Goal: Task Accomplishment & Management: Manage account settings

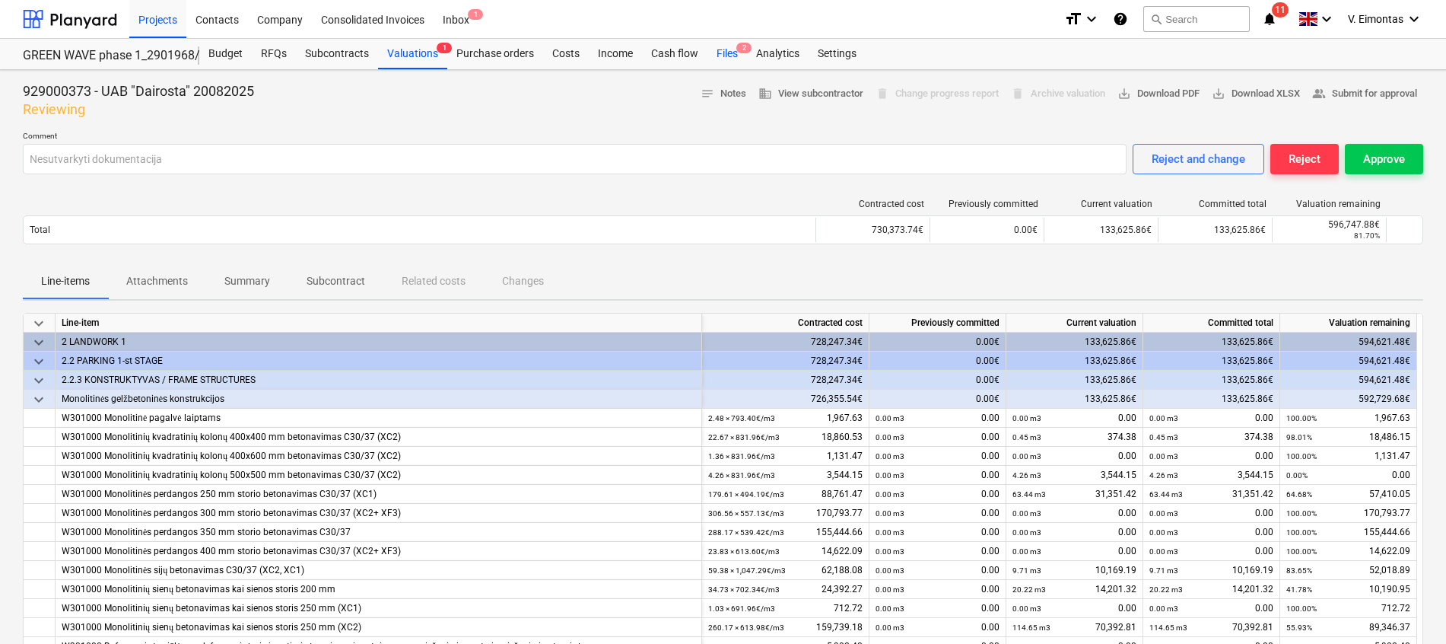
click at [733, 49] on div "Files 2" at bounding box center [728, 54] width 40 height 30
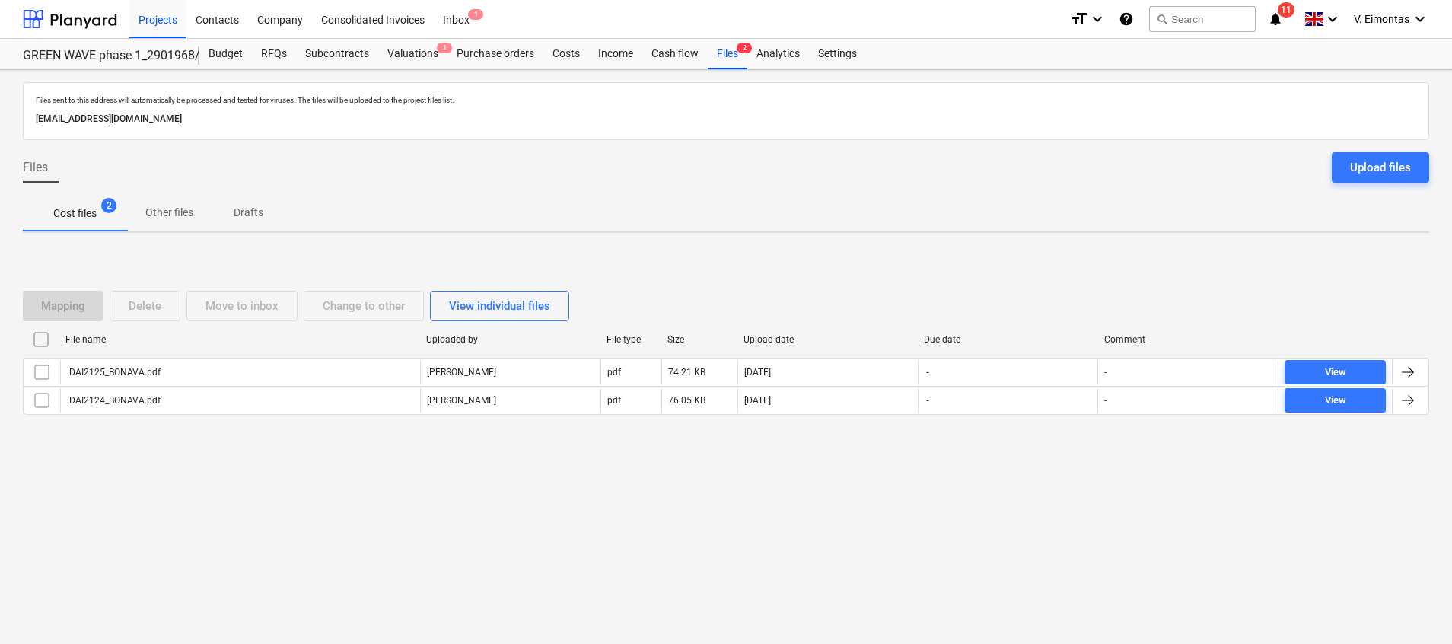
click at [37, 335] on input "checkbox" at bounding box center [41, 339] width 24 height 24
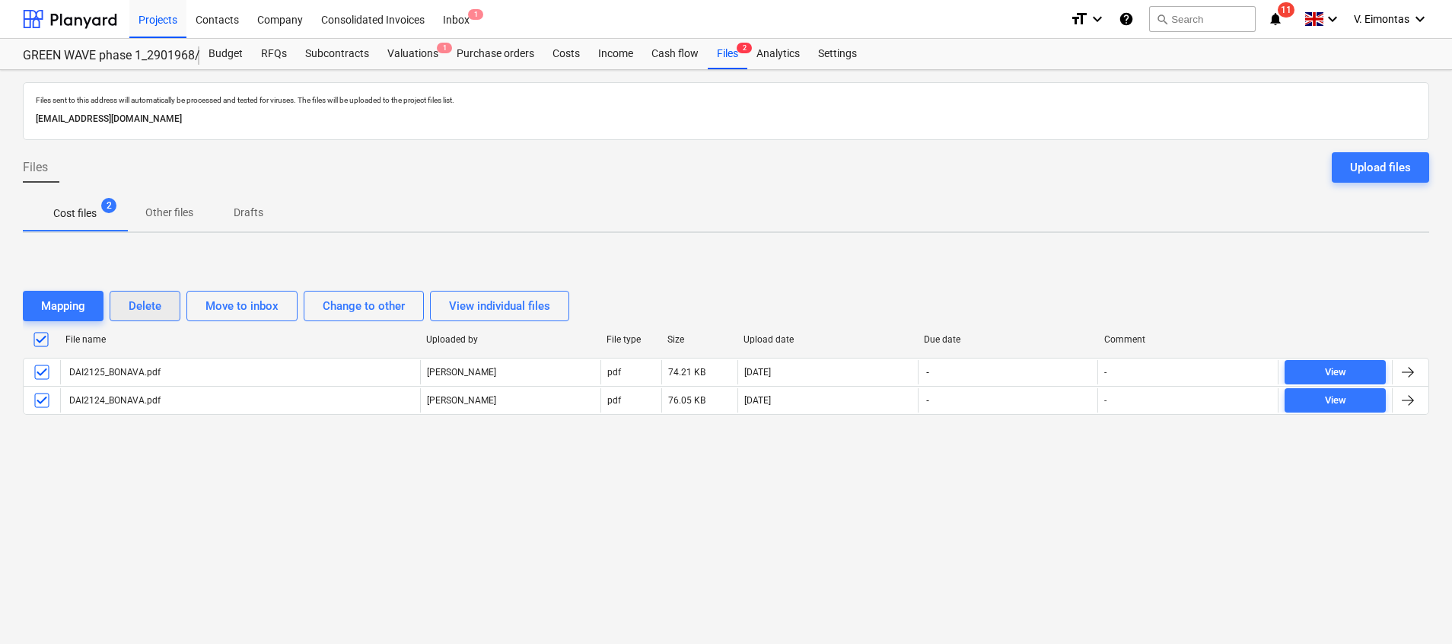
click at [162, 297] on button "Delete" at bounding box center [145, 306] width 71 height 30
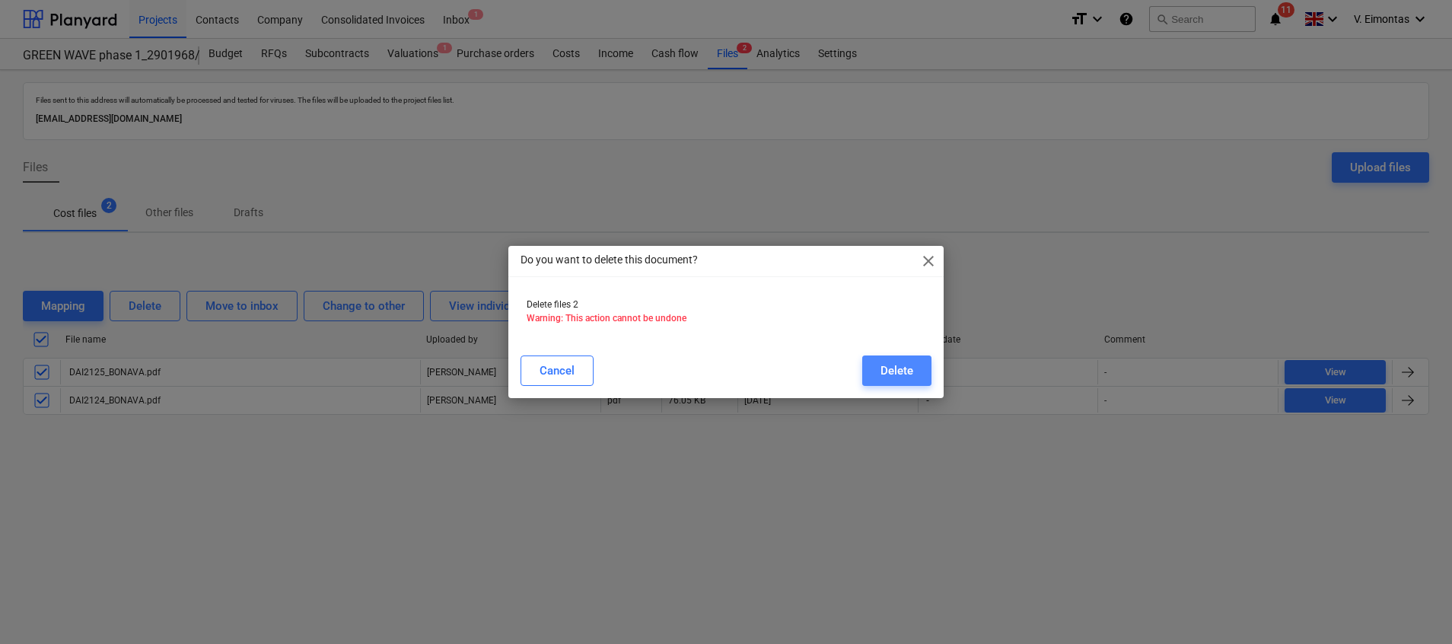
click at [924, 366] on button "Delete" at bounding box center [896, 370] width 69 height 30
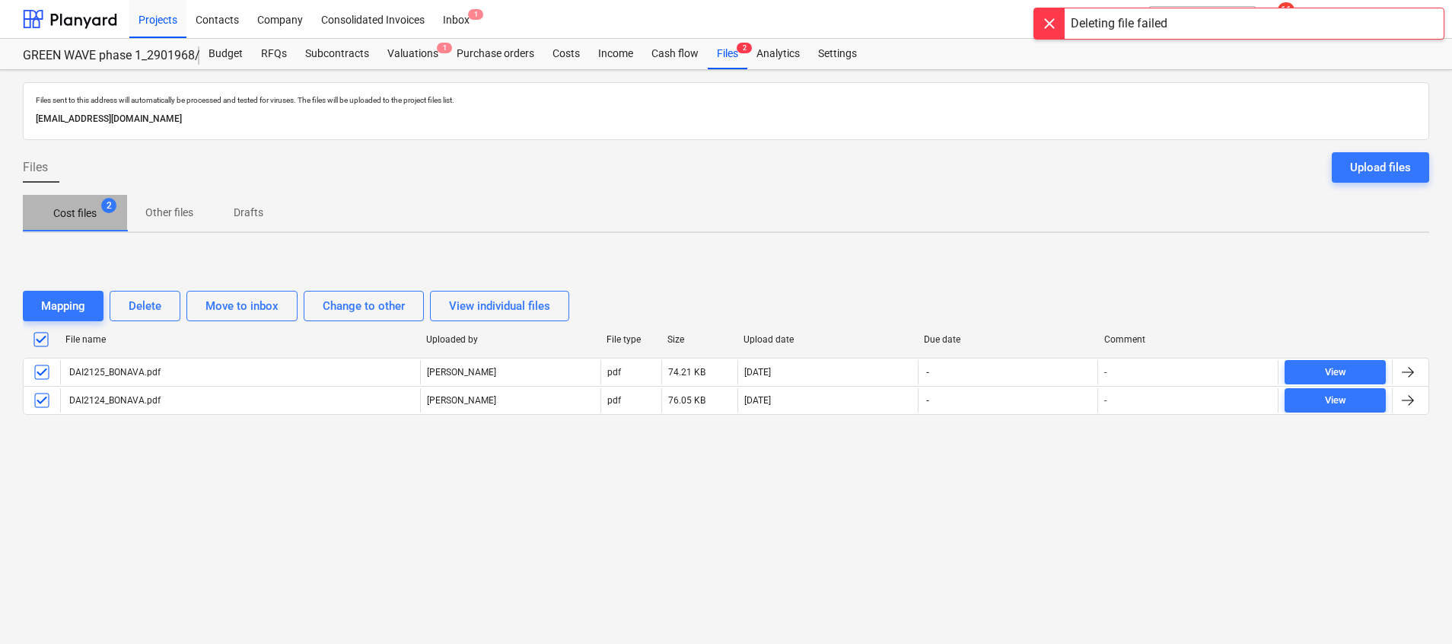
click at [59, 216] on p "Cost files" at bounding box center [74, 213] width 43 height 16
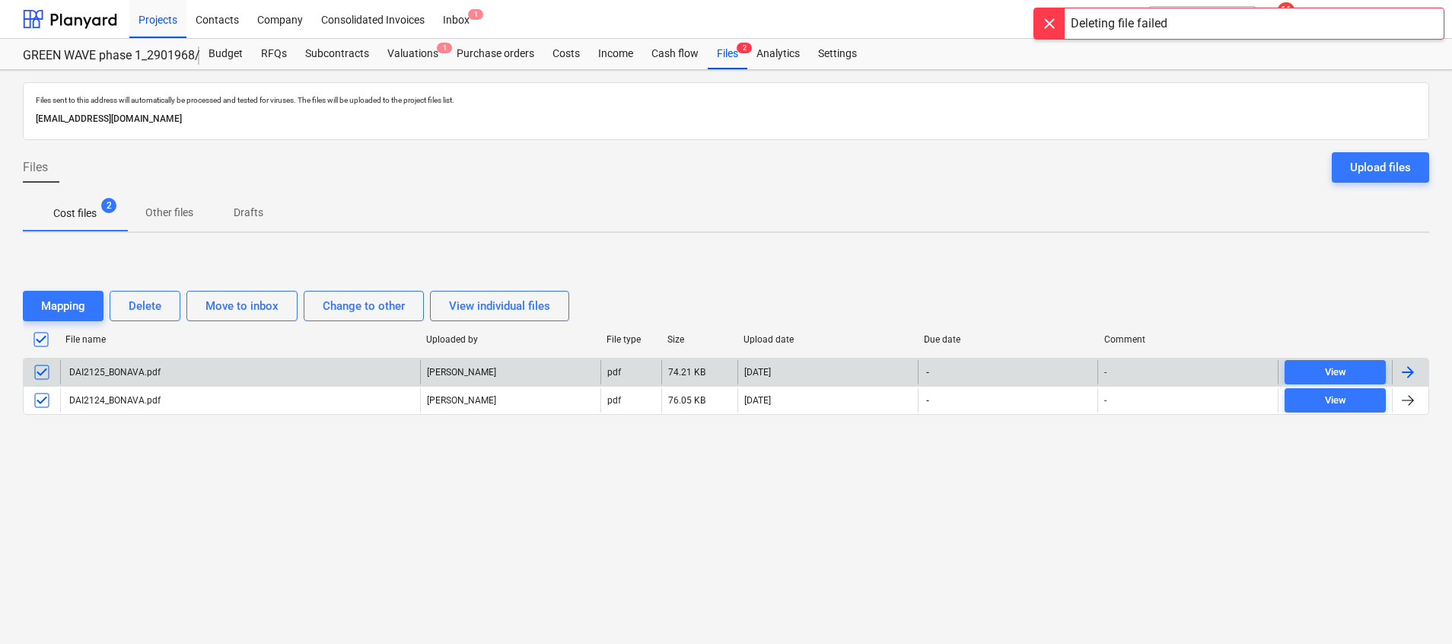
click at [335, 373] on div "DAI2125_BONAVA.pdf" at bounding box center [240, 372] width 360 height 24
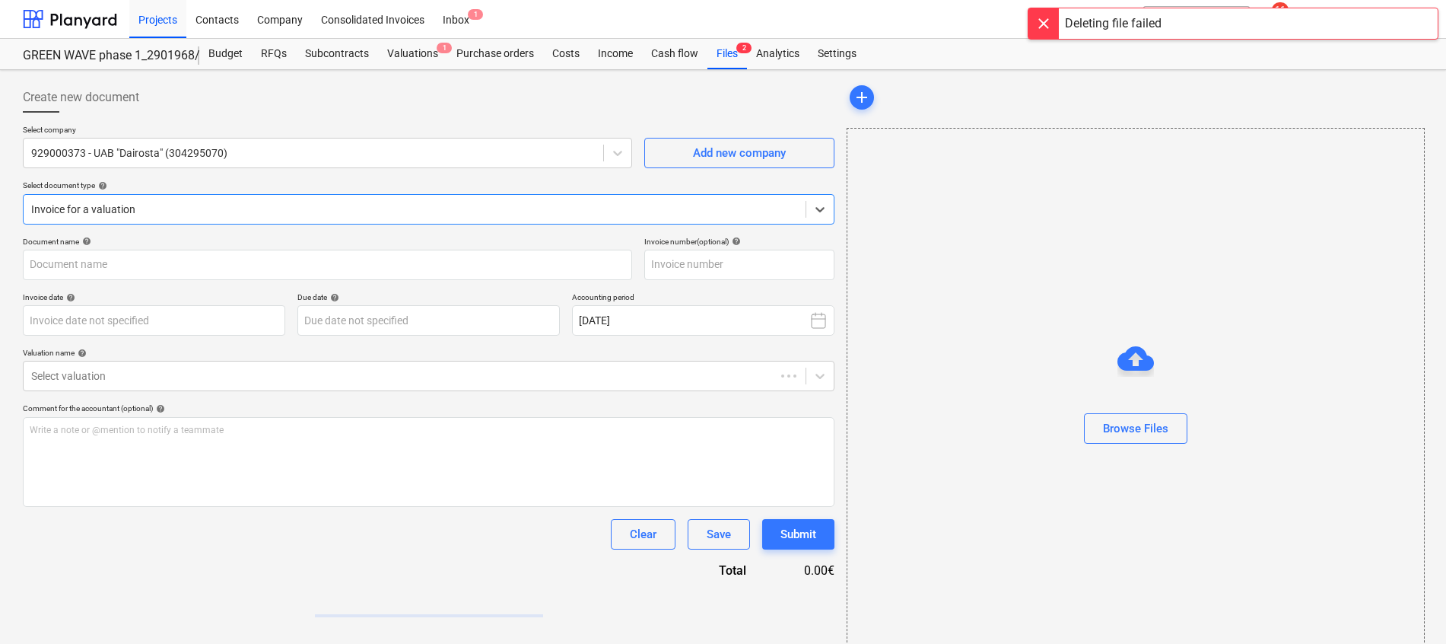
type input "DAI2125_BONAVA.pdf"
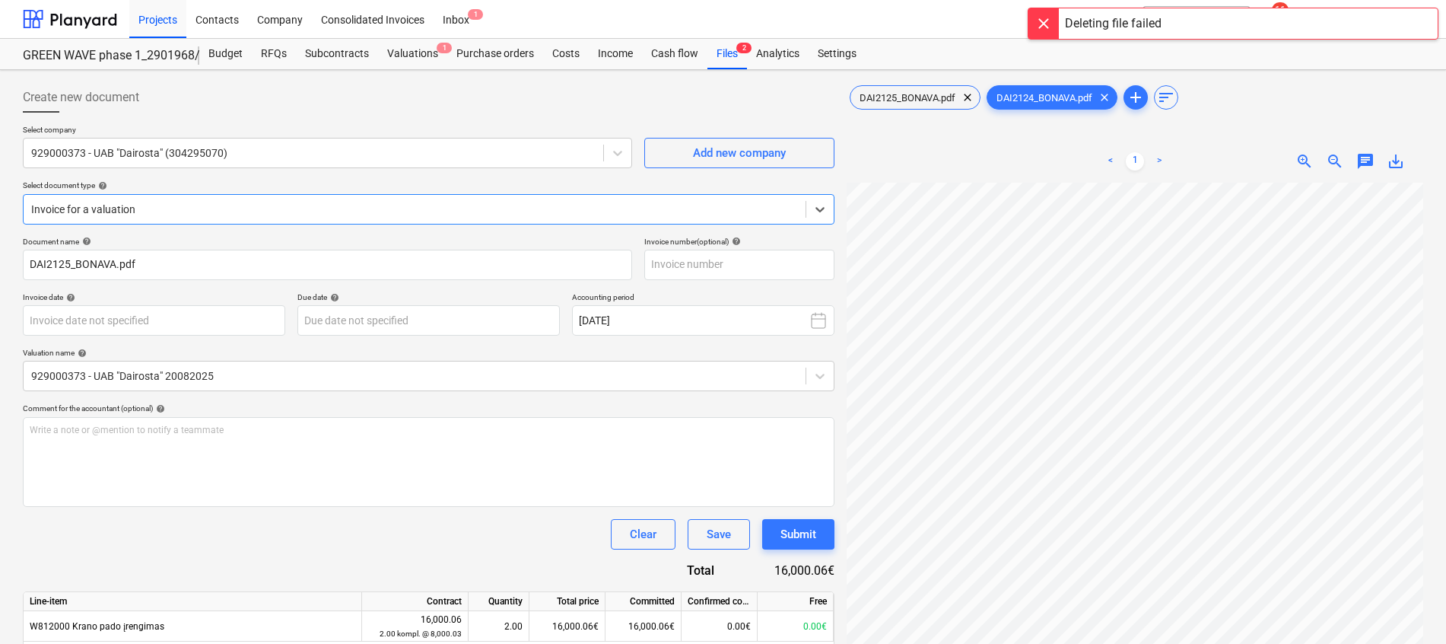
click at [1301, 22] on div "Deleting file failed" at bounding box center [1233, 24] width 411 height 32
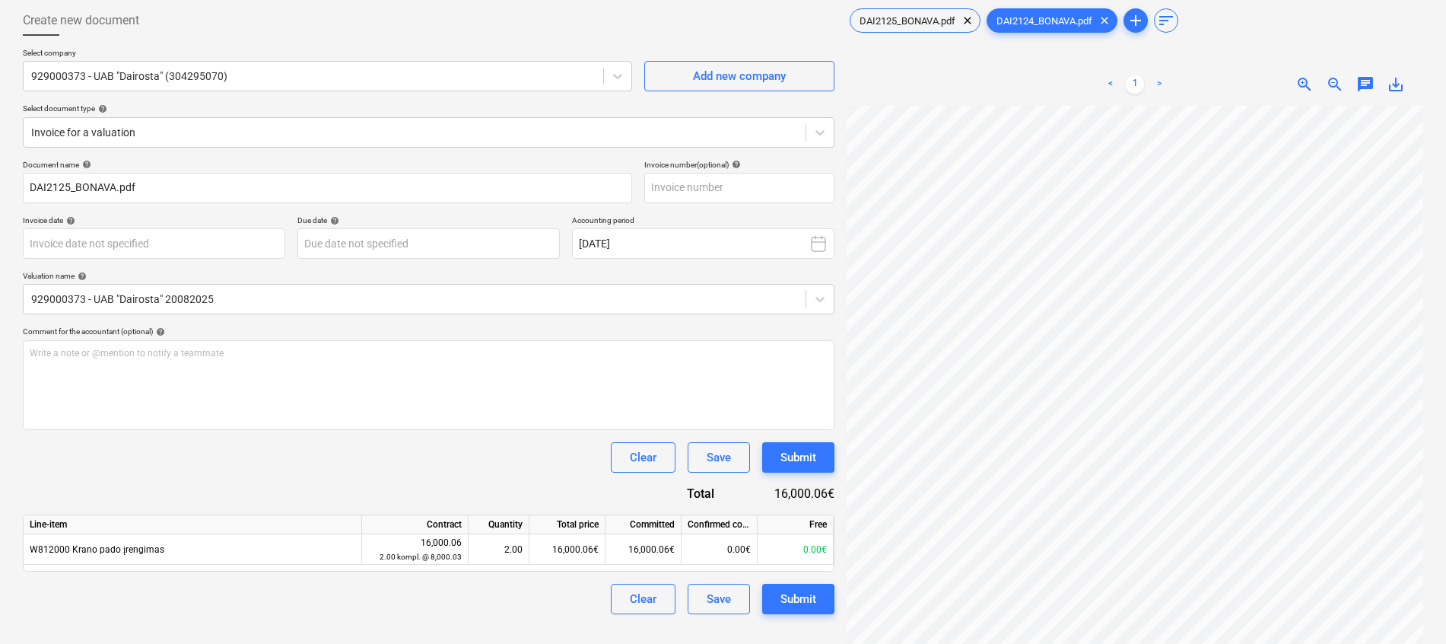
scroll to position [152, 0]
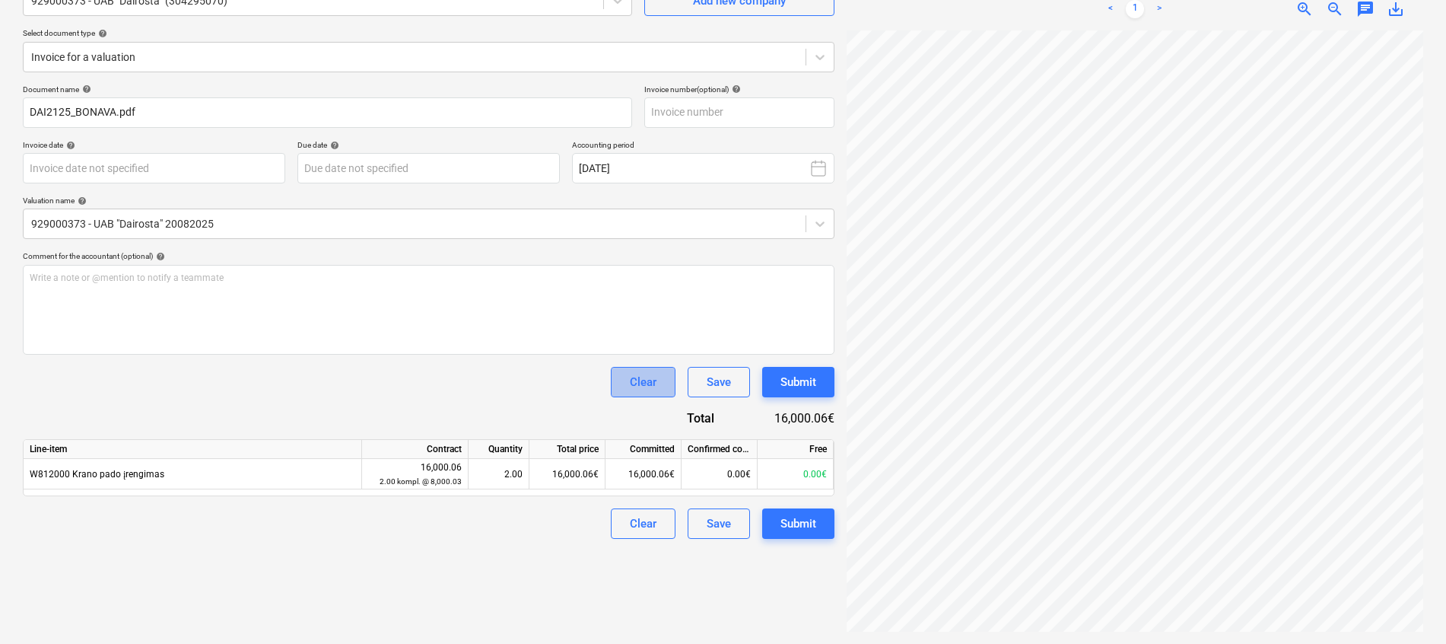
click at [649, 374] on div "Clear" at bounding box center [643, 382] width 27 height 20
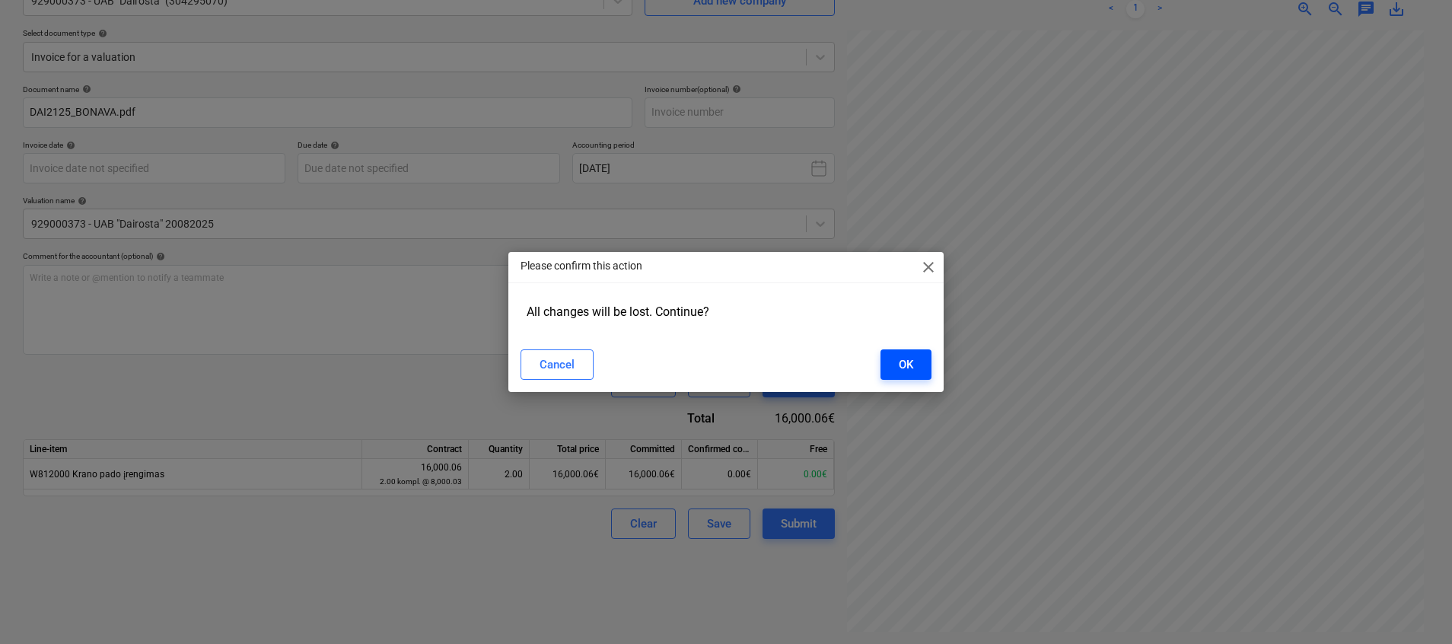
click at [889, 355] on button "OK" at bounding box center [905, 364] width 51 height 30
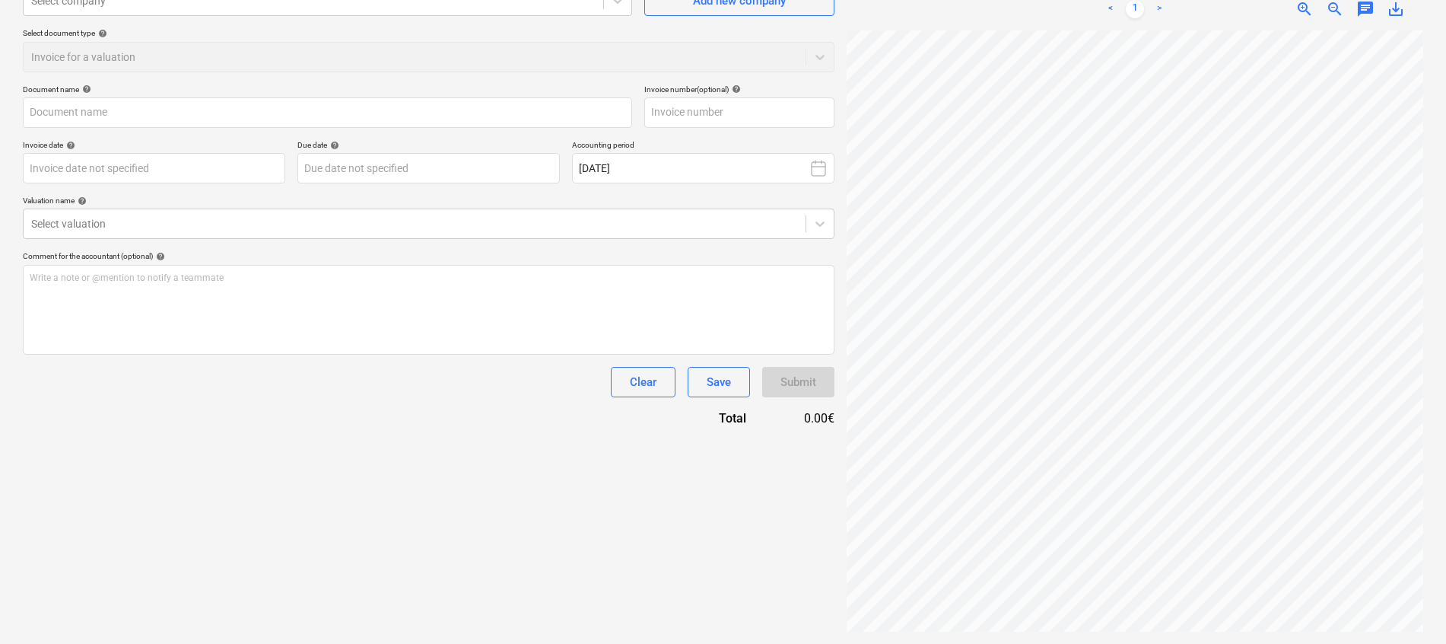
click at [634, 488] on div "Create new document Select company Select company Add new company Select docume…" at bounding box center [429, 281] width 824 height 714
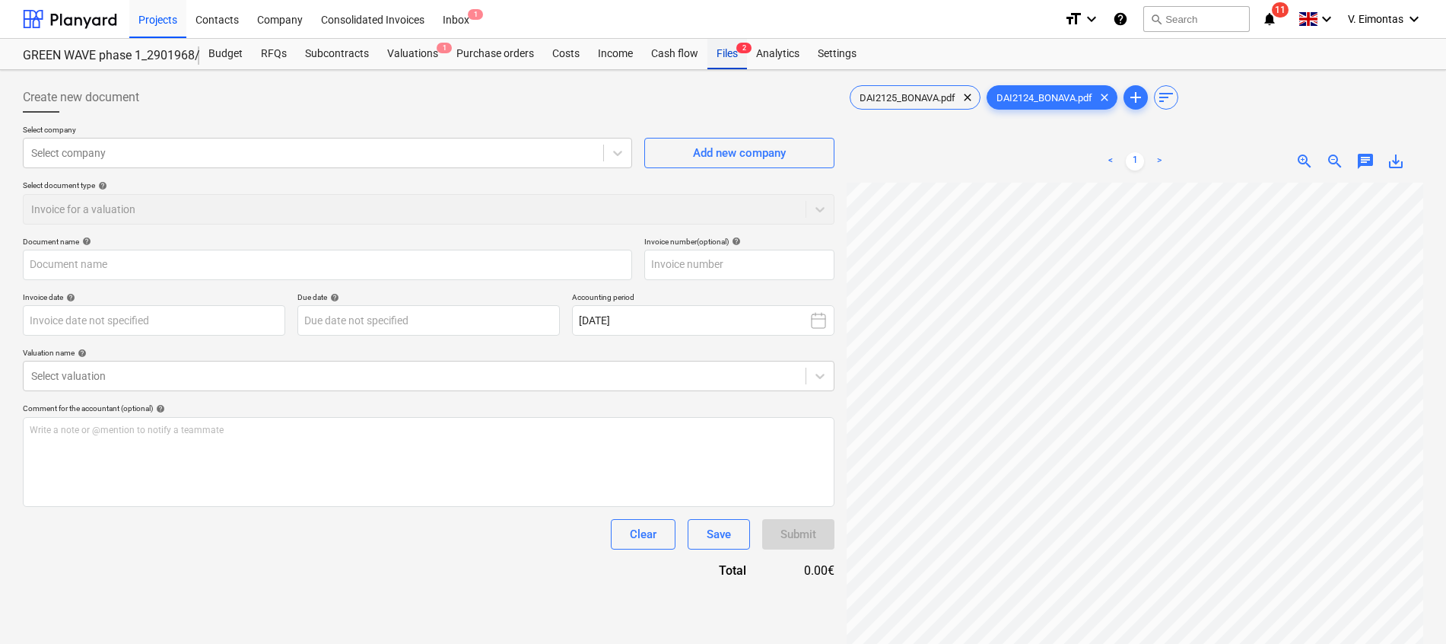
click at [708, 51] on div "Files 2" at bounding box center [728, 54] width 40 height 30
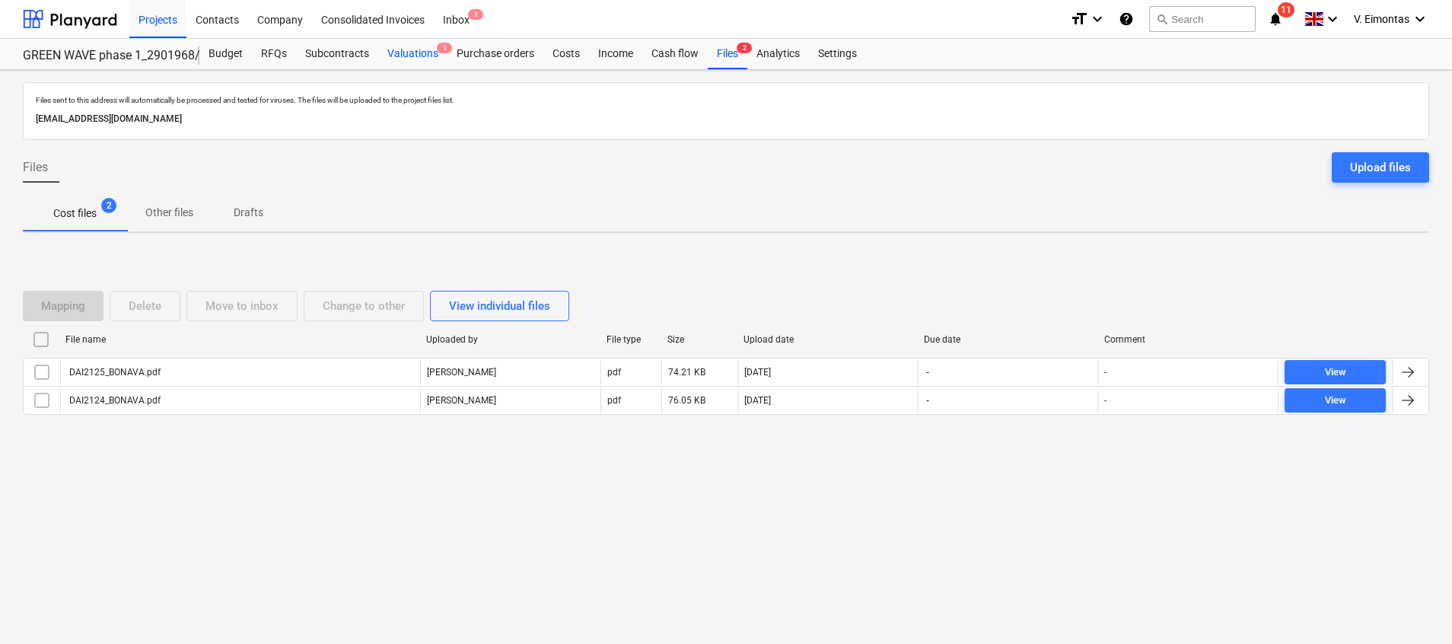
click at [389, 54] on div "Valuations 1" at bounding box center [412, 54] width 69 height 30
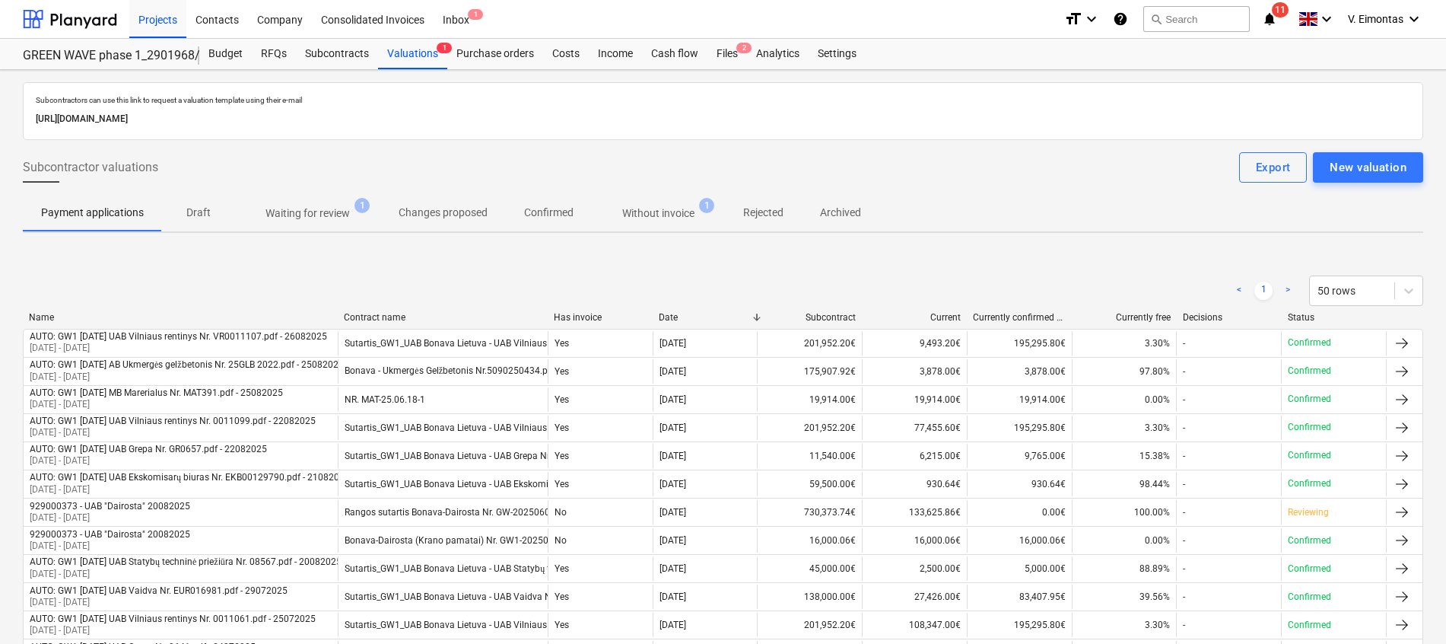
click at [650, 211] on p "Without invoice" at bounding box center [658, 213] width 72 height 16
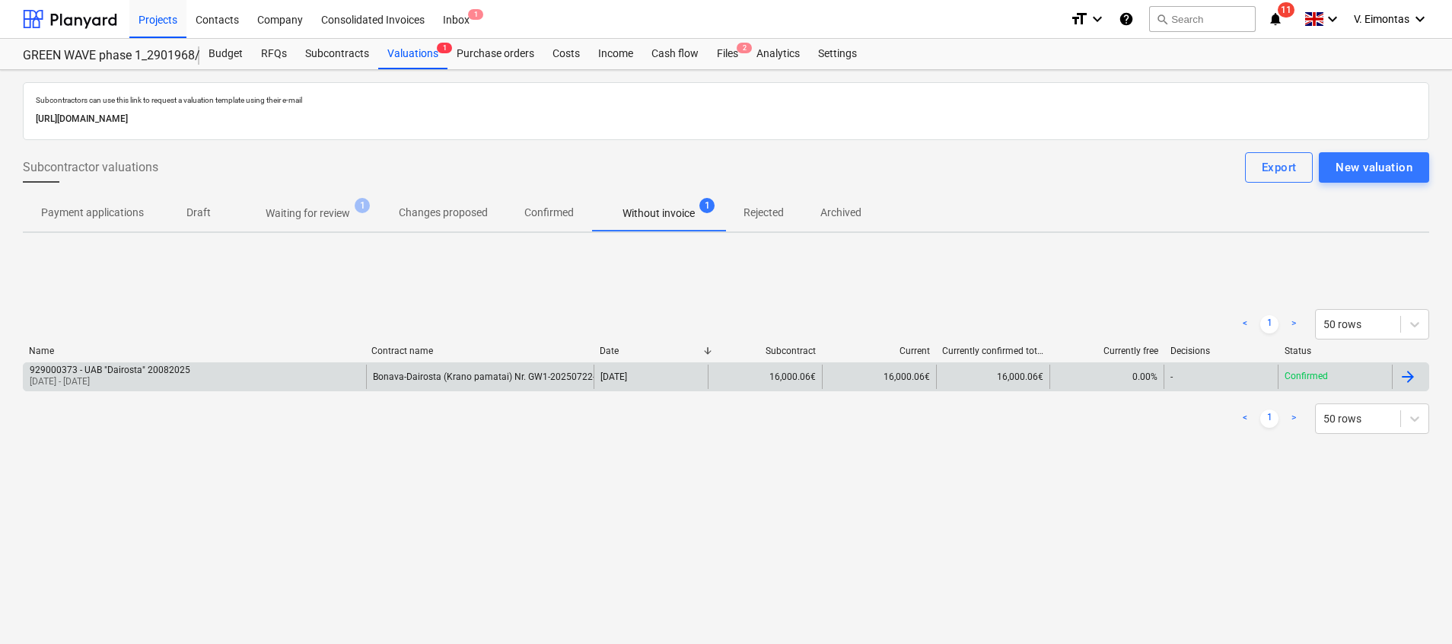
click at [422, 382] on div "Bonava-Dairosta (Krano pamatai) Nr. GW1-20250722-8.pdf" at bounding box center [480, 376] width 228 height 24
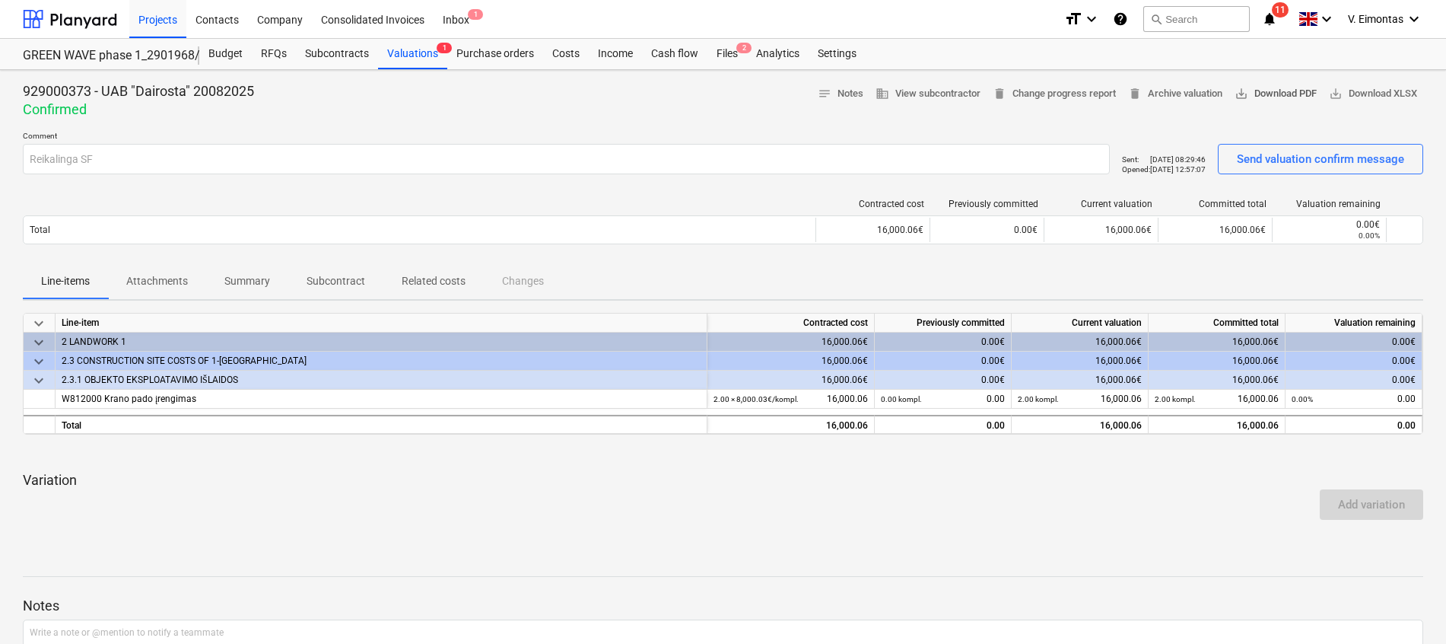
click at [1252, 90] on span "save_alt Download PDF" at bounding box center [1276, 93] width 82 height 17
click at [691, 122] on div at bounding box center [723, 125] width 1401 height 12
click at [1162, 92] on span "delete Archive valuation" at bounding box center [1175, 93] width 94 height 17
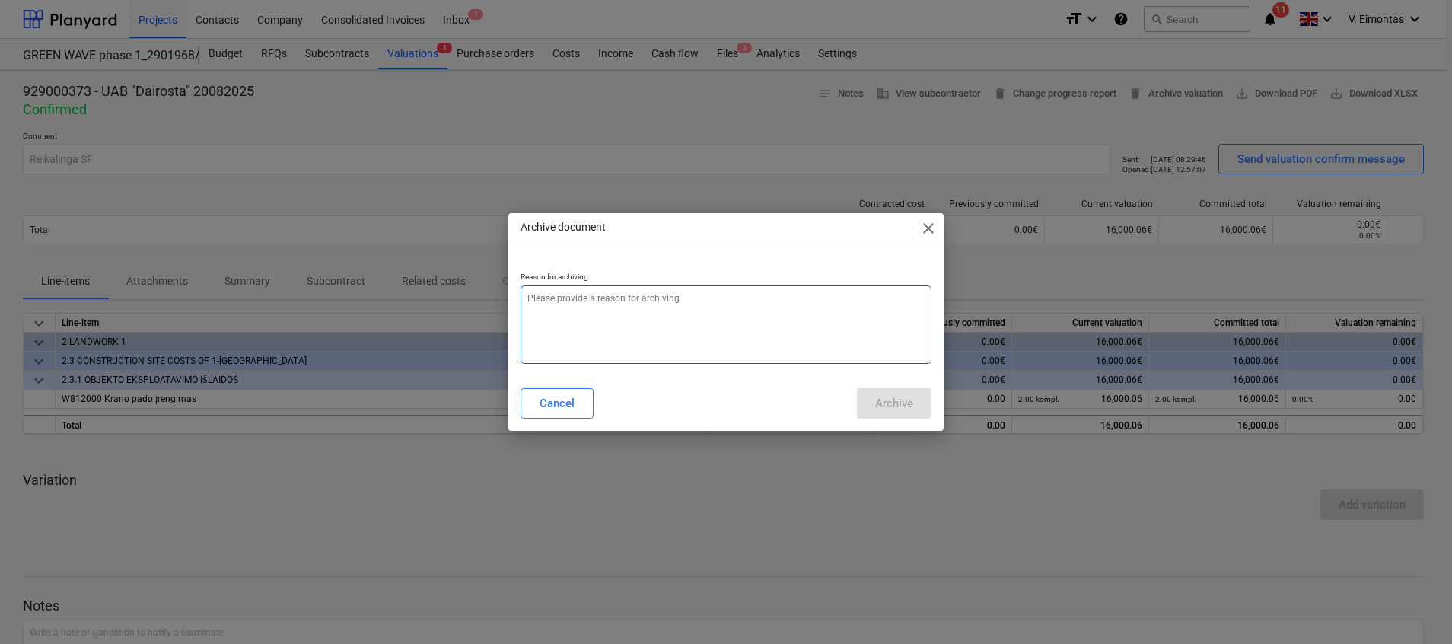
click at [620, 309] on textarea at bounding box center [725, 324] width 411 height 78
type textarea "x"
type textarea "."
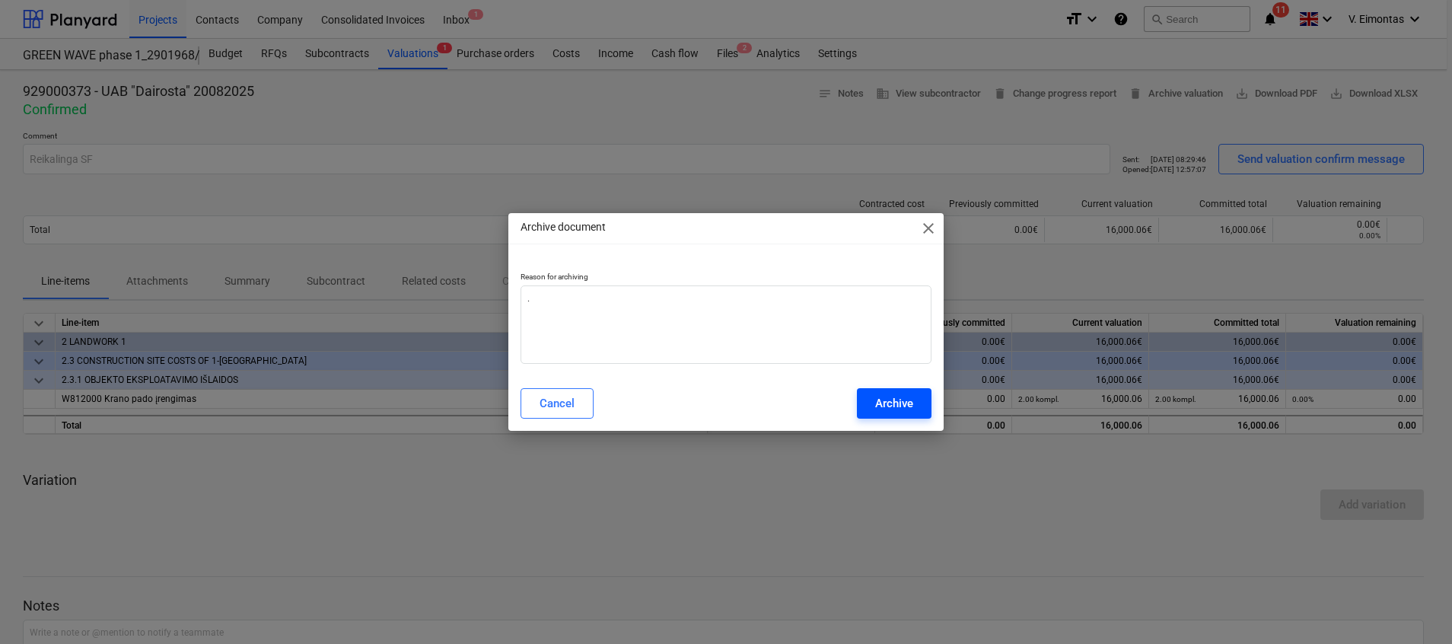
click at [873, 396] on button "Archive" at bounding box center [894, 403] width 75 height 30
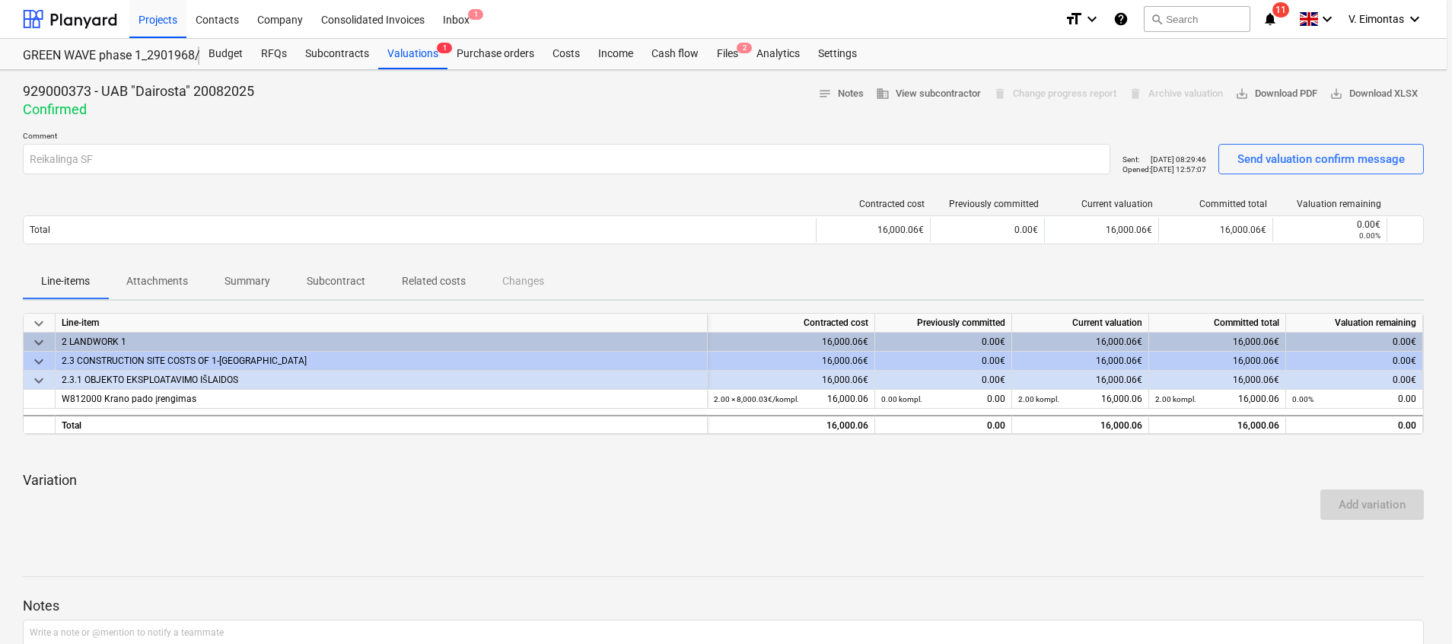
type textarea "x"
type input "."
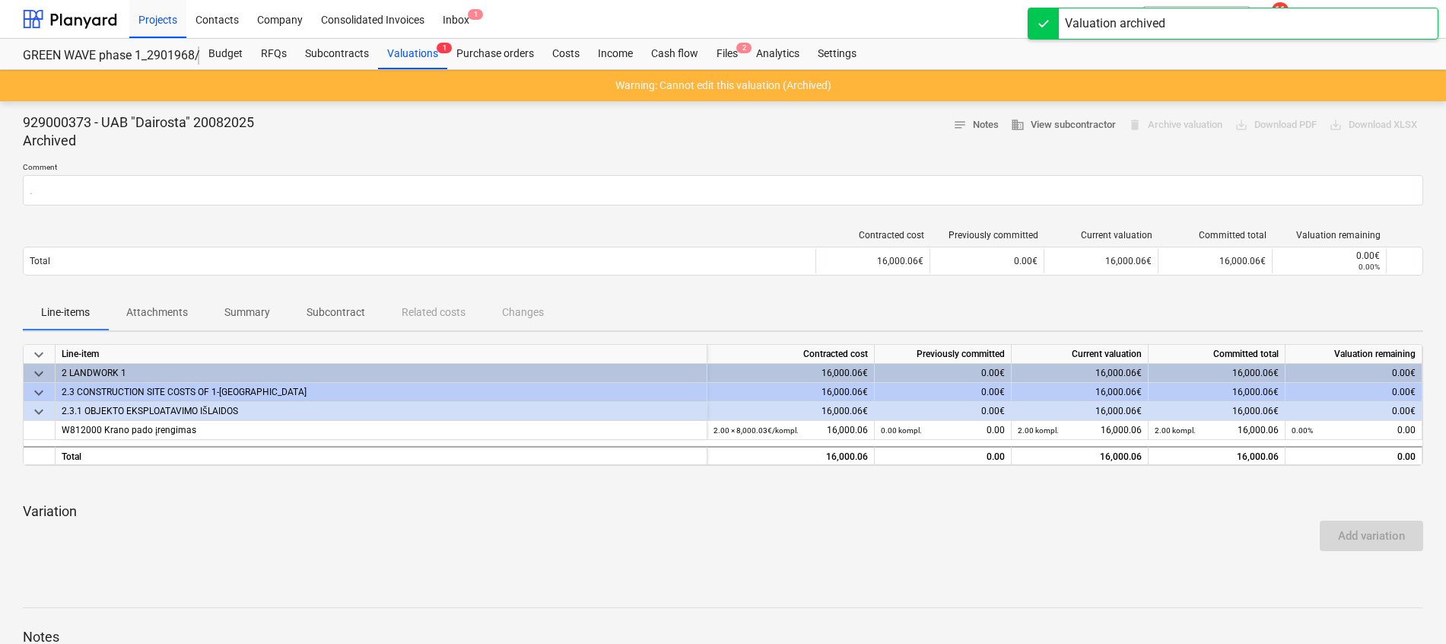
click at [807, 134] on div "929000373 - UAB "Dairosta" 20082025 Archived notes Notes business View subcontr…" at bounding box center [723, 131] width 1401 height 37
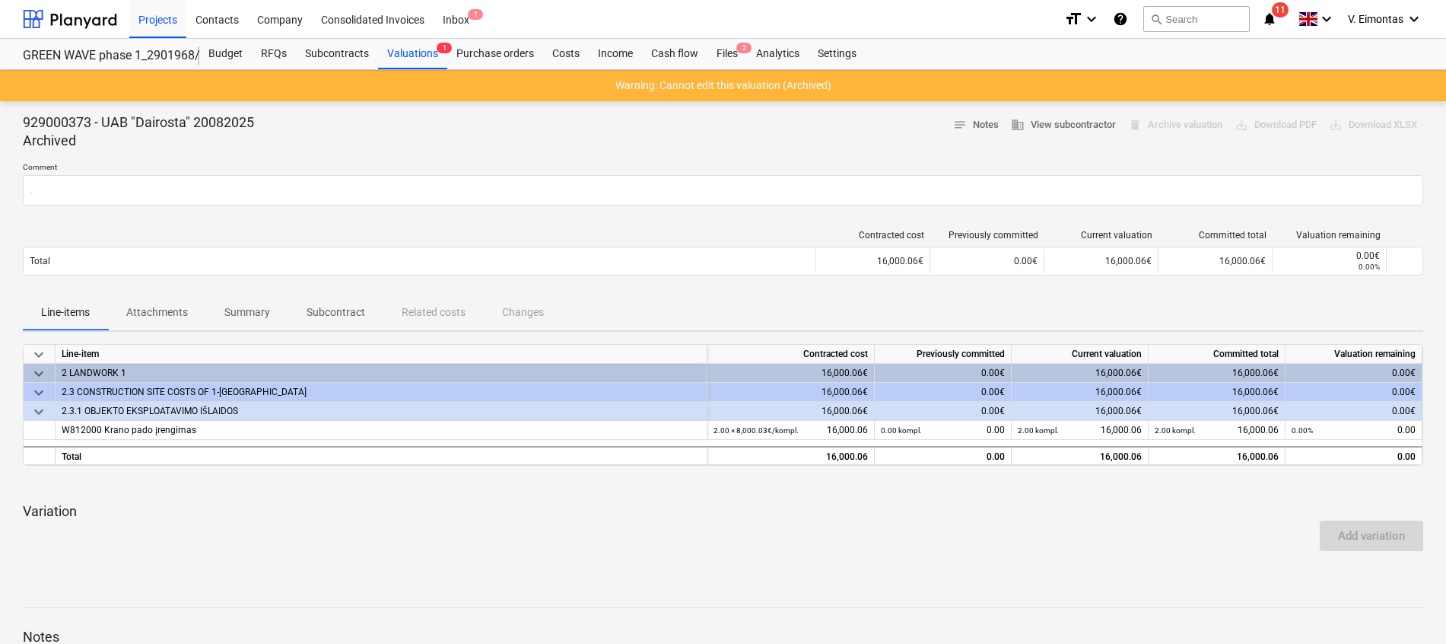
click at [449, 146] on div "929000373 - UAB "Dairosta" 20082025 Archived notes Notes business View subcontr…" at bounding box center [723, 131] width 1401 height 37
click at [730, 58] on div "Files 2" at bounding box center [728, 54] width 40 height 30
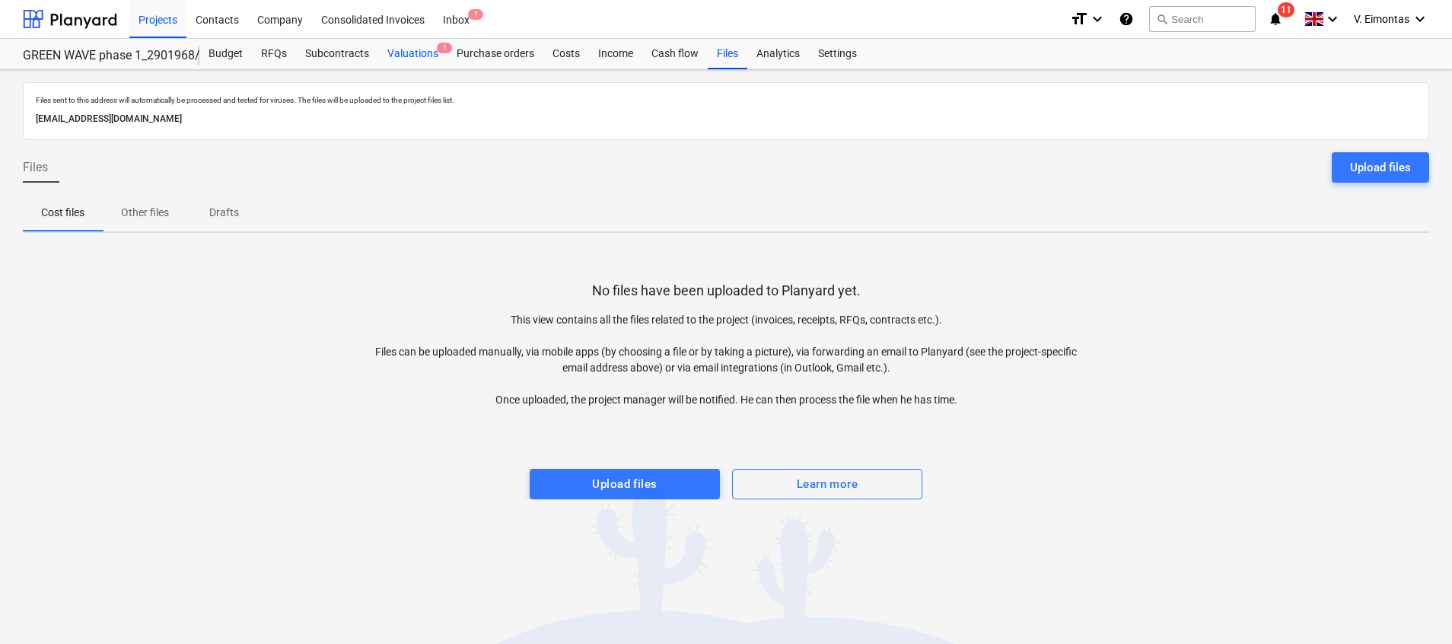
click at [402, 54] on div "Valuations 1" at bounding box center [412, 54] width 69 height 30
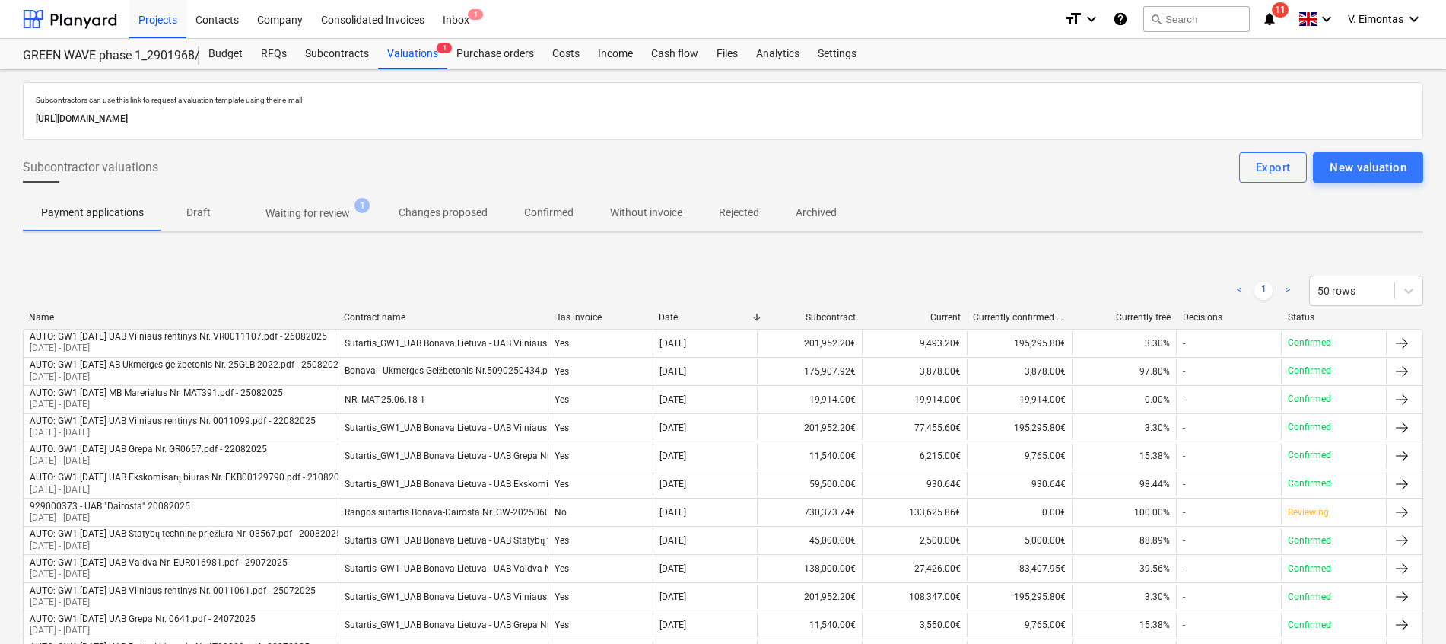
click at [524, 276] on div "< 1 > 50 rows" at bounding box center [723, 290] width 1401 height 30
click at [346, 220] on p "Waiting for review" at bounding box center [308, 213] width 84 height 16
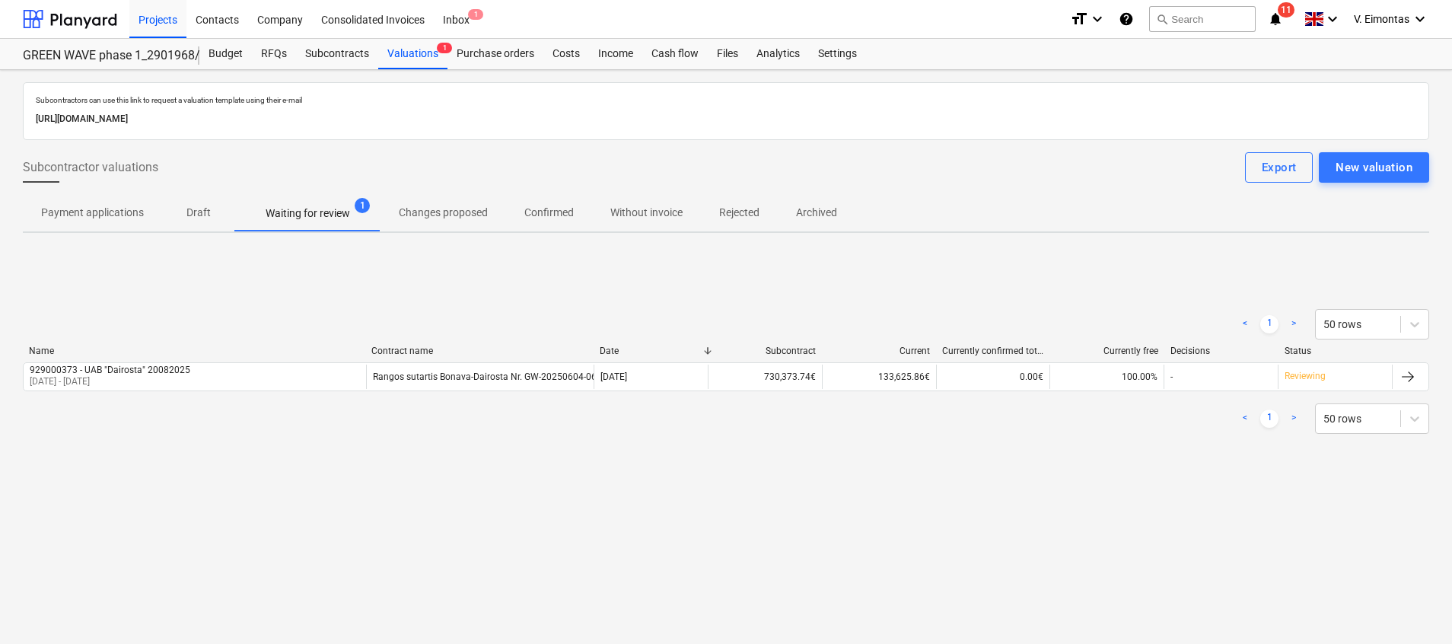
click at [465, 293] on div "< 1 > 50 rows Name Contract name Date Subcontract Current Currently confirmed t…" at bounding box center [726, 371] width 1406 height 161
click at [738, 50] on div "Files" at bounding box center [728, 54] width 40 height 30
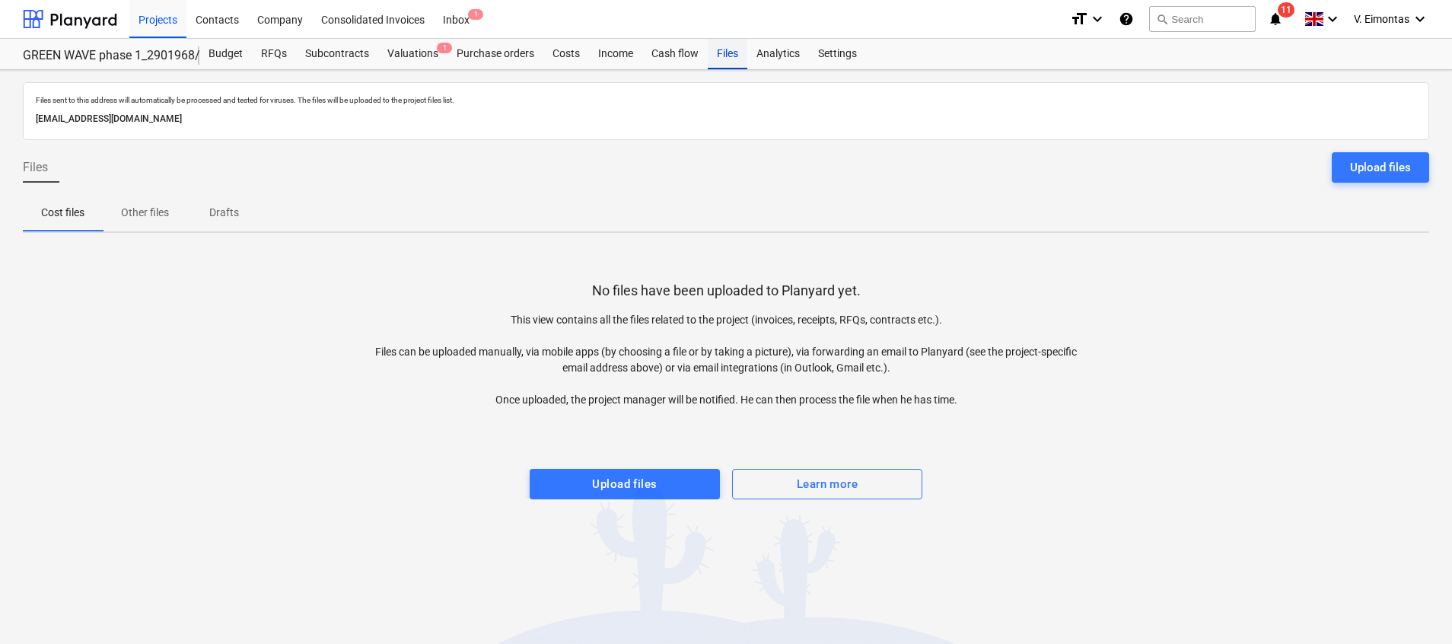
click at [714, 57] on div "Files" at bounding box center [728, 54] width 40 height 30
click at [654, 488] on div "Upload files" at bounding box center [624, 484] width 65 height 20
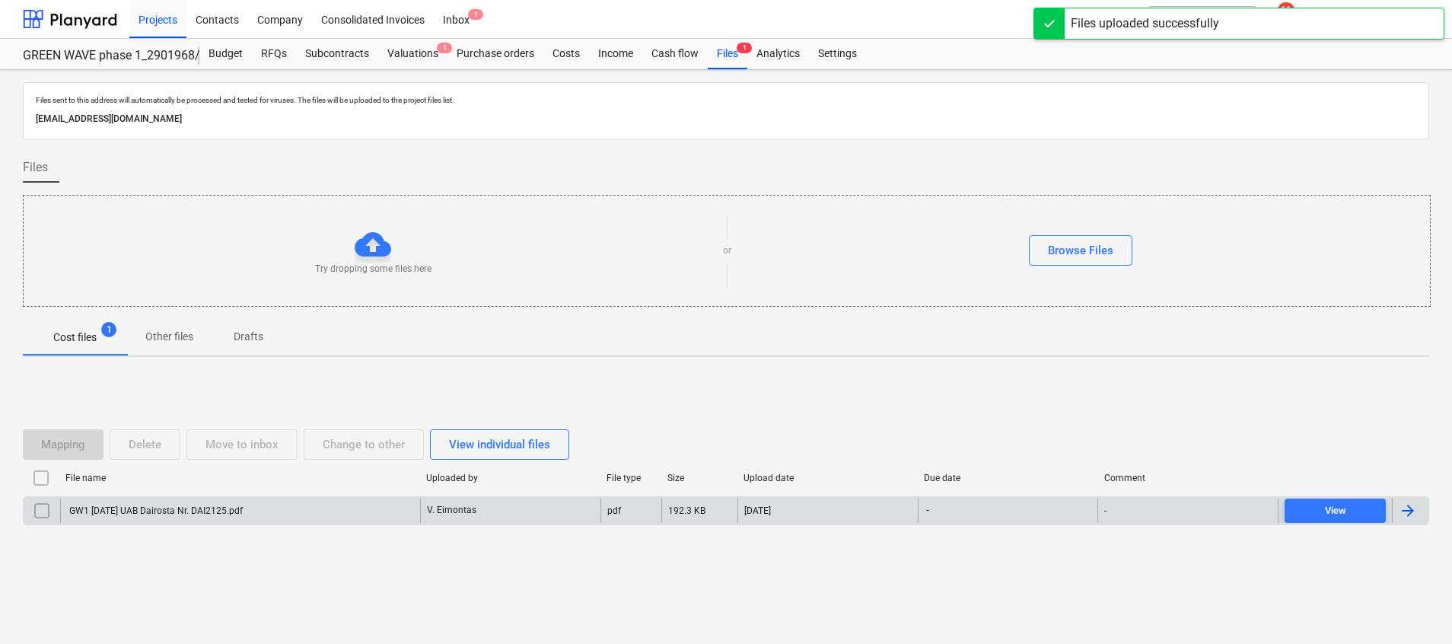
click at [284, 515] on div "GW1 2025-08-26 UAB Dairosta Nr. DAI2125.pdf" at bounding box center [240, 510] width 360 height 24
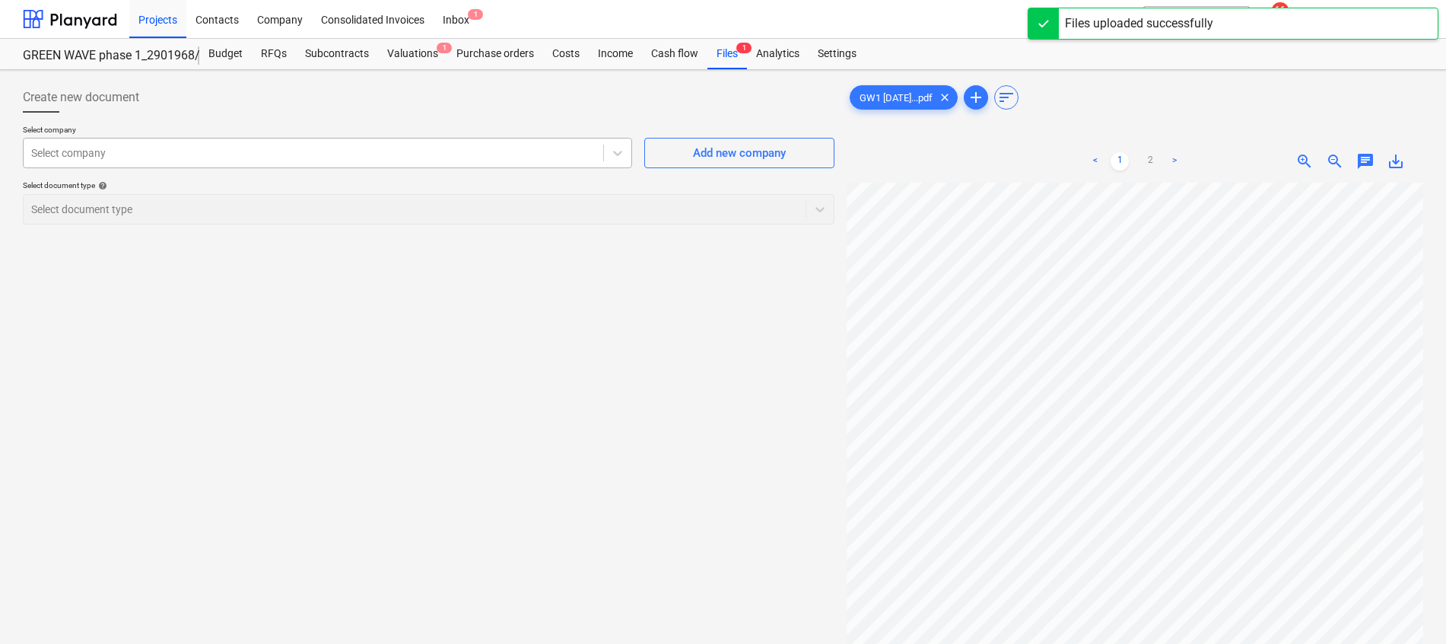
click at [288, 152] on div at bounding box center [313, 152] width 564 height 15
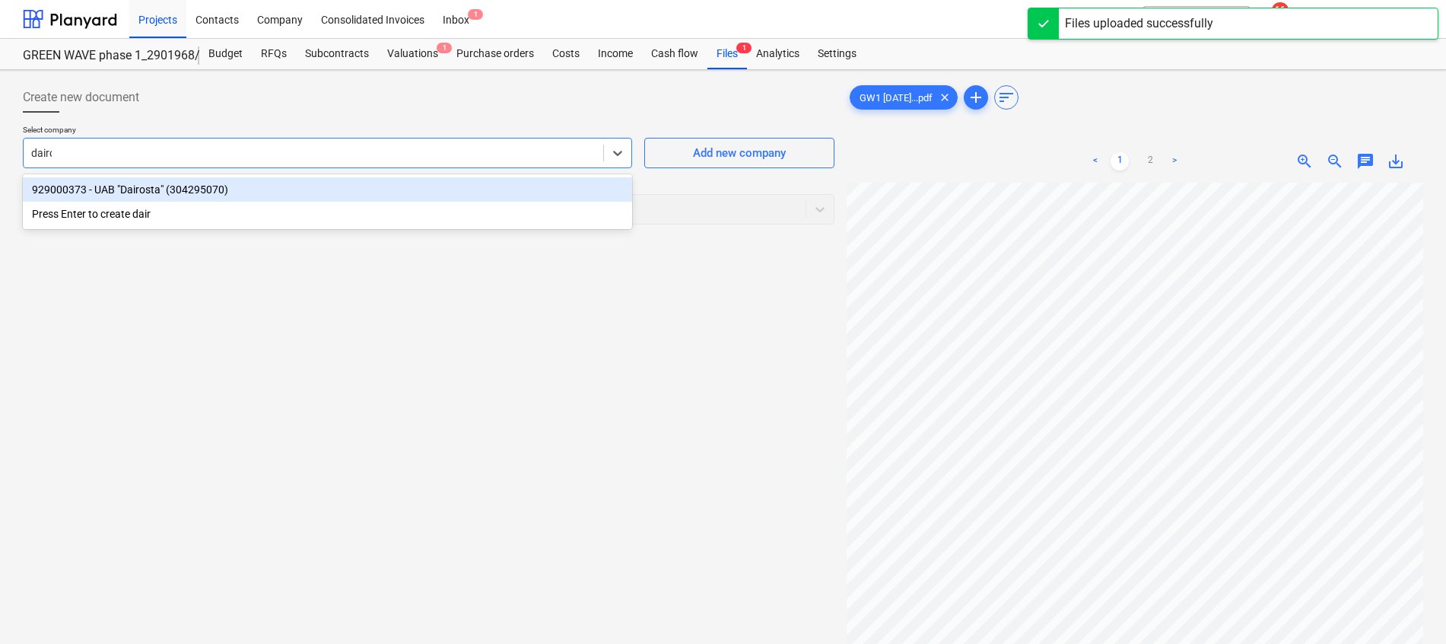
type input "dairos"
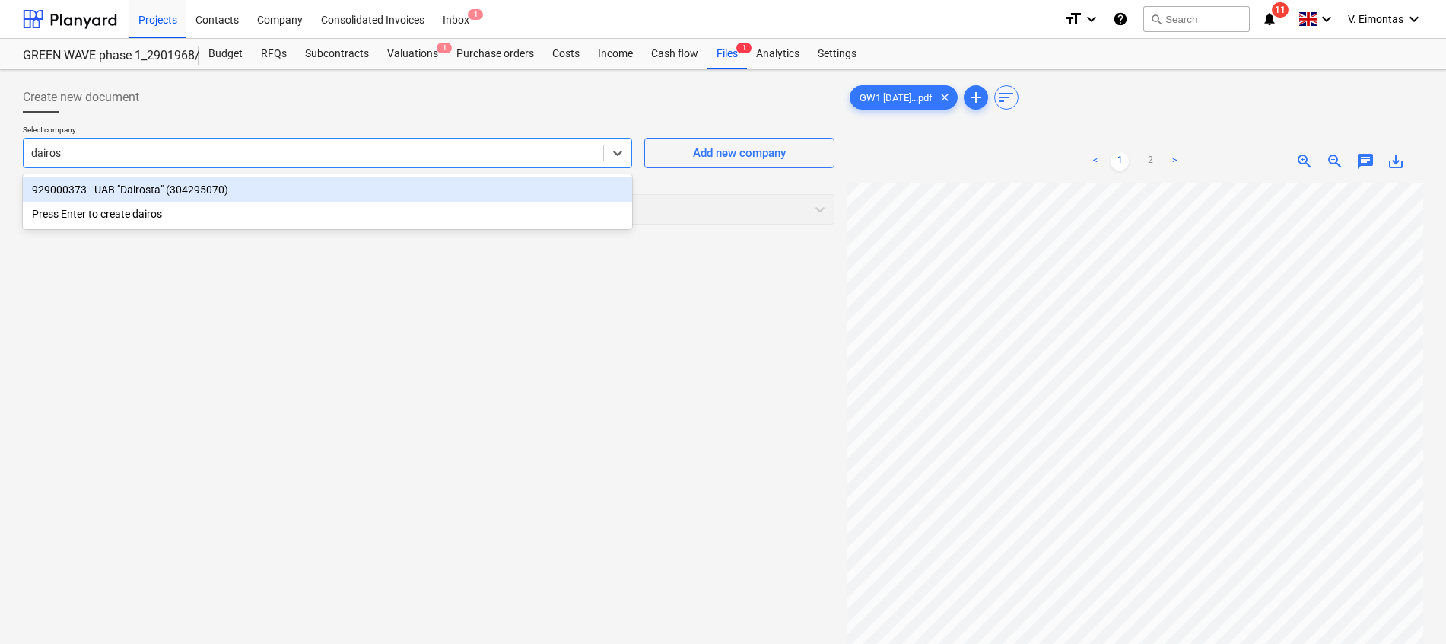
click at [297, 184] on div "929000373 - UAB "Dairosta" (304295070)" at bounding box center [327, 189] width 609 height 24
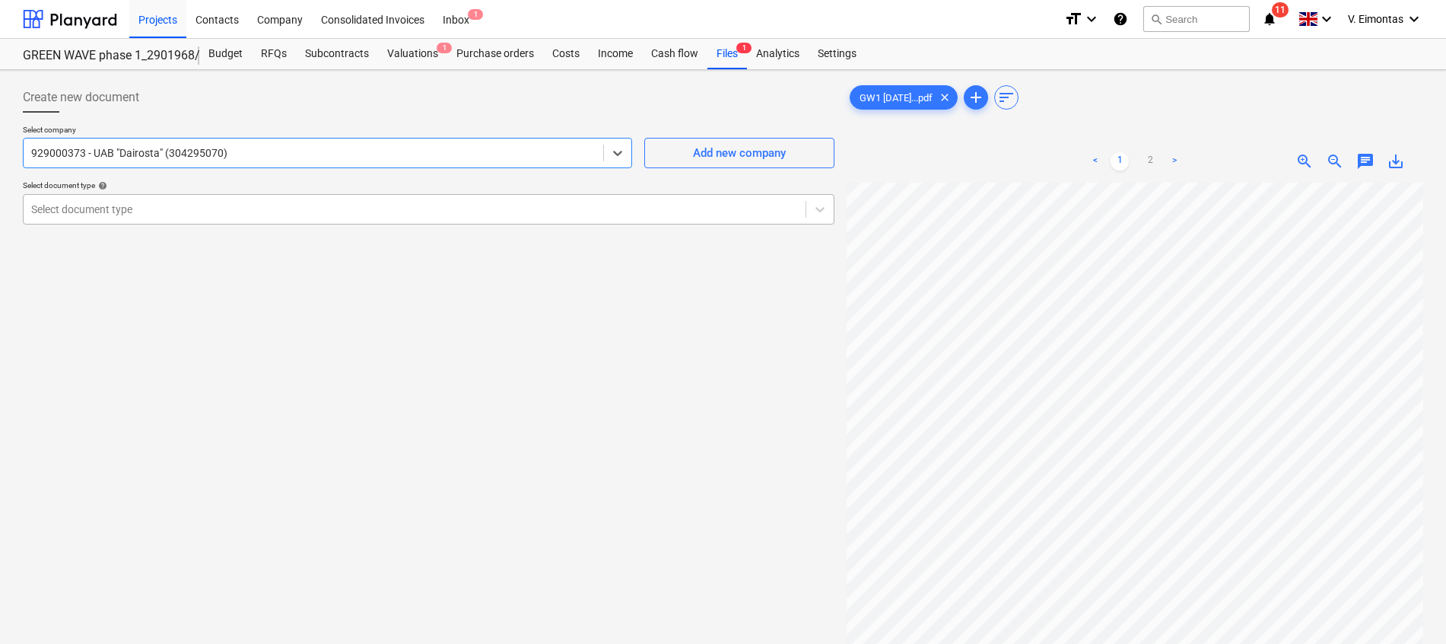
click at [292, 221] on div "Select document type" at bounding box center [429, 209] width 812 height 30
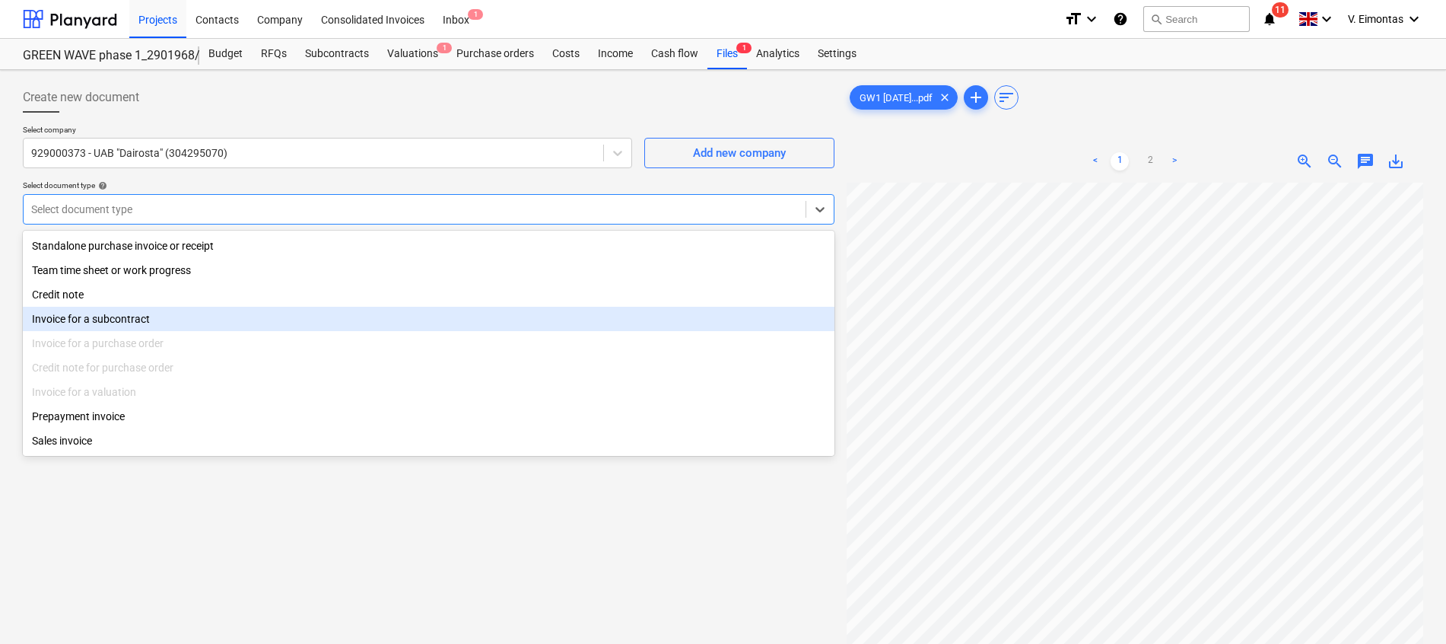
click at [103, 324] on div "Invoice for a subcontract" at bounding box center [429, 319] width 812 height 24
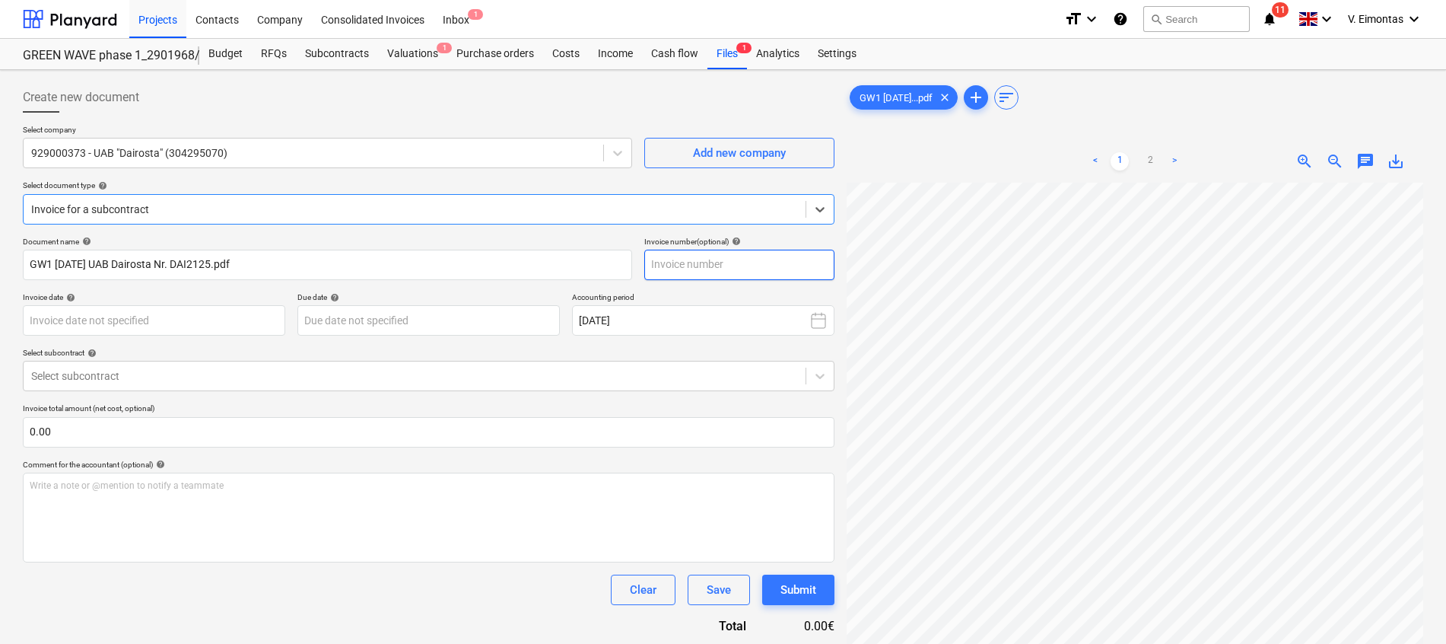
click at [746, 270] on input "text" at bounding box center [739, 265] width 190 height 30
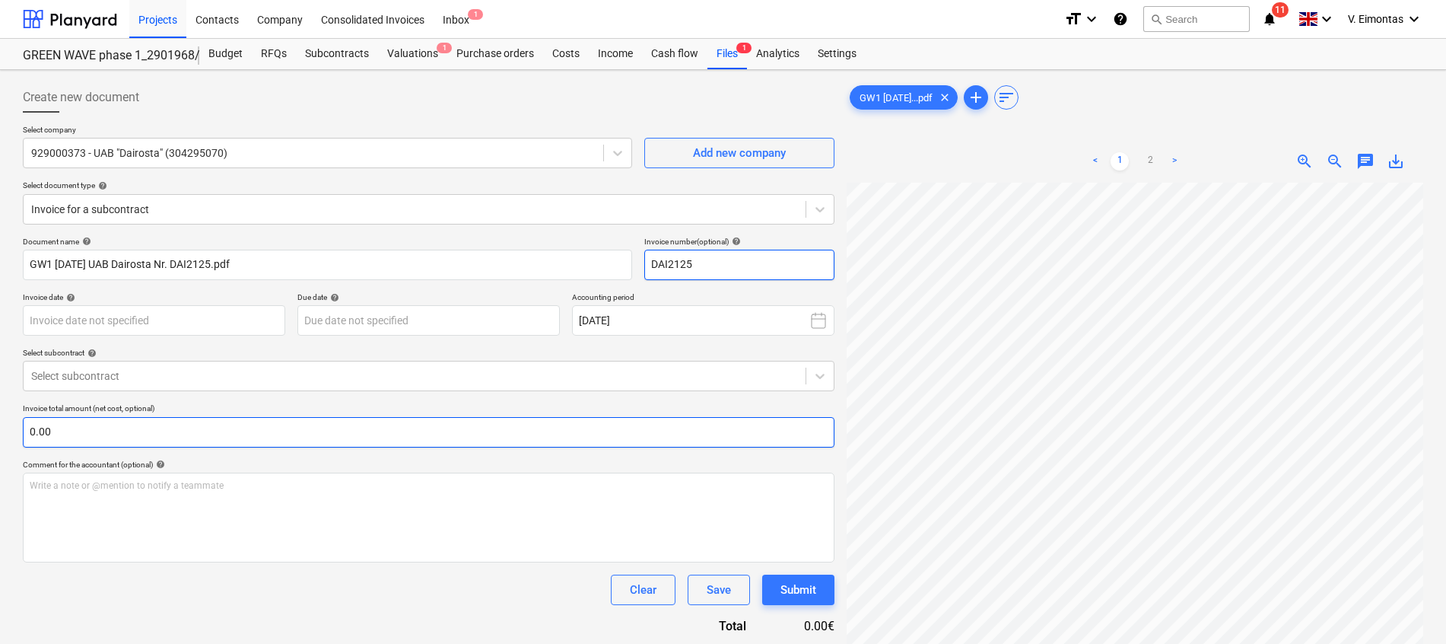
type input "DAI2125"
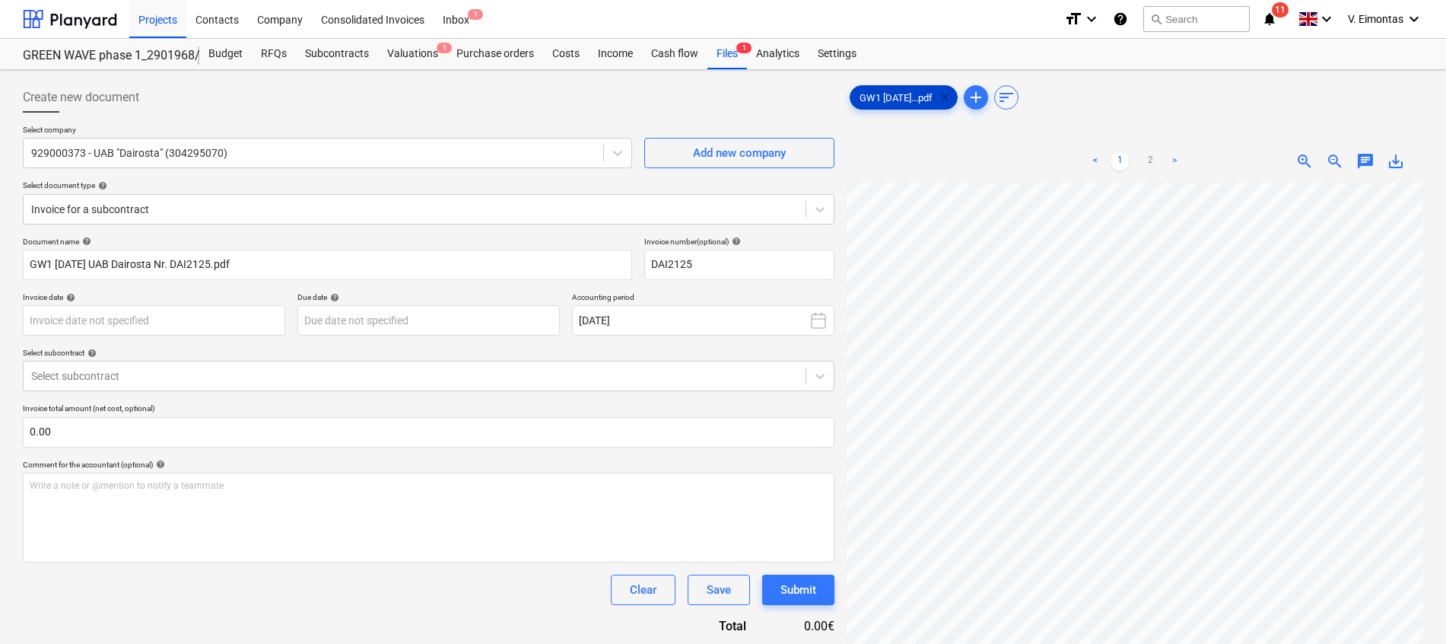
click at [954, 100] on span "clear" at bounding box center [945, 97] width 18 height 18
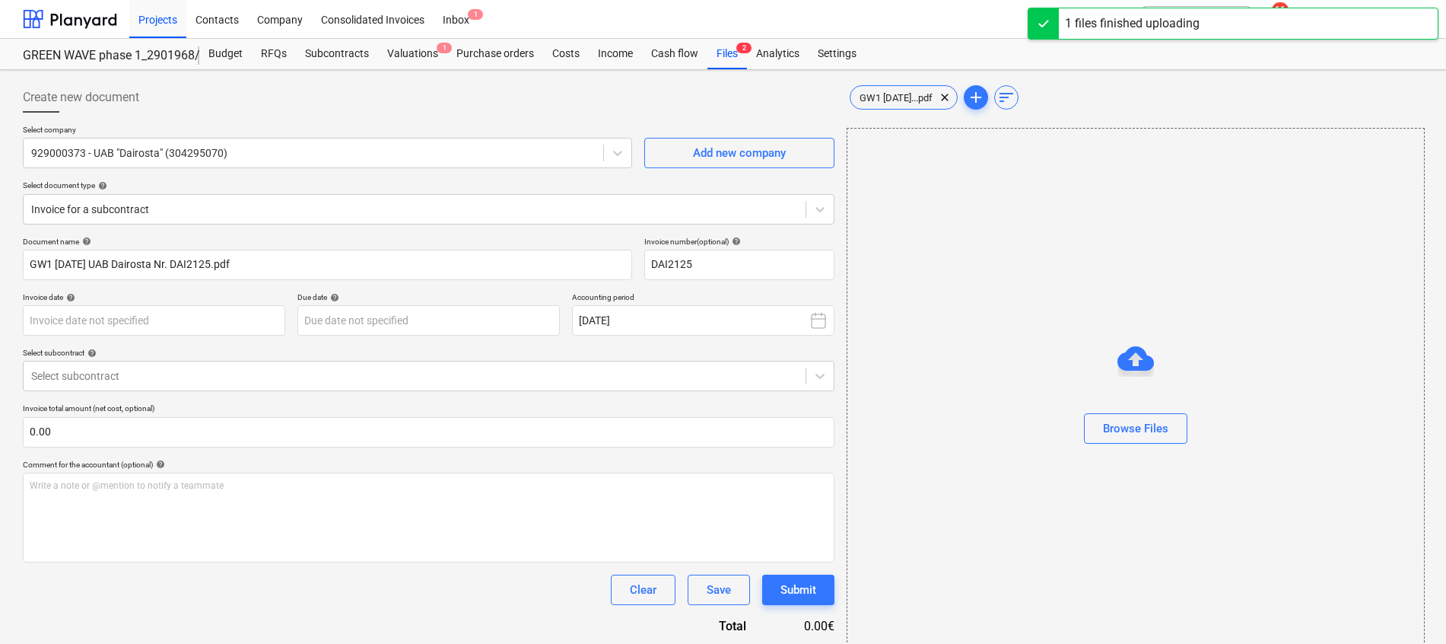
click at [1048, 288] on div "Browse Files" at bounding box center [1136, 398] width 578 height 541
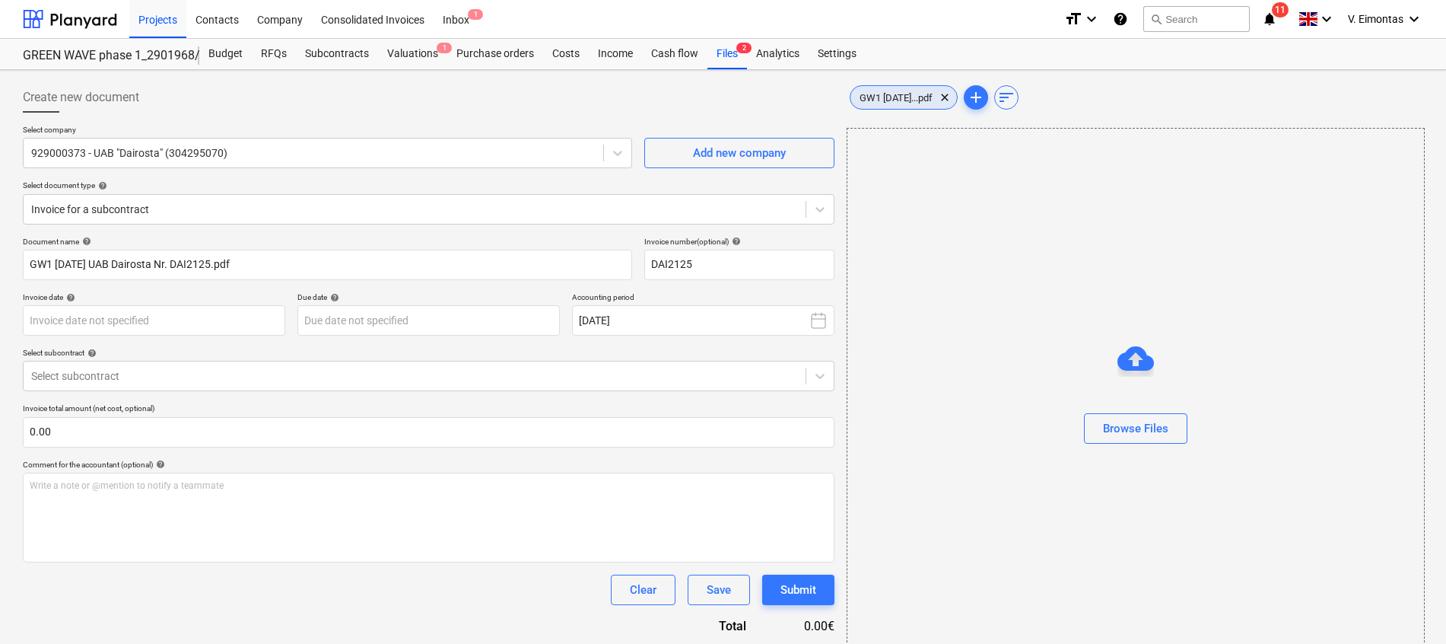
click at [932, 96] on span "GW1 2025-08-26...pdf" at bounding box center [896, 97] width 91 height 11
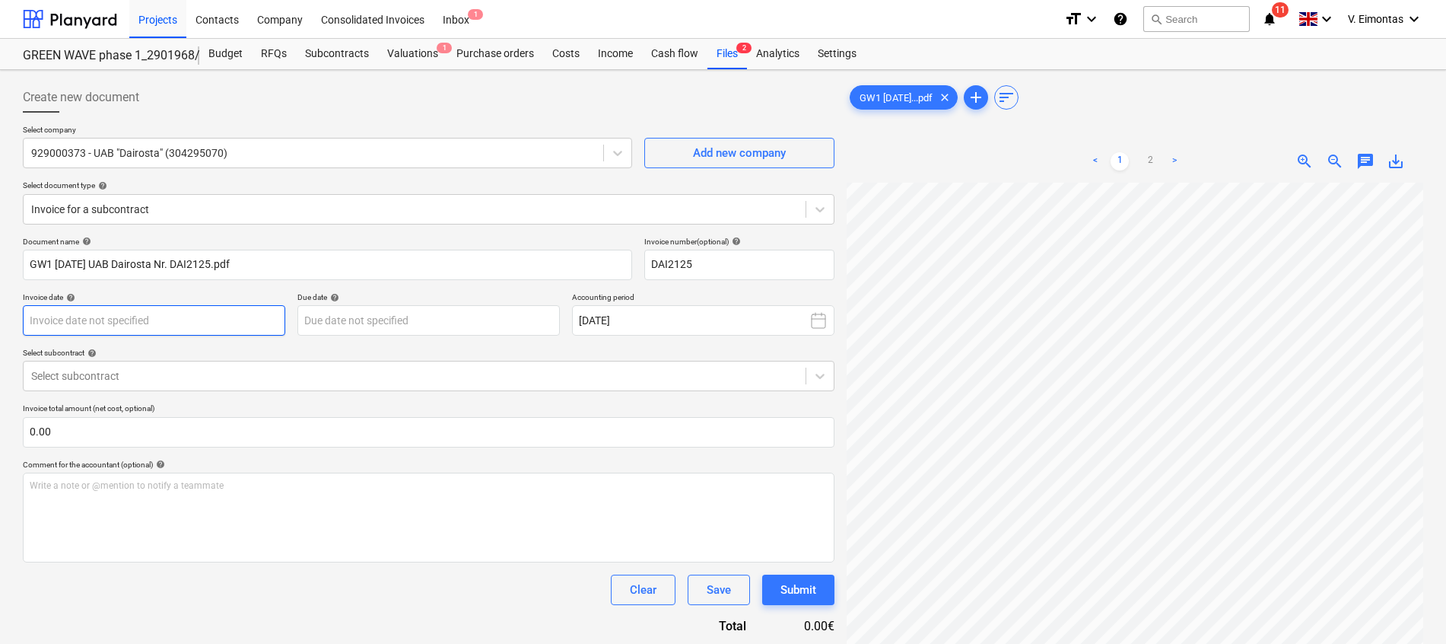
click at [139, 328] on body "Projects Contacts Company Consolidated Invoices Inbox 1 format_size keyboard_ar…" at bounding box center [723, 322] width 1446 height 644
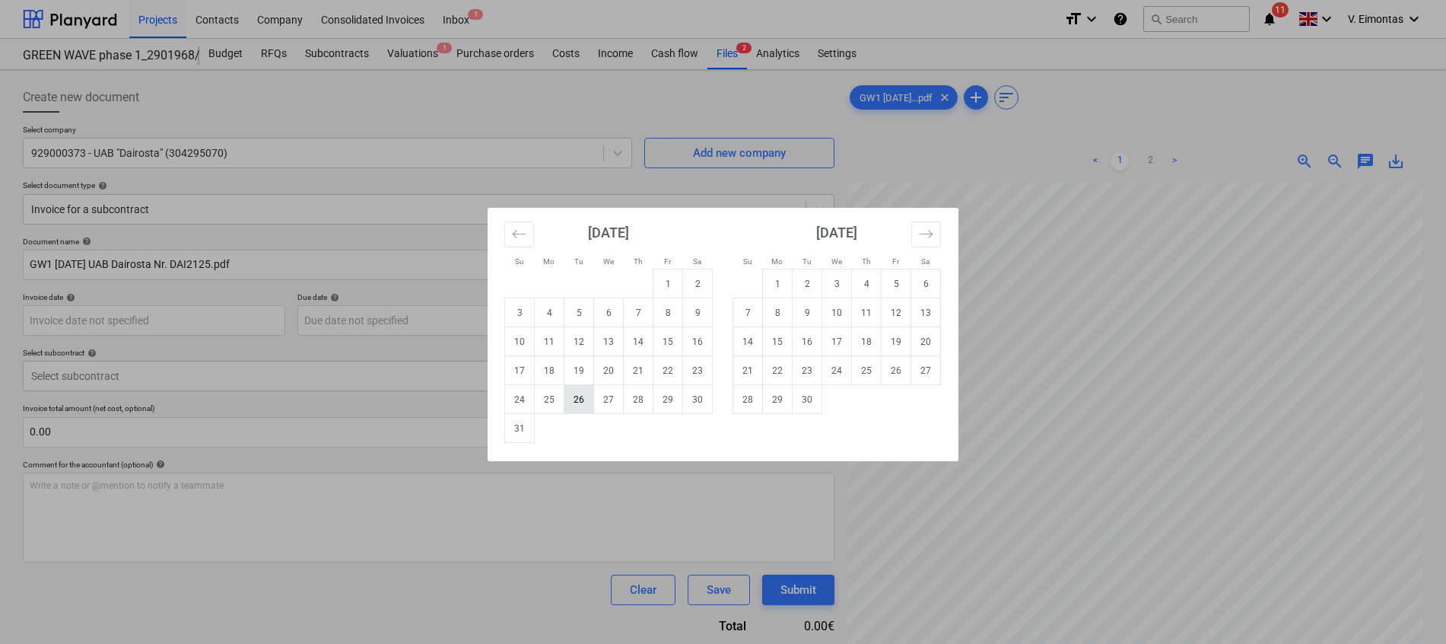
click at [572, 400] on td "26" at bounding box center [579, 399] width 30 height 29
type input "[DATE]"
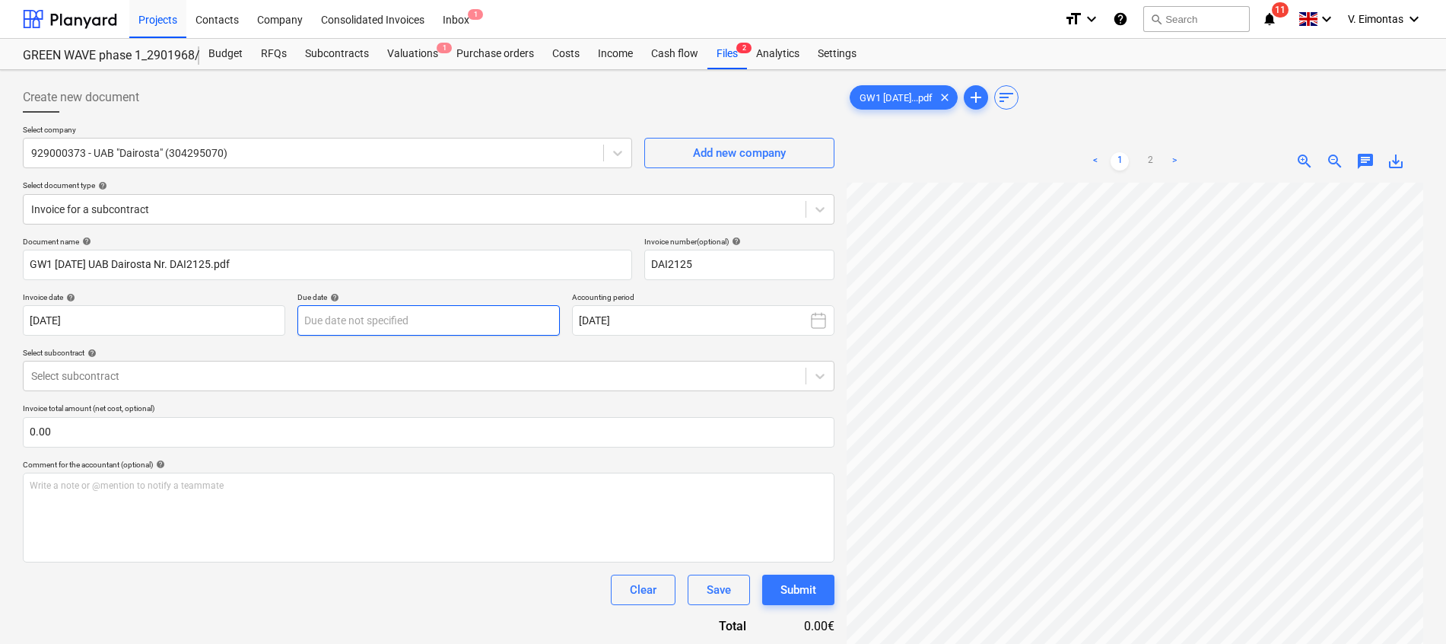
click at [450, 322] on body "Projects Contacts Company Consolidated Invoices Inbox 1 format_size keyboard_ar…" at bounding box center [723, 322] width 1446 height 644
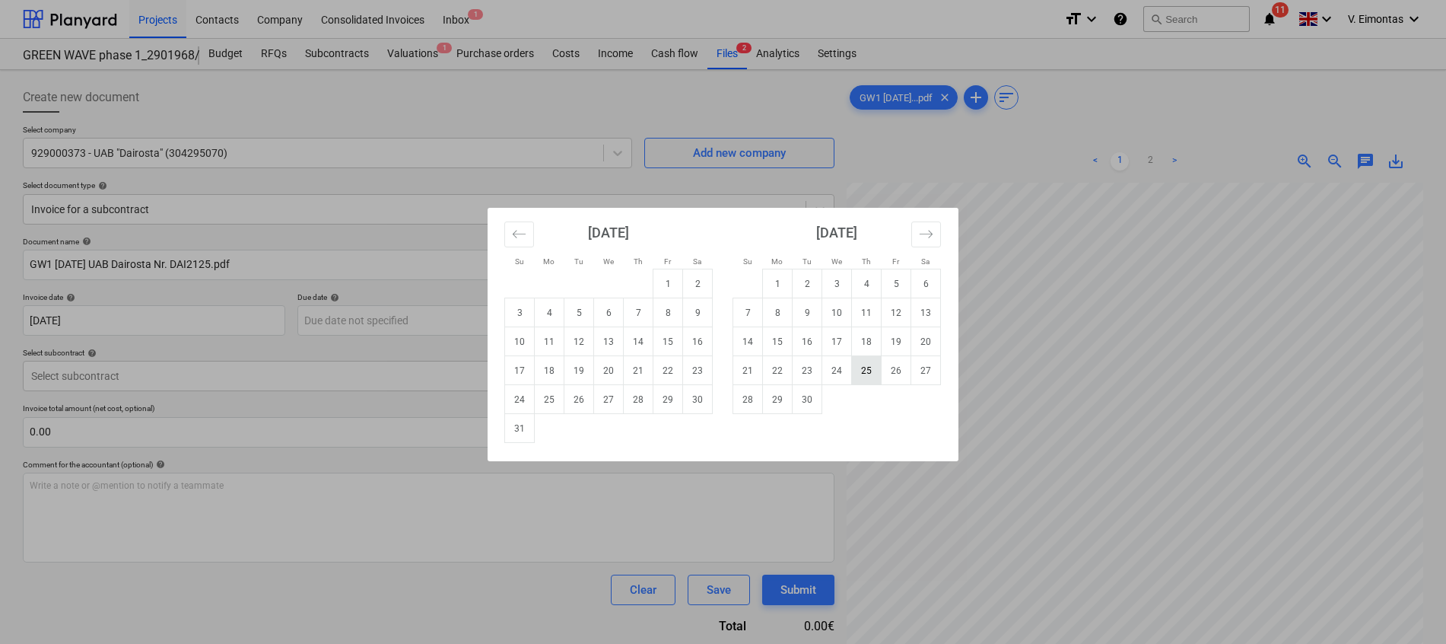
click at [864, 368] on td "25" at bounding box center [867, 370] width 30 height 29
type input "25 Sep 2025"
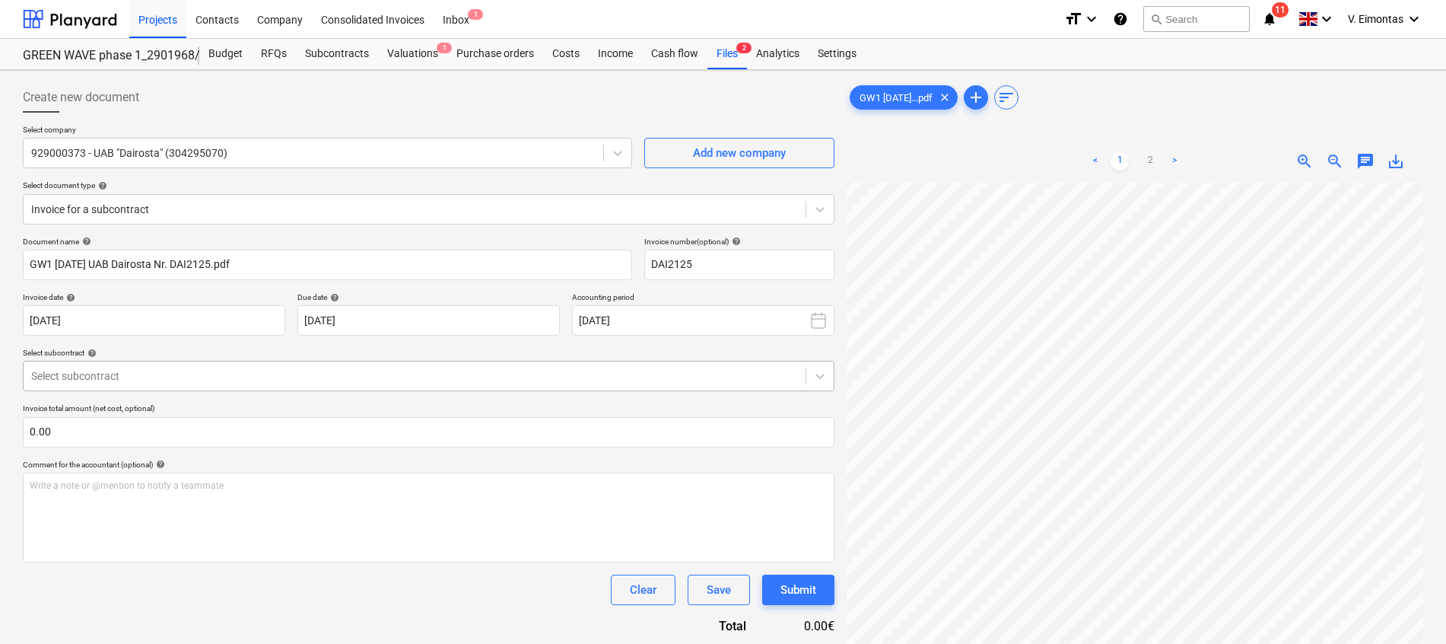
click at [183, 367] on div "Select subcontract" at bounding box center [415, 375] width 782 height 21
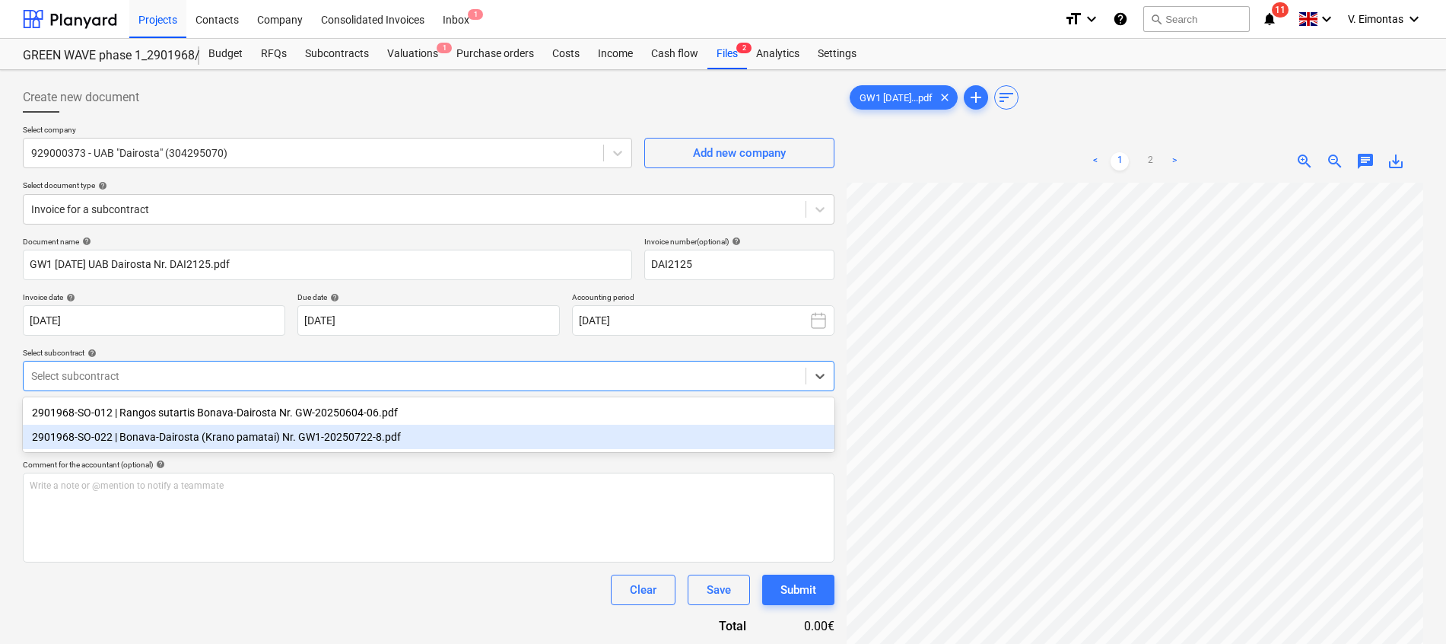
click at [170, 433] on div "2901968-SO-022 | Bonava-Dairosta (Krano pamatai) Nr. GW1-20250722-8.pdf" at bounding box center [429, 437] width 812 height 24
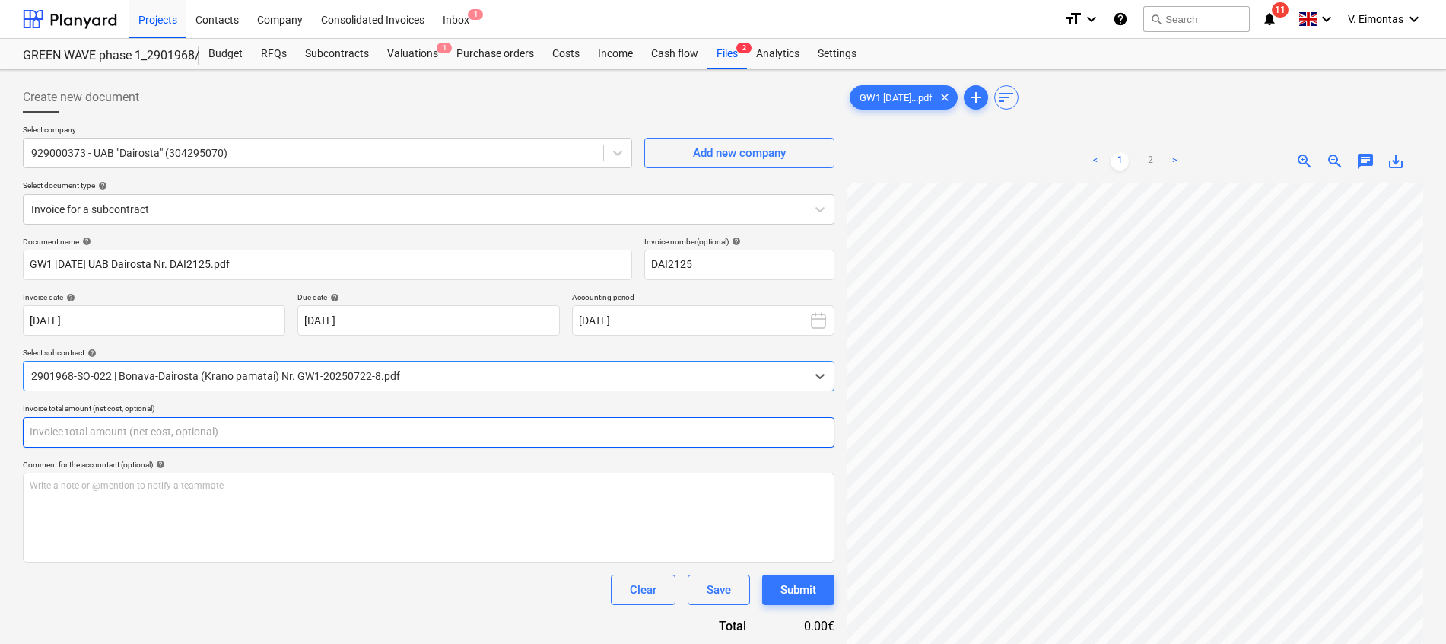
click at [167, 444] on input "text" at bounding box center [429, 432] width 812 height 30
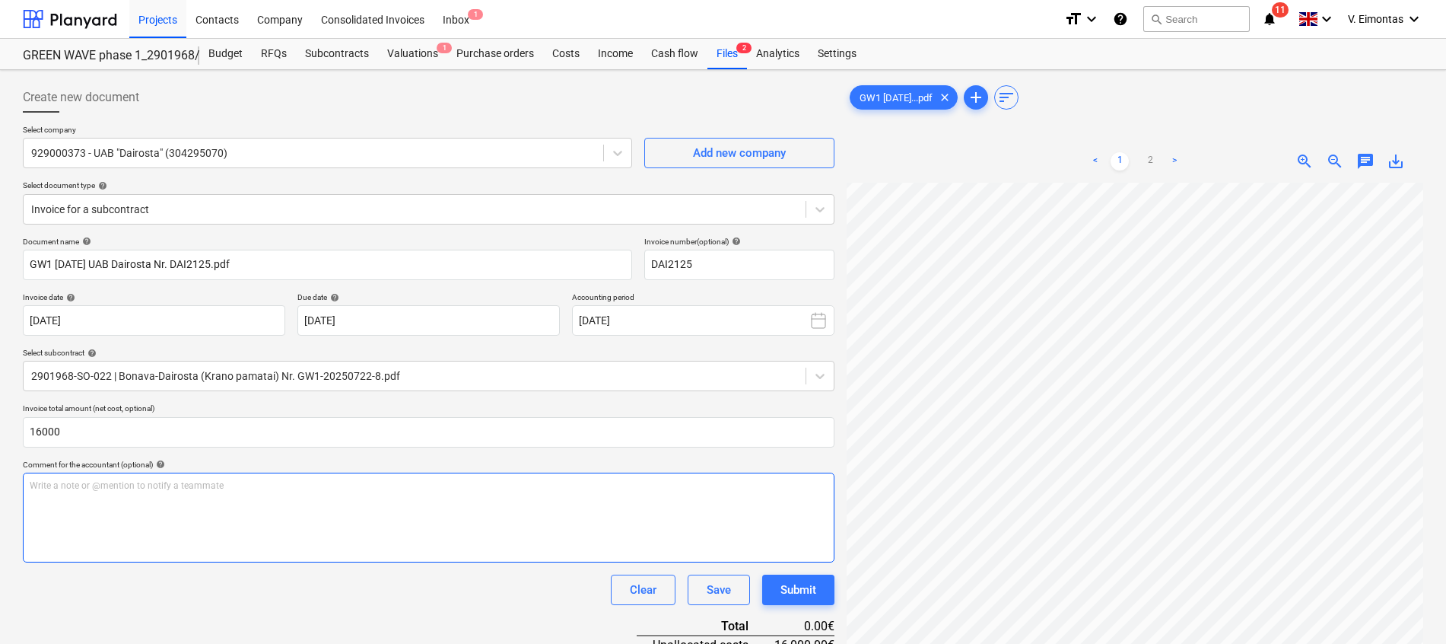
type input "16,000.00"
click at [184, 514] on div "Write a note or @mention to notify a teammate ﻿" at bounding box center [429, 517] width 812 height 90
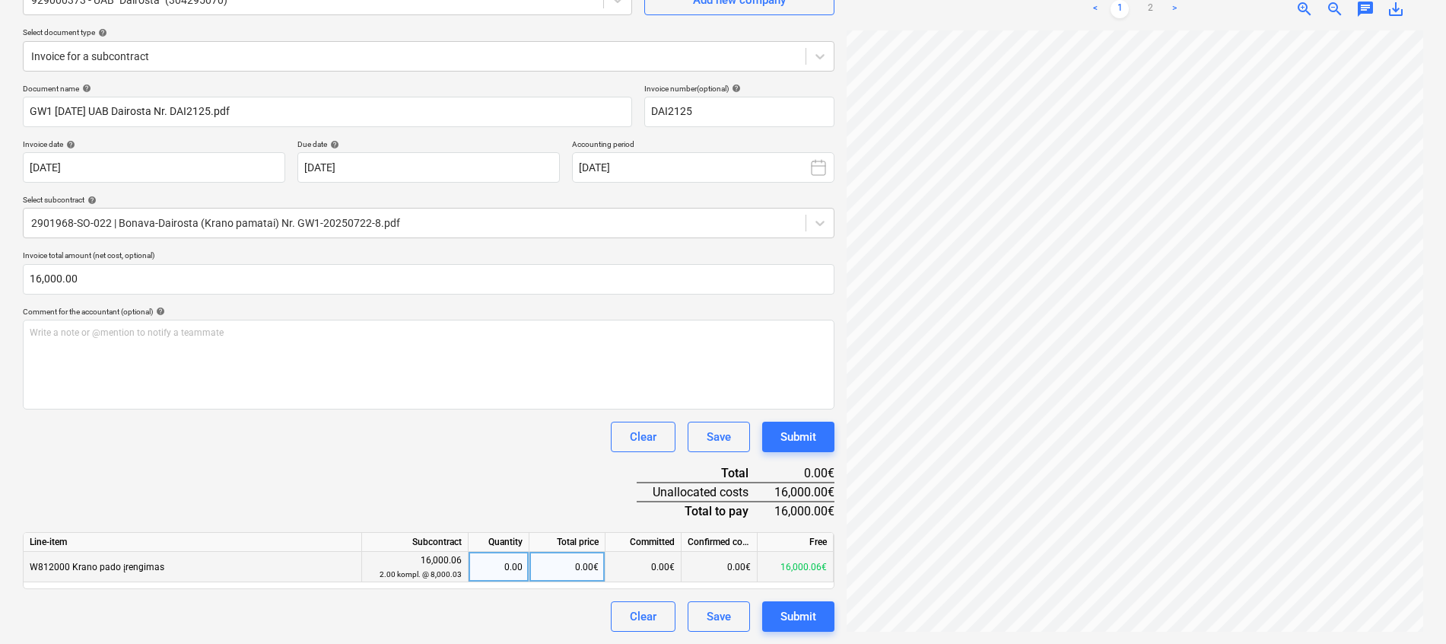
click at [556, 568] on div "0.00€" at bounding box center [567, 567] width 76 height 30
type input "16000"
click at [505, 450] on div "Clear Save Submit" at bounding box center [429, 436] width 812 height 30
click at [787, 610] on div "Submit" at bounding box center [799, 616] width 36 height 20
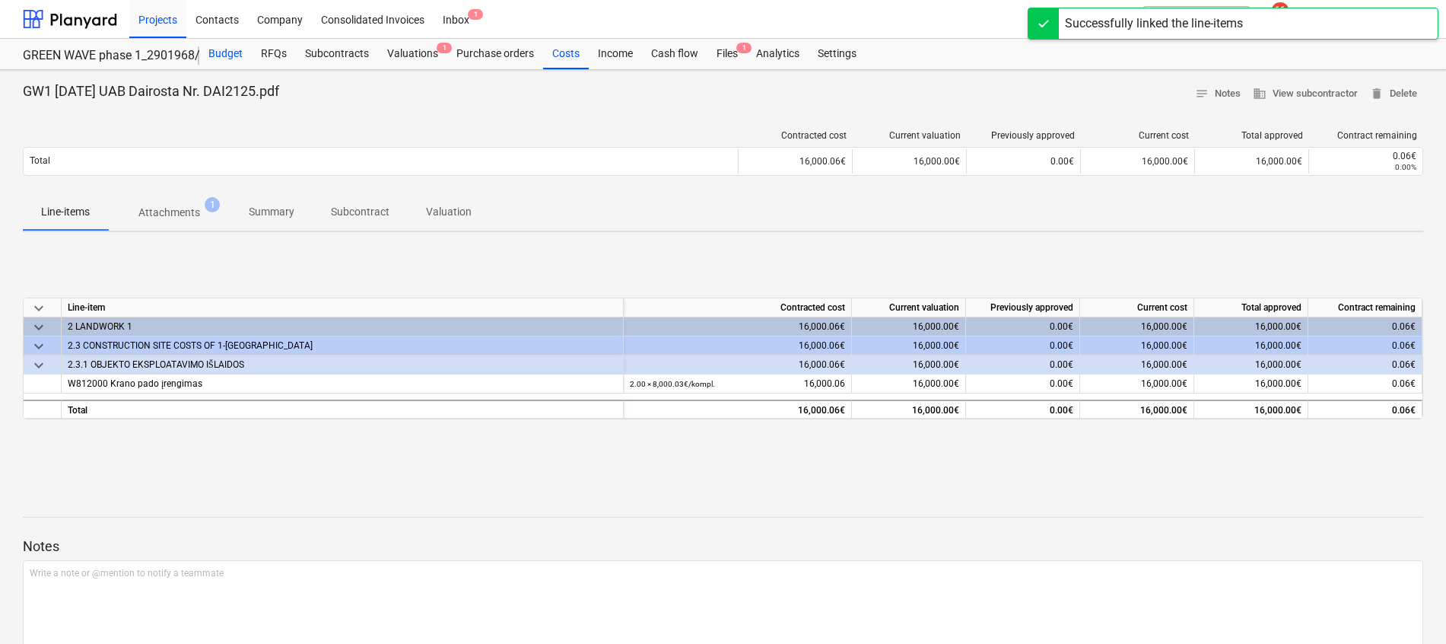
click at [229, 52] on div "Budget" at bounding box center [225, 54] width 52 height 30
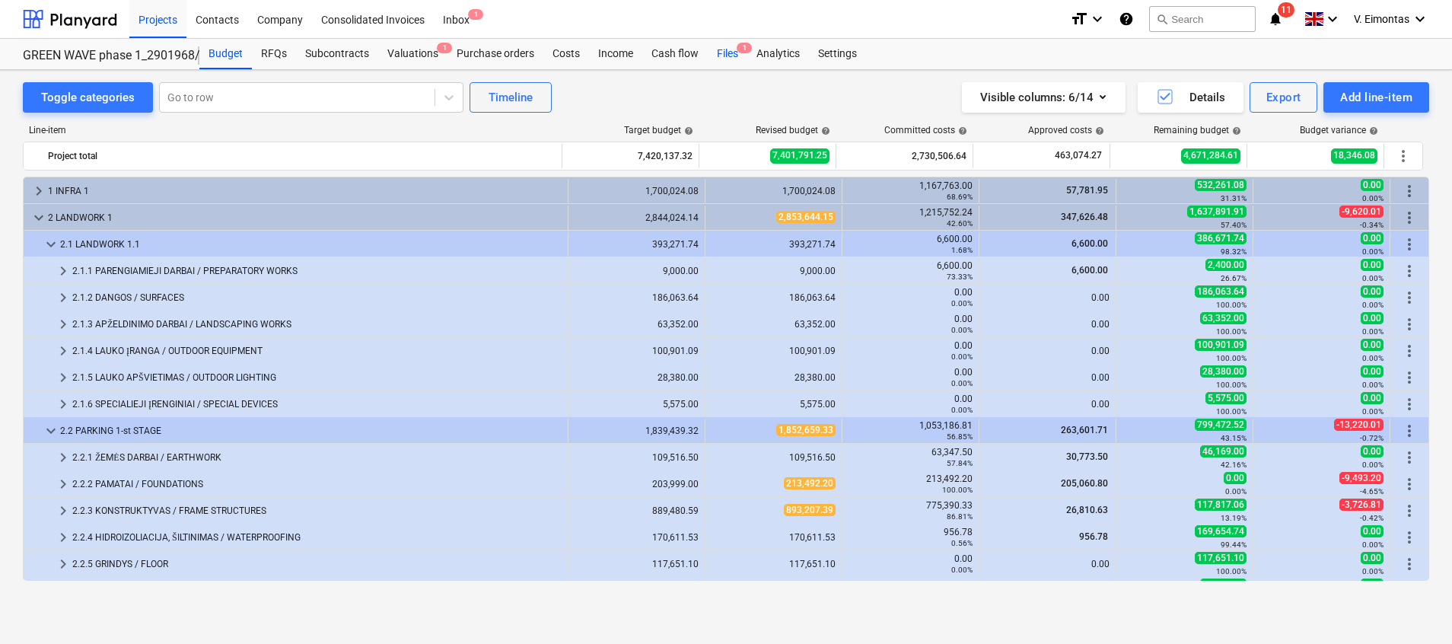
click at [720, 49] on div "Files 1" at bounding box center [728, 54] width 40 height 30
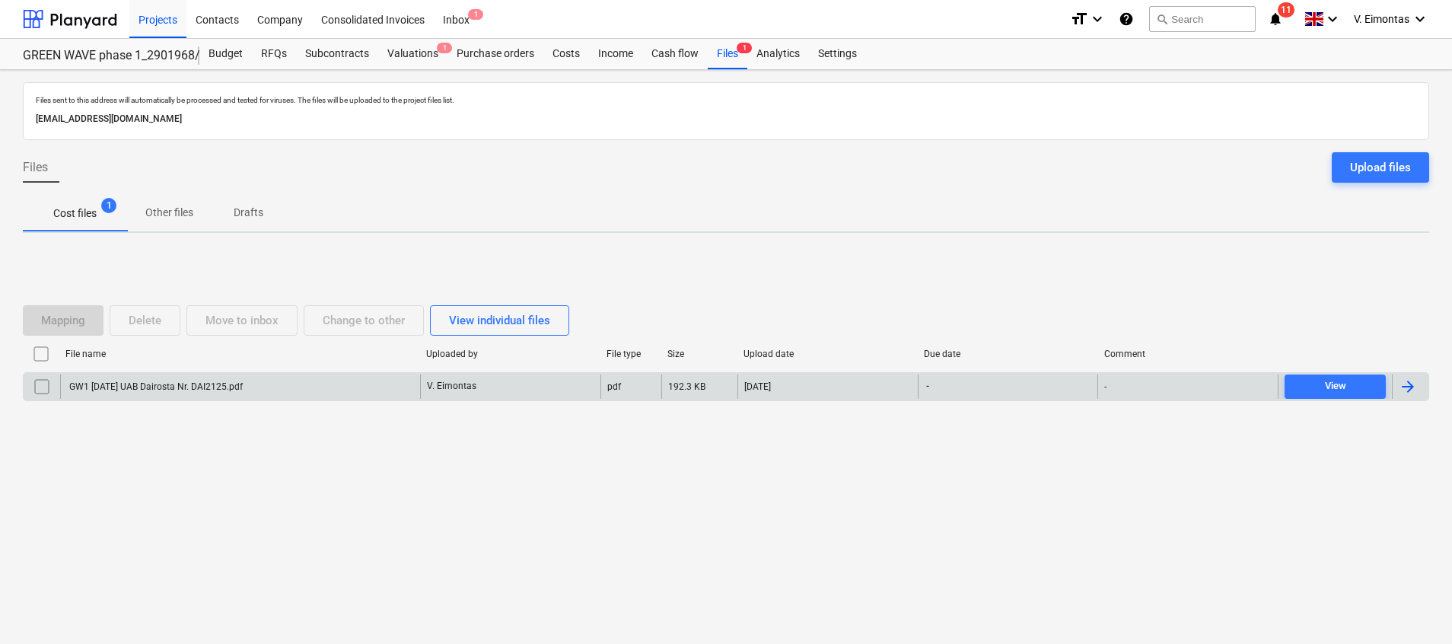
click at [290, 377] on div "GW1 2025-08-26 UAB Dairosta Nr. DAI2125.pdf" at bounding box center [240, 386] width 360 height 24
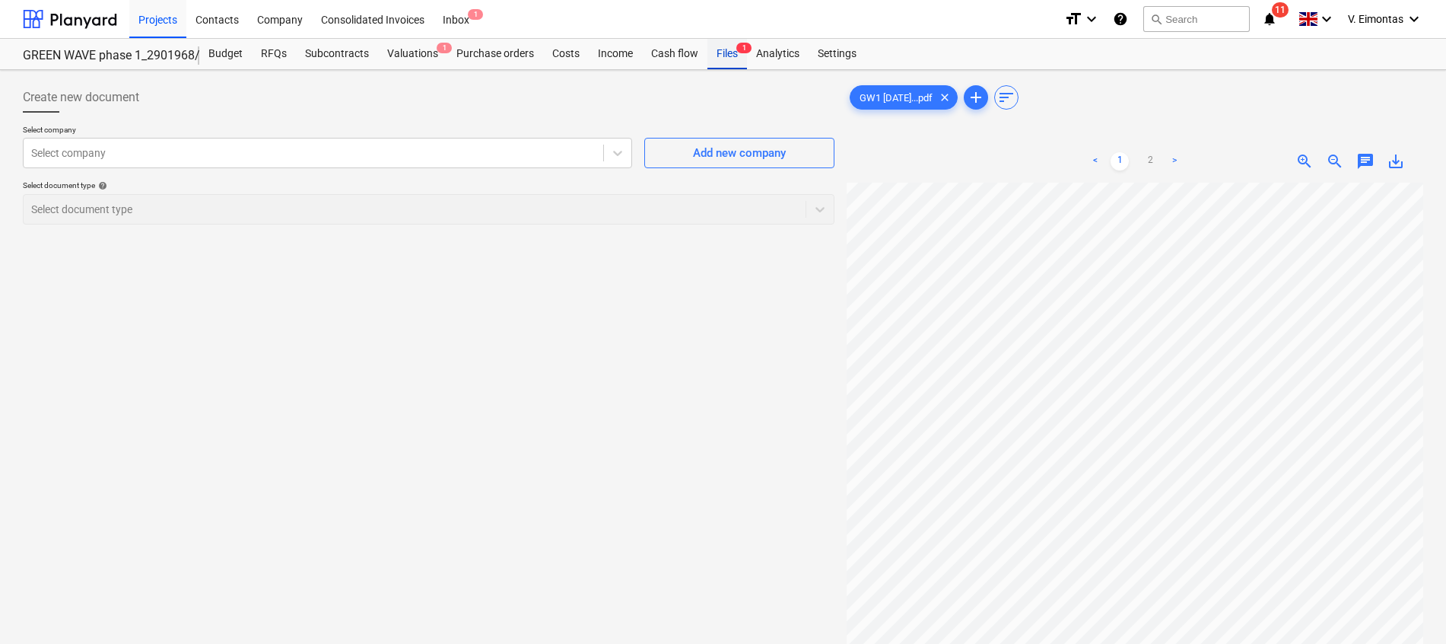
click at [723, 51] on div "Files 1" at bounding box center [728, 54] width 40 height 30
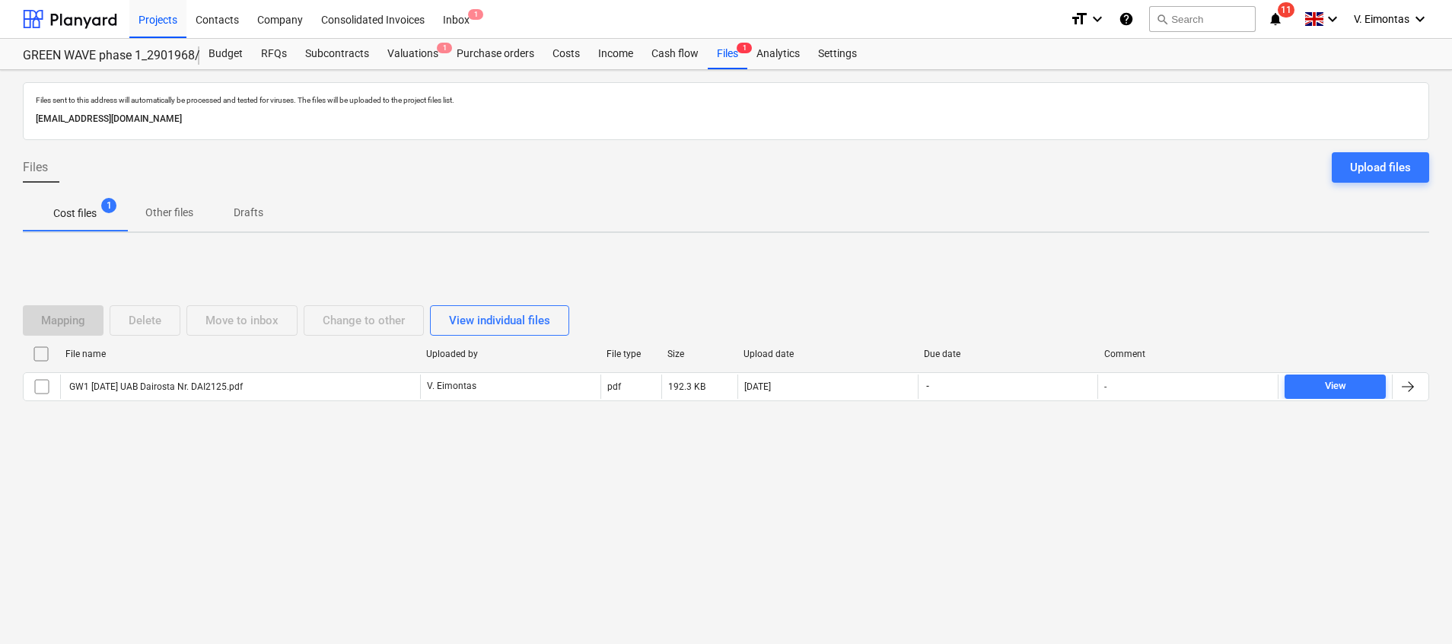
click at [44, 354] on input "checkbox" at bounding box center [41, 354] width 24 height 24
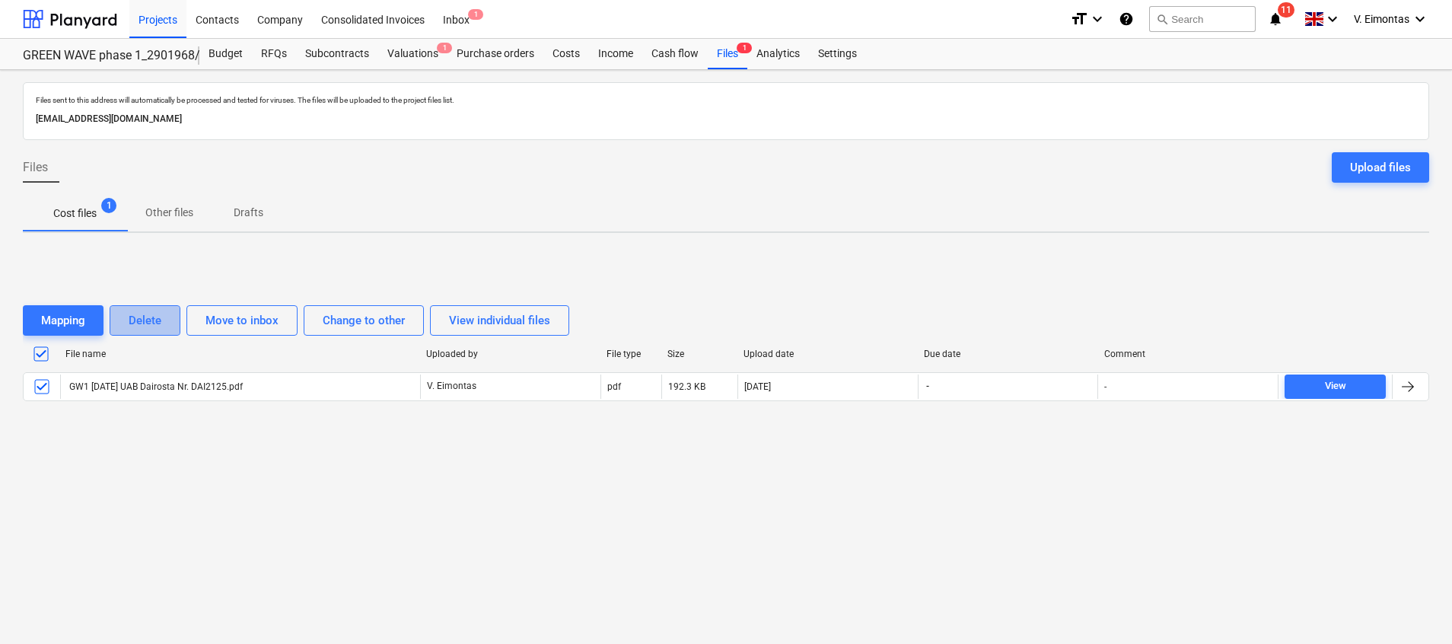
click at [153, 319] on div "Delete" at bounding box center [145, 320] width 33 height 20
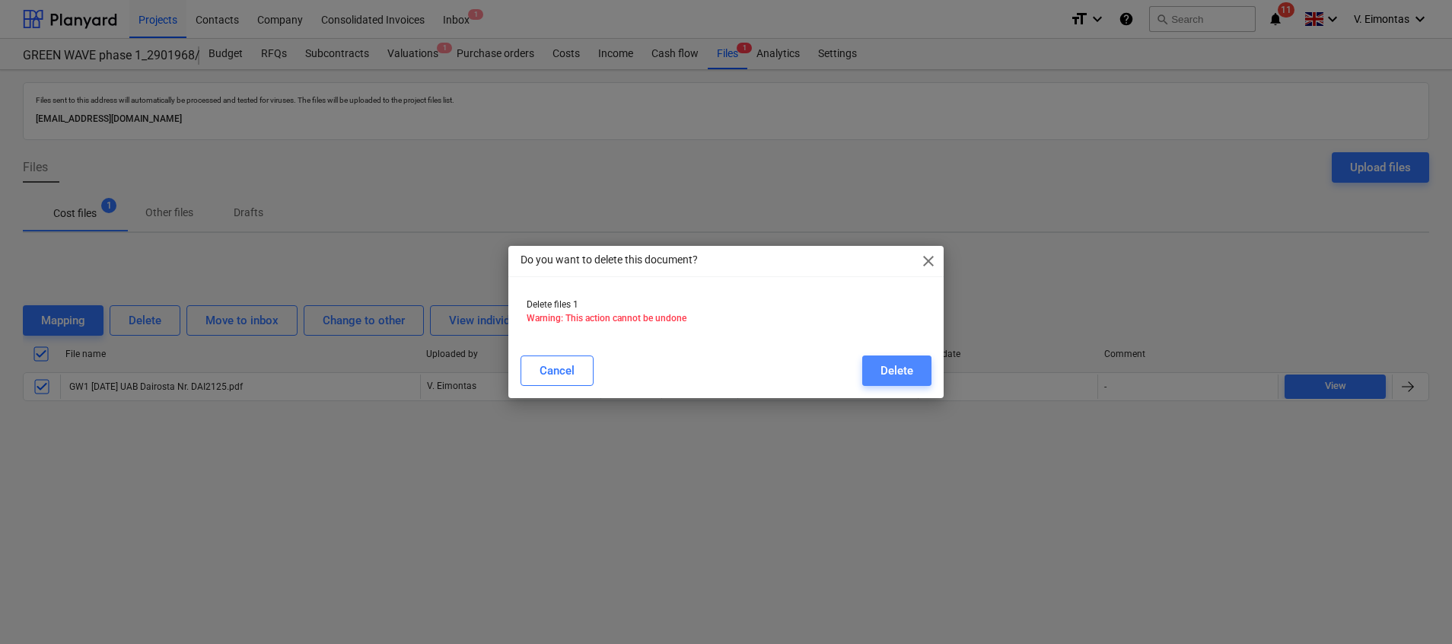
click at [879, 368] on button "Delete" at bounding box center [896, 370] width 69 height 30
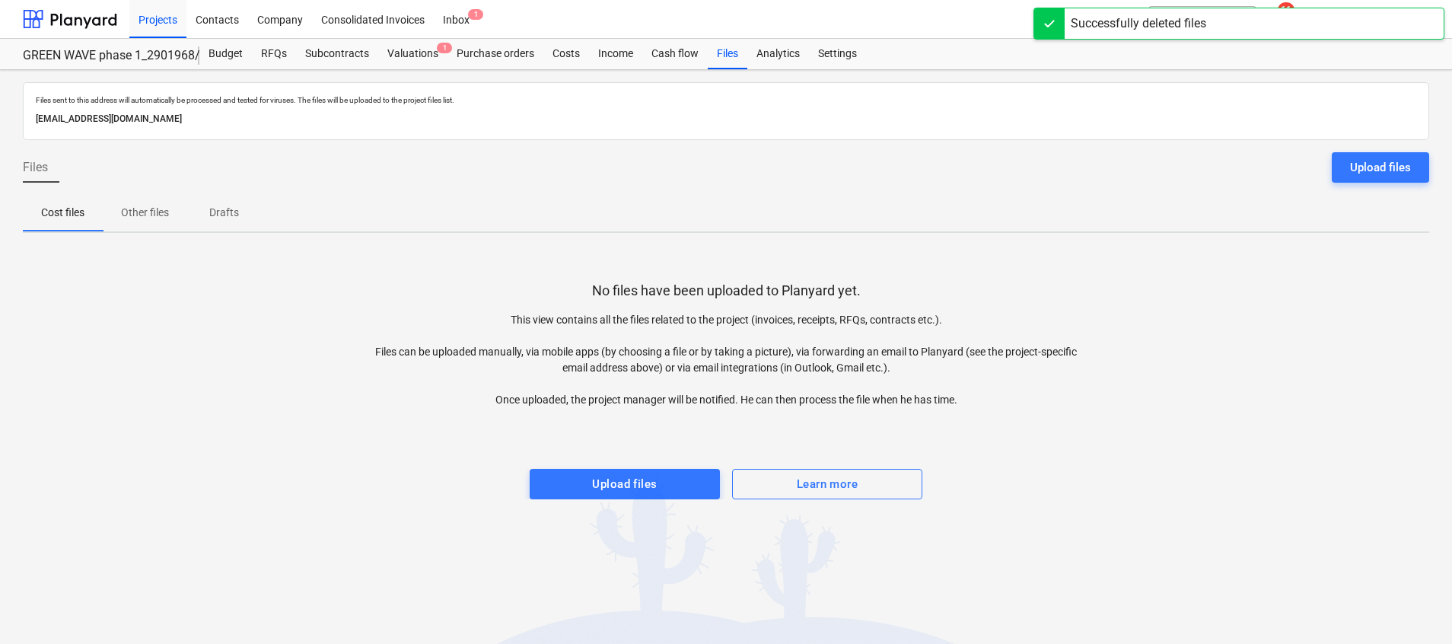
click at [1050, 27] on div at bounding box center [1049, 23] width 30 height 30
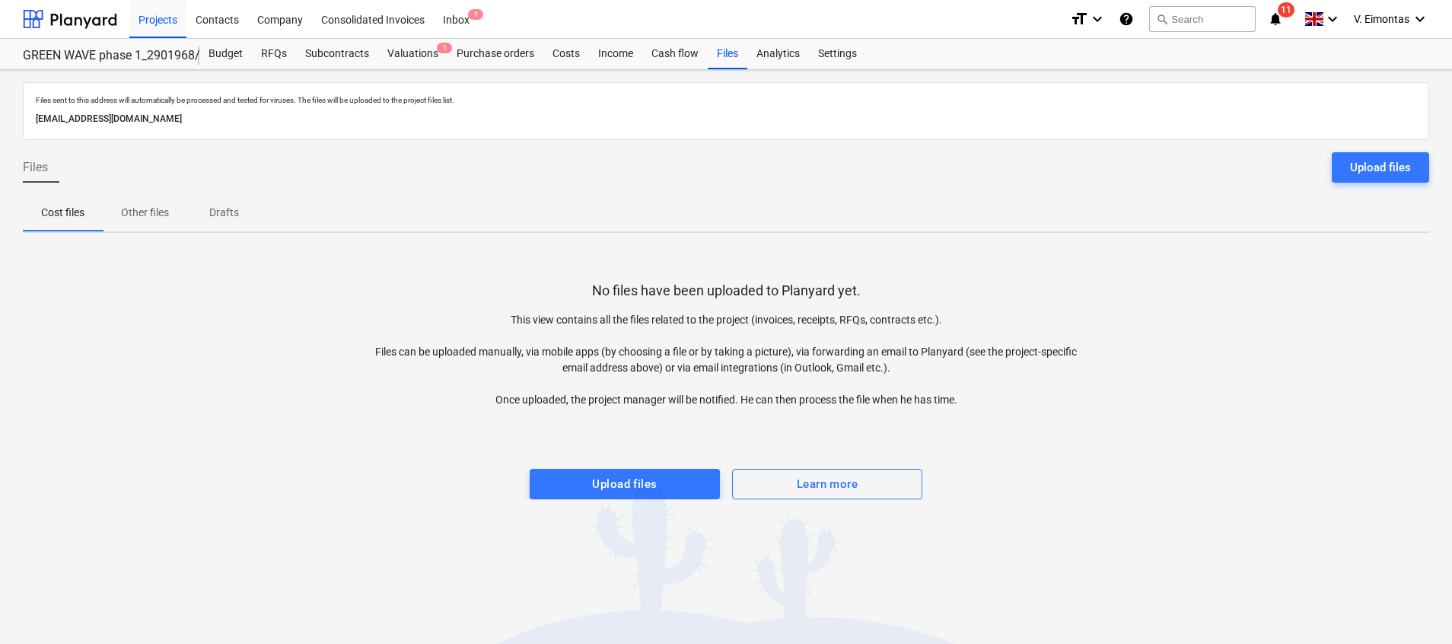
click at [1207, 19] on div "Project fetching failed" at bounding box center [1238, 16] width 411 height 32
click at [148, 20] on div "Projects" at bounding box center [157, 18] width 57 height 39
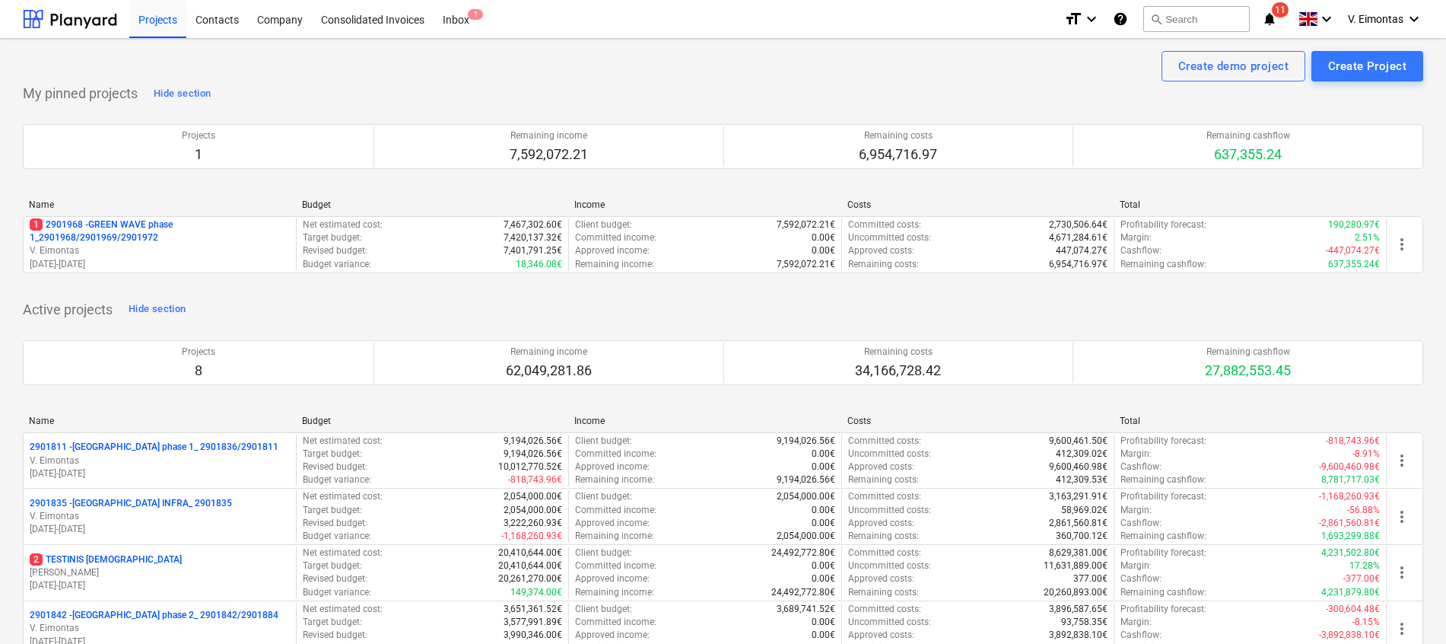
click at [1178, 23] on div "Project fetching failed" at bounding box center [1124, 16] width 118 height 18
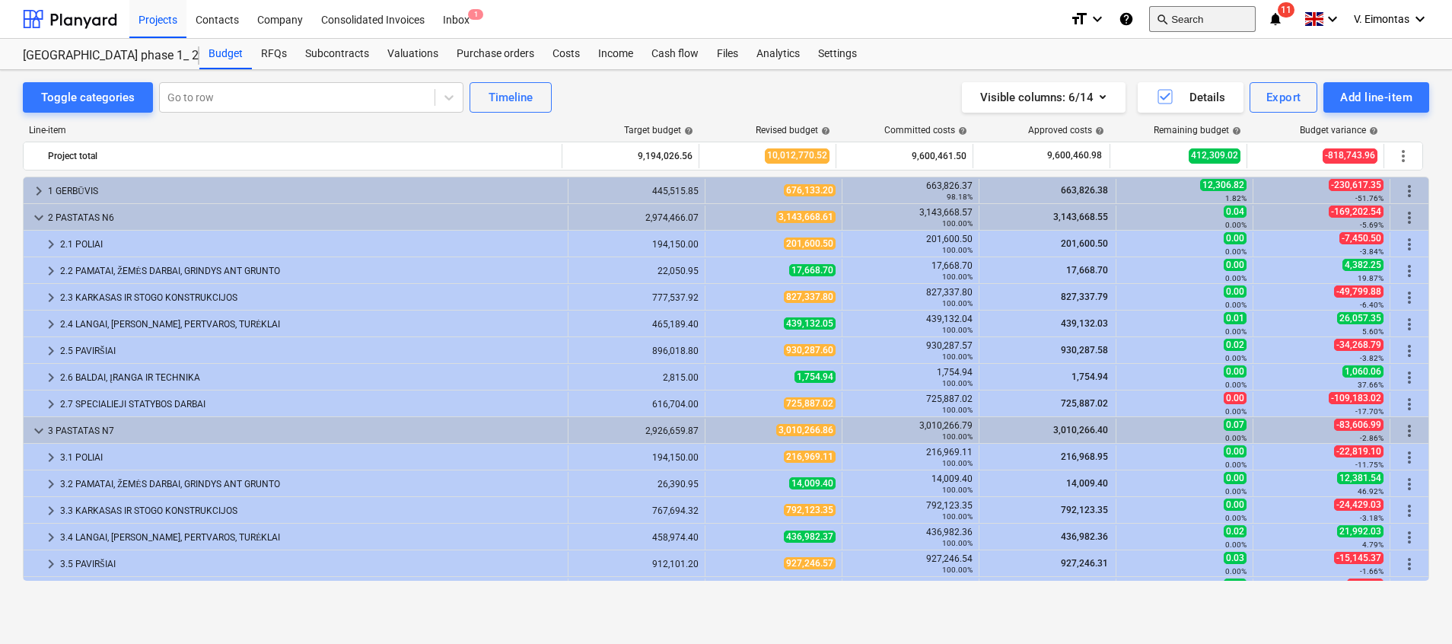
click at [1184, 20] on button "search Search" at bounding box center [1202, 19] width 107 height 26
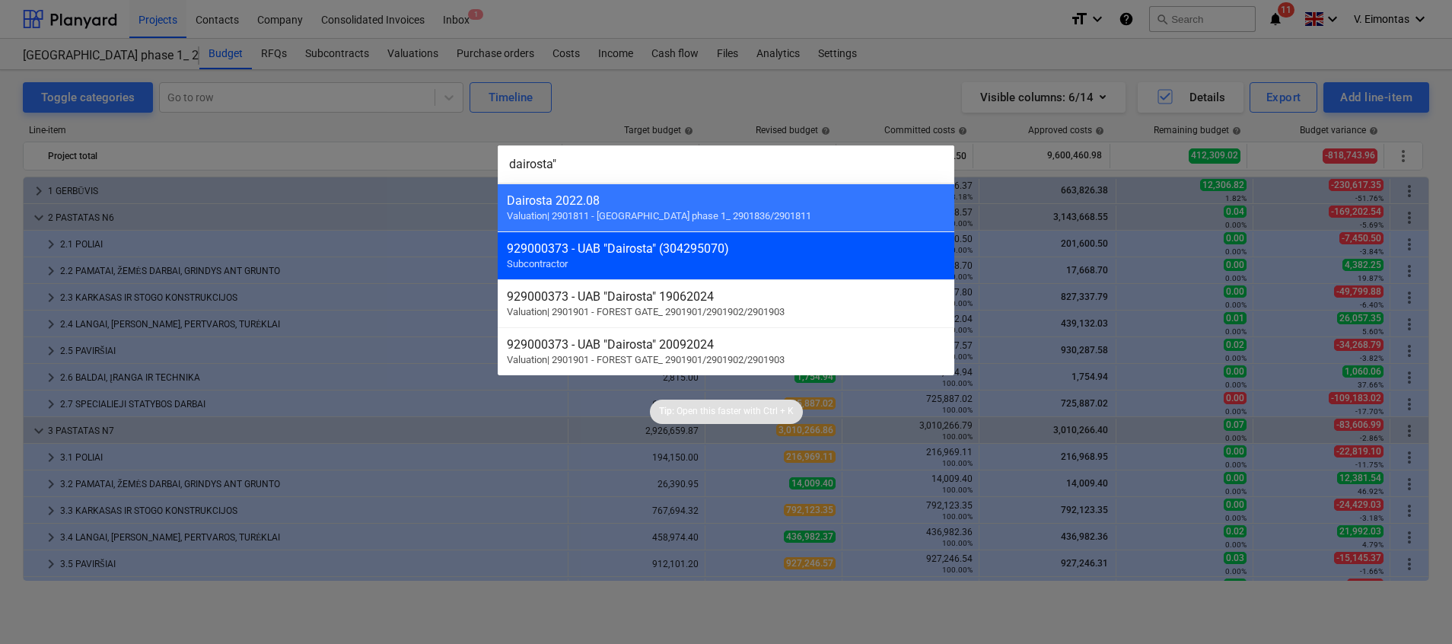
type input "dairosta""
click at [686, 250] on div "929000373 - UAB "Dairosta" (304295070)" at bounding box center [726, 248] width 438 height 14
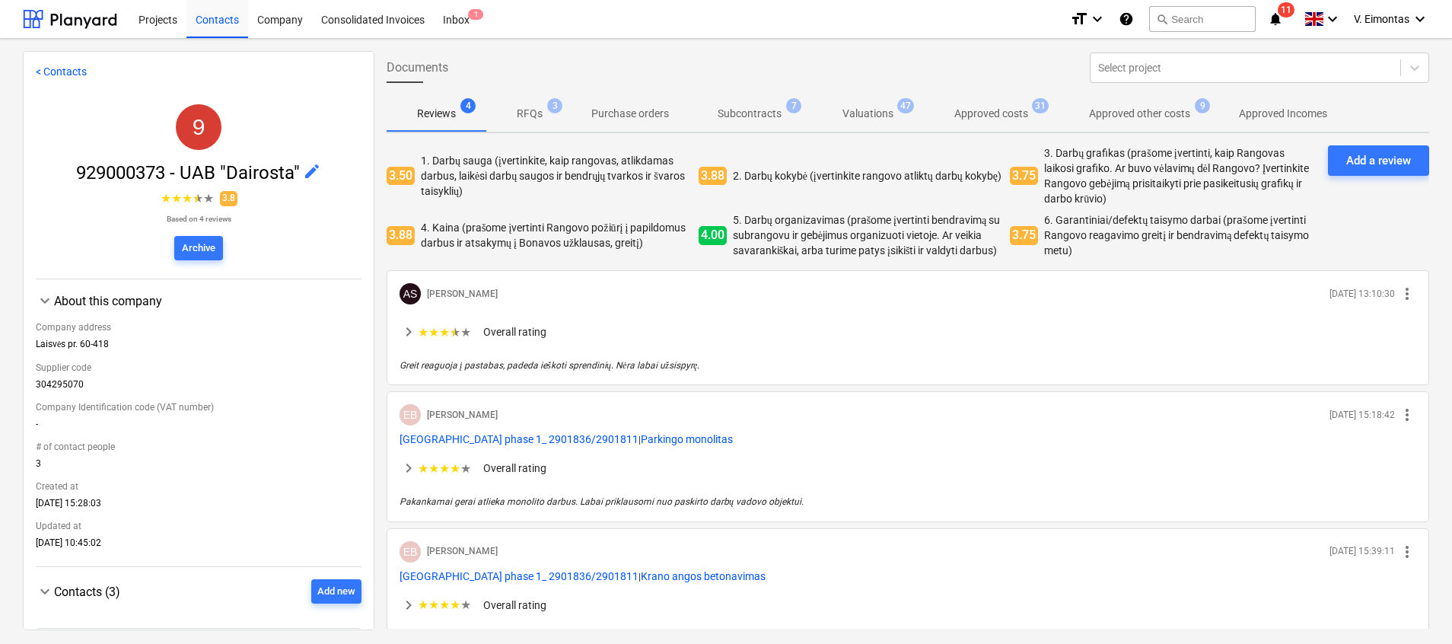
click at [784, 118] on span "Subcontracts 7" at bounding box center [749, 114] width 88 height 16
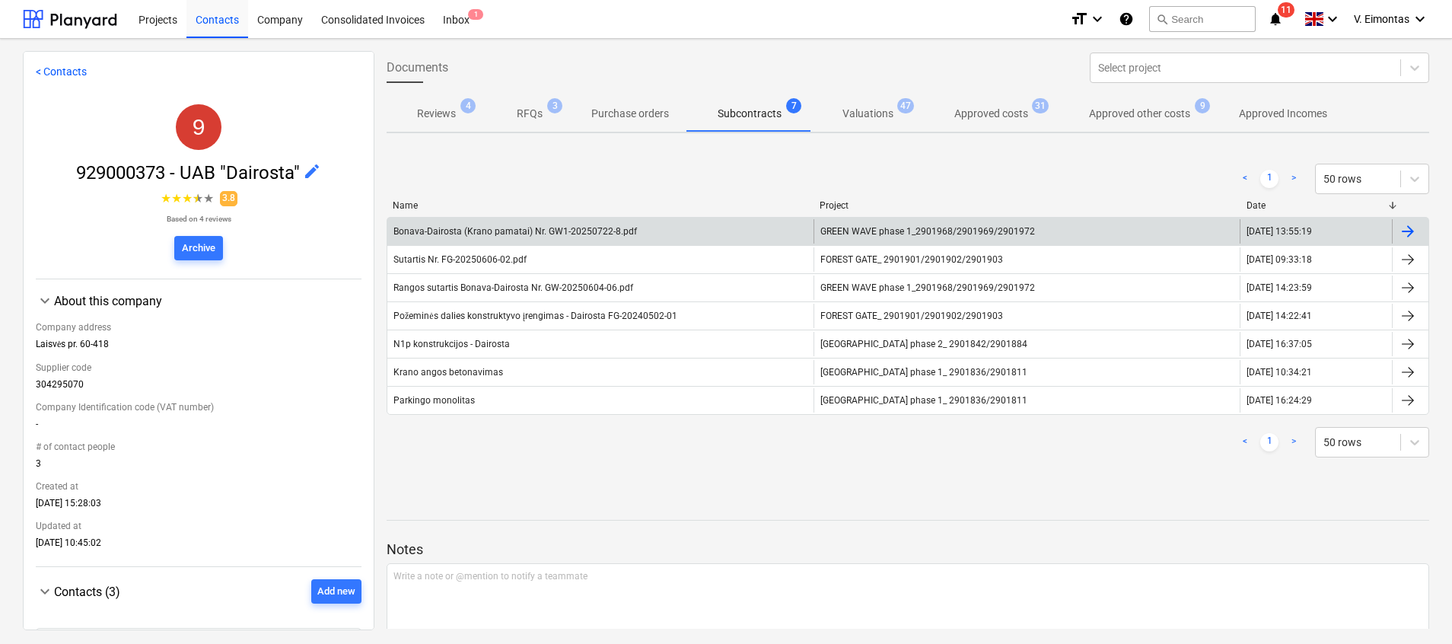
click at [613, 218] on div "Bonava-Dairosta (Krano pamatai) Nr. GW1-20250722-8.pdf GREEN WAVE phase 1_29019…" at bounding box center [907, 231] width 1042 height 28
click at [628, 228] on div "Bonava-Dairosta (Krano pamatai) Nr. GW1-20250722-8.pdf" at bounding box center [514, 231] width 243 height 11
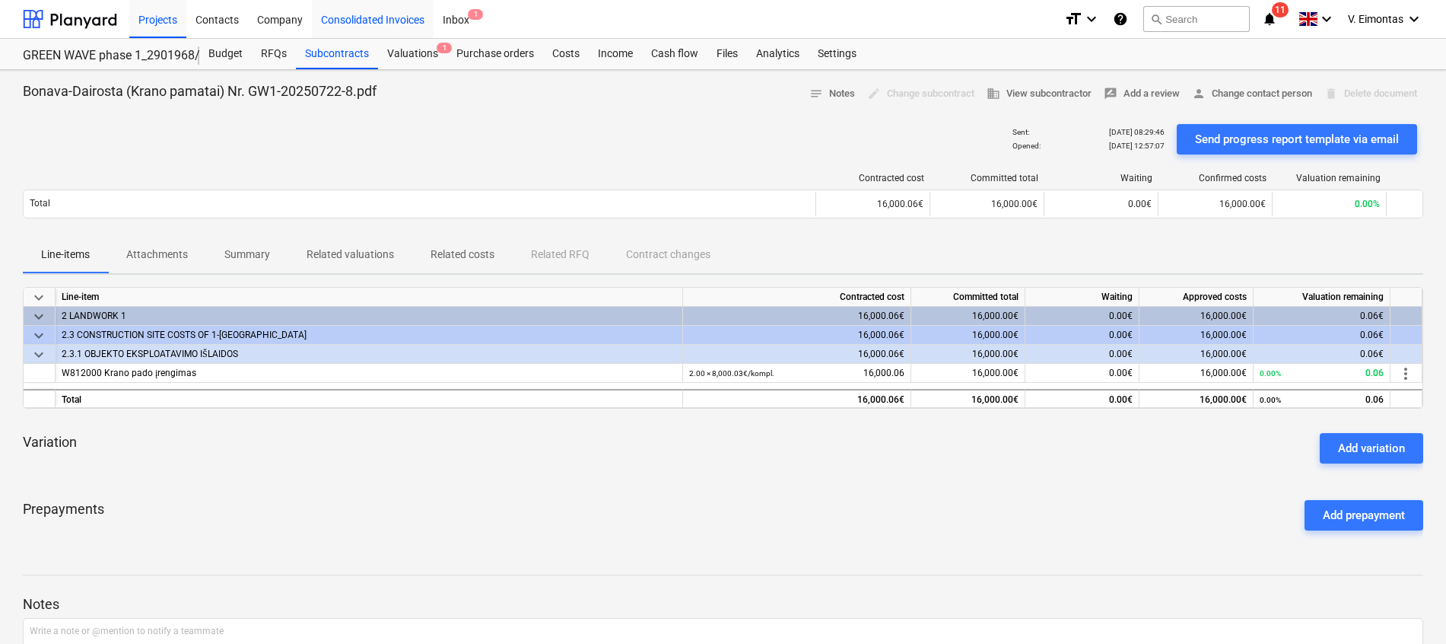
drag, startPoint x: 158, startPoint y: 14, endPoint x: 374, endPoint y: 25, distance: 215.6
click at [158, 14] on div "Projects" at bounding box center [157, 18] width 57 height 39
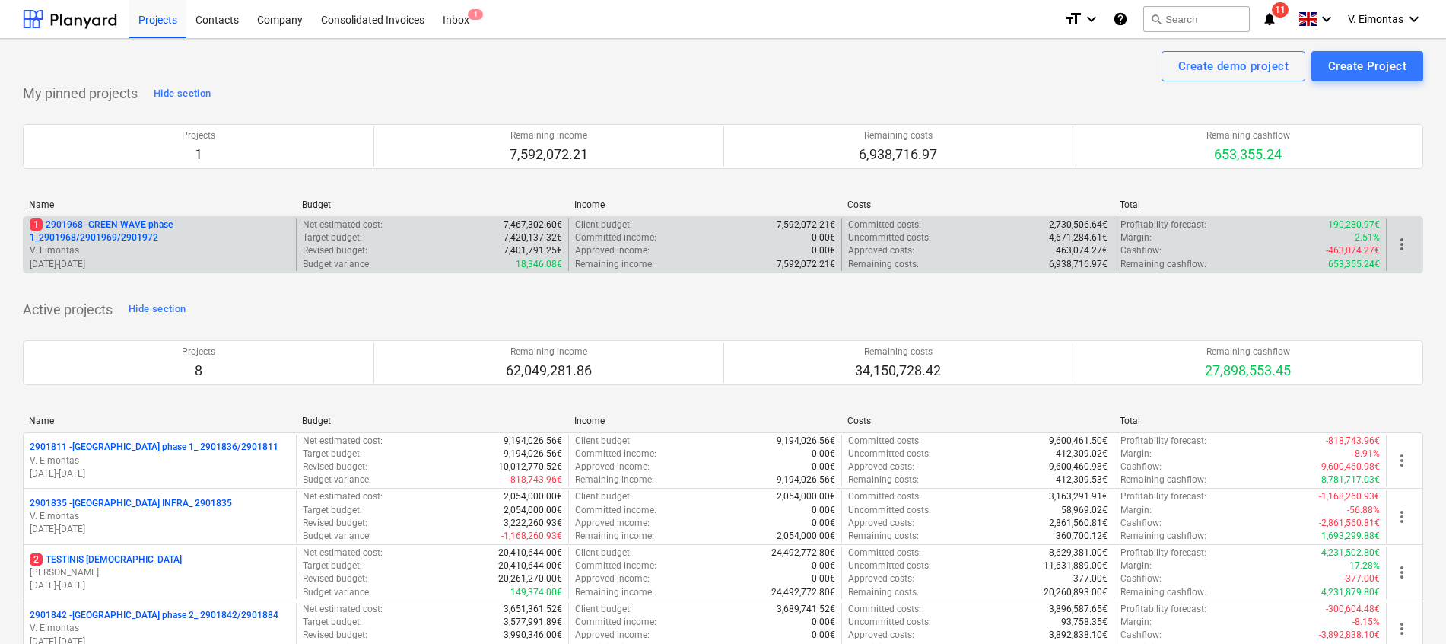
click at [156, 227] on p "1 2901968 - GREEN WAVE phase 1_2901968/2901969/2901972" at bounding box center [160, 231] width 260 height 26
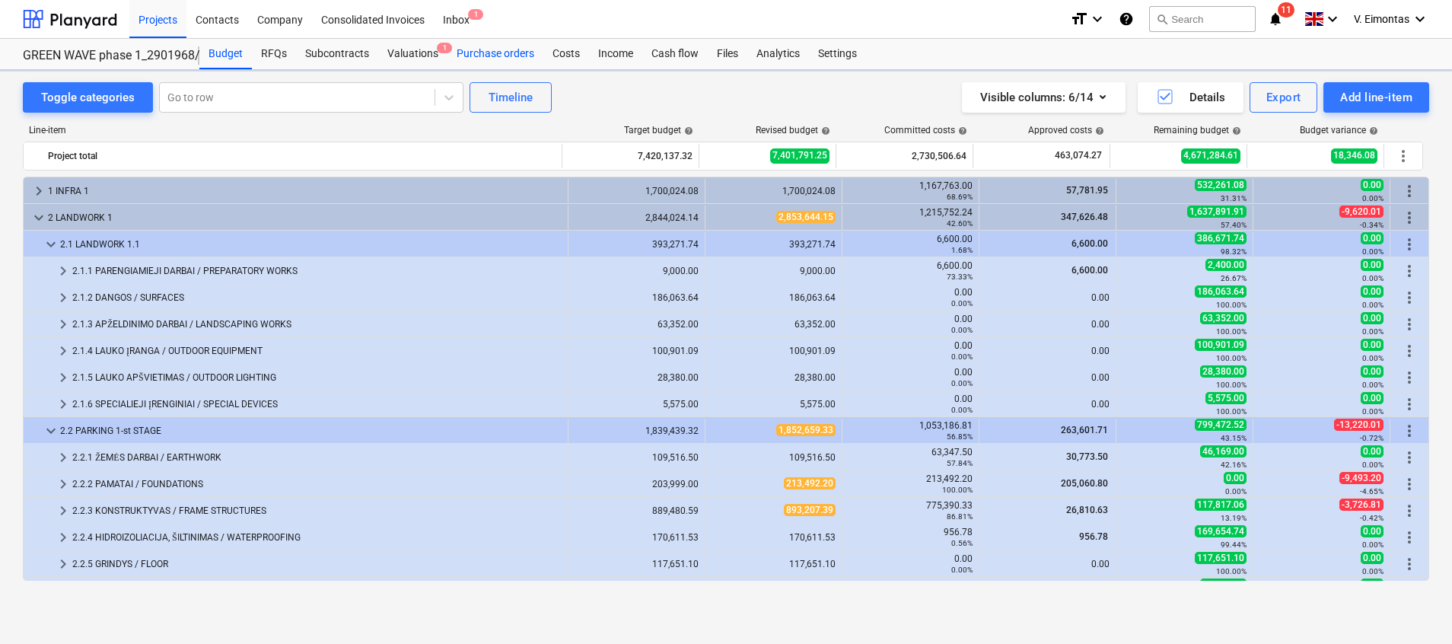
click at [407, 49] on div "Valuations 1" at bounding box center [412, 54] width 69 height 30
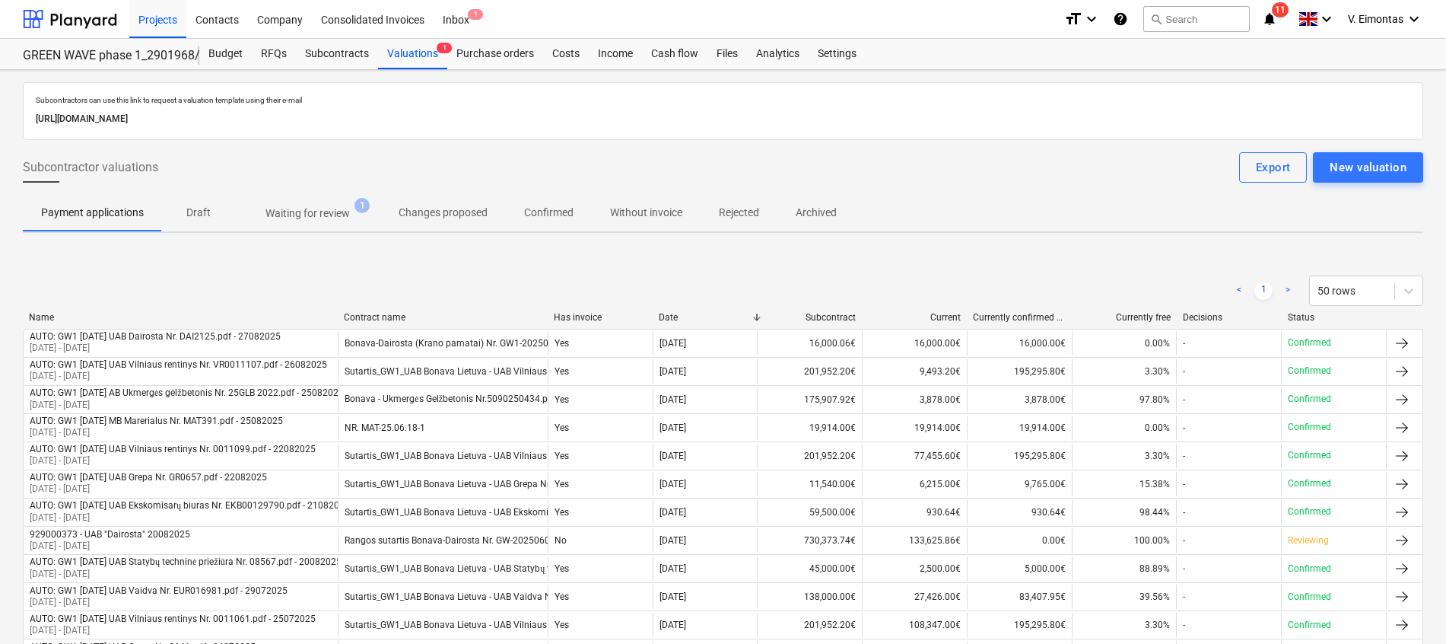
click at [305, 211] on p "Waiting for review" at bounding box center [308, 213] width 84 height 16
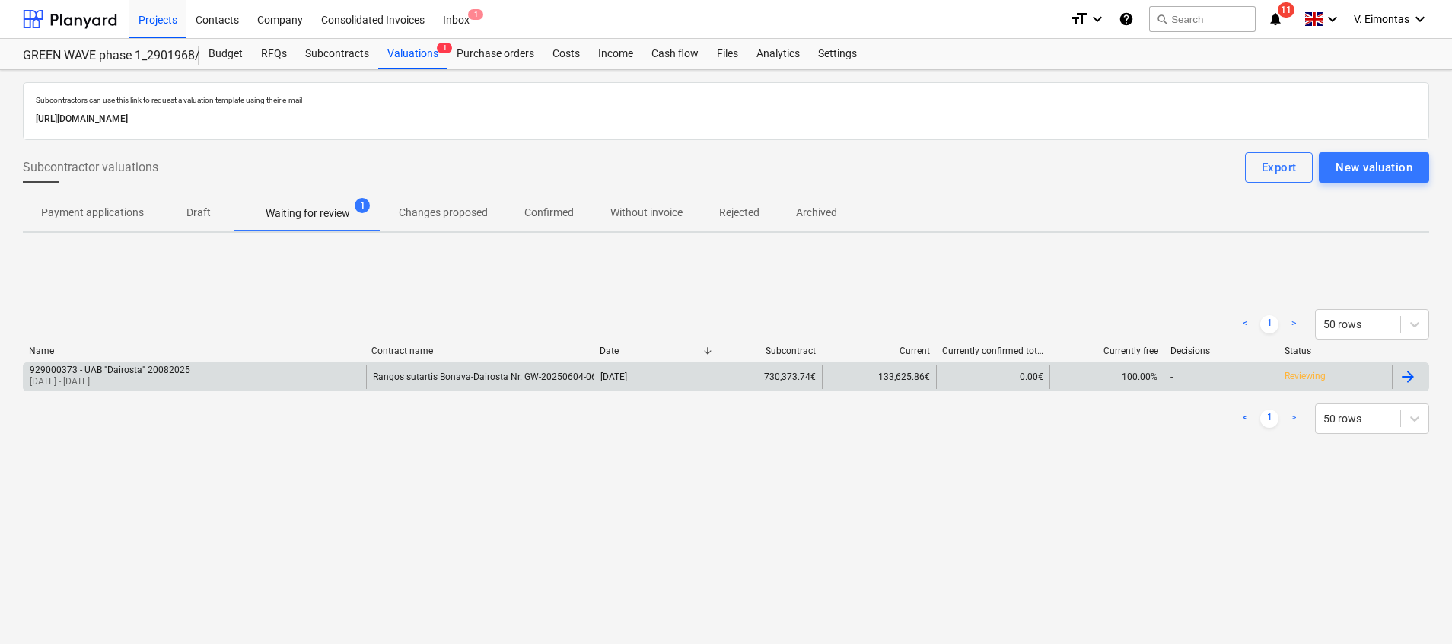
click at [294, 381] on div "929000373 - UAB "Dairosta" 20082025 [DATE] - [DATE]" at bounding box center [195, 376] width 342 height 24
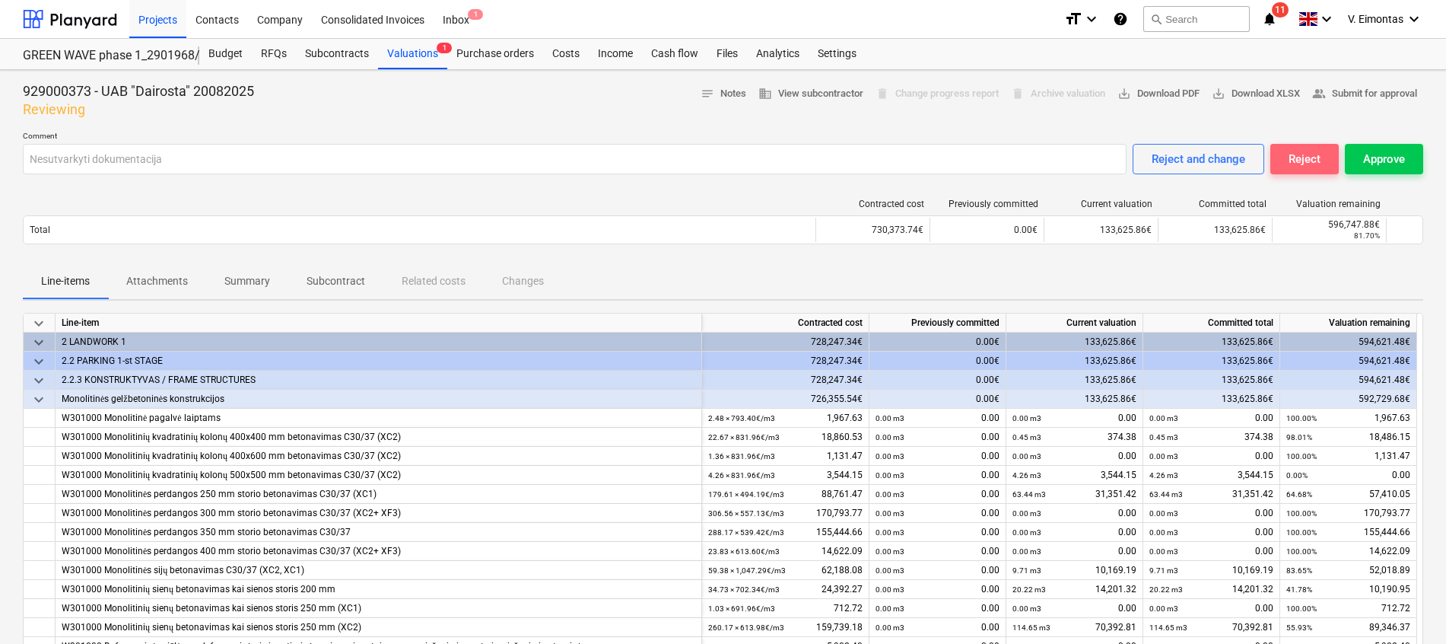
click at [1296, 166] on div "Reject" at bounding box center [1305, 159] width 32 height 20
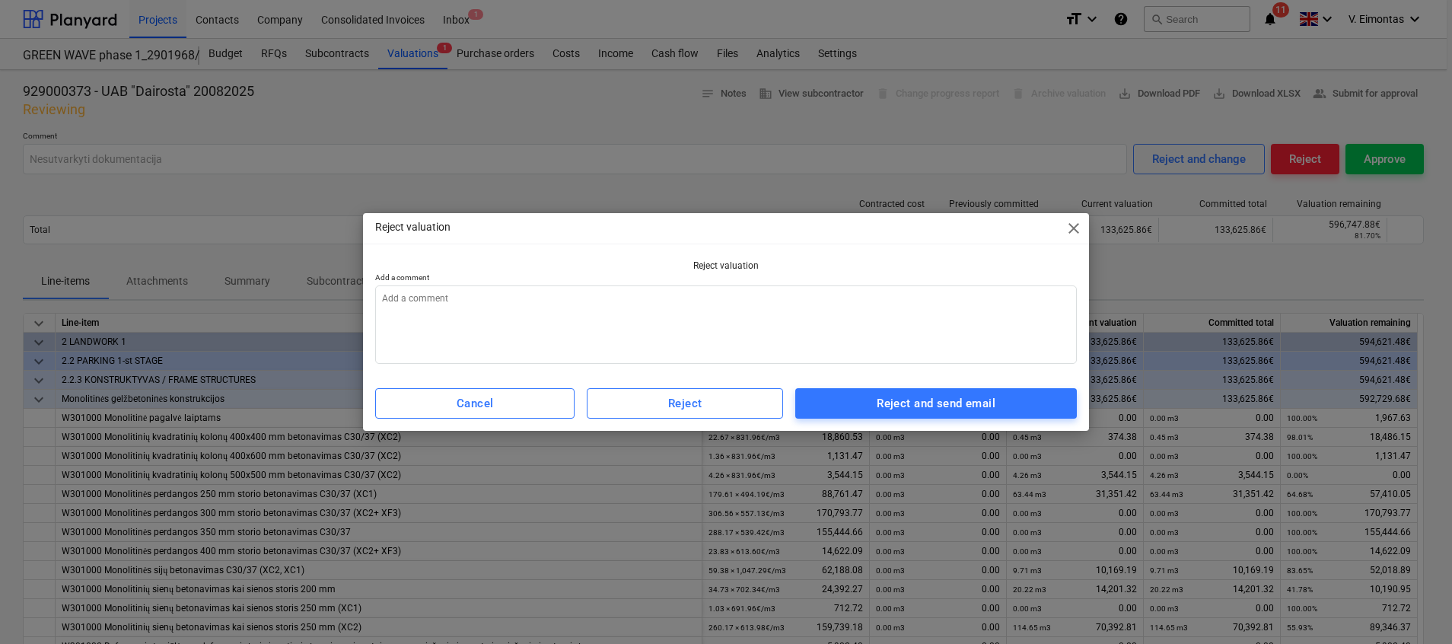
type textarea "x"
click at [648, 348] on textarea at bounding box center [725, 324] width 701 height 78
type textarea "G"
type textarea "x"
type textarea "Ga"
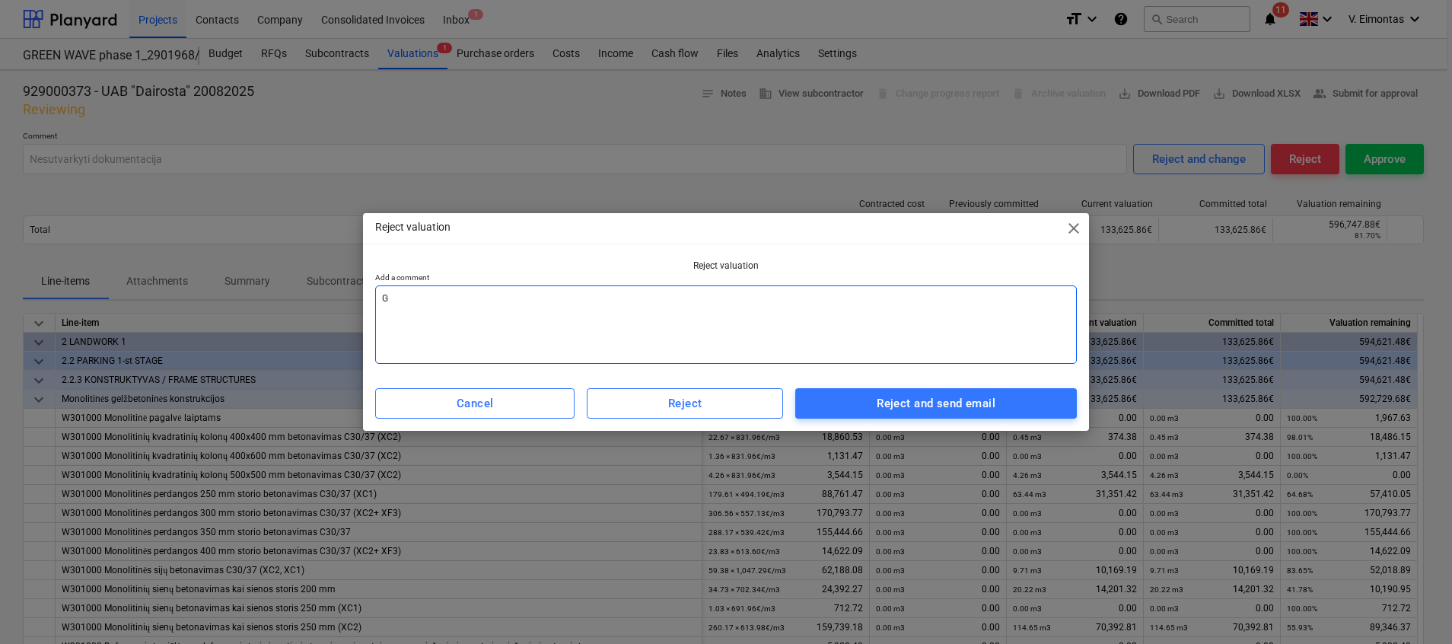
type textarea "x"
type textarea "Gau"
type textarea "x"
type textarea "[PERSON_NAME]"
type textarea "x"
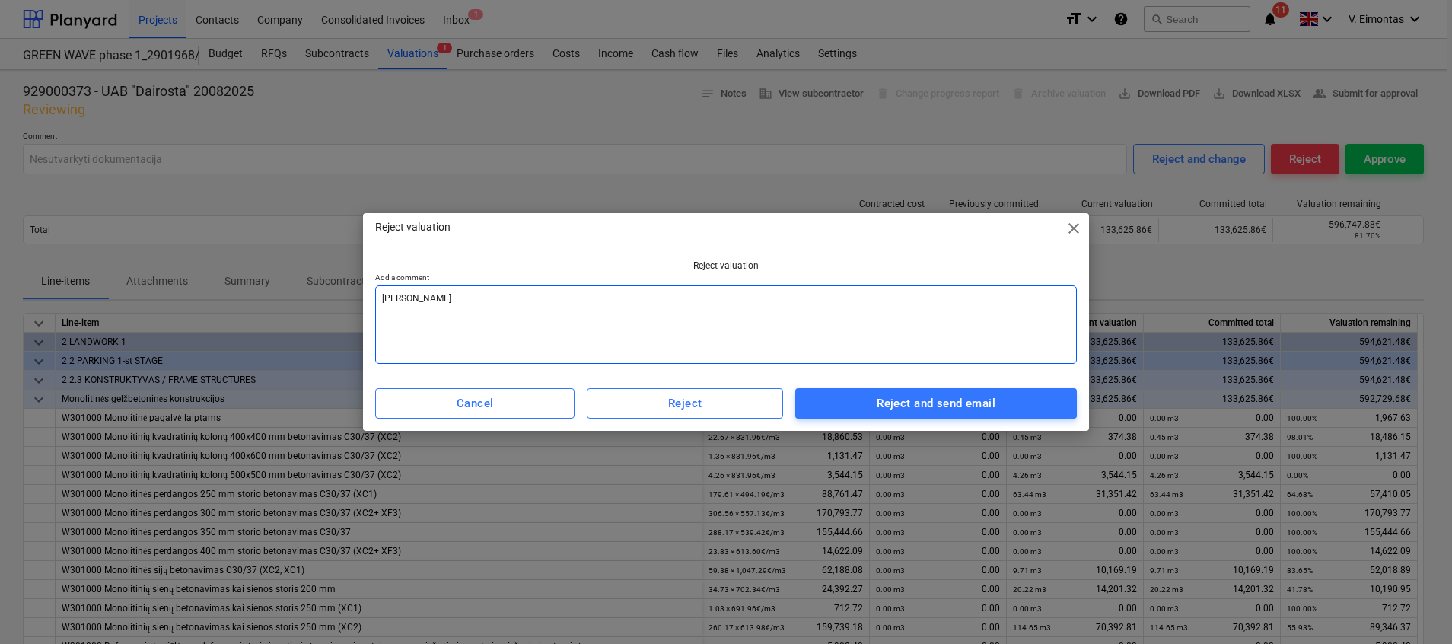
type textarea "Gauto"
type textarea "x"
type textarea "Gautos"
type textarea "x"
type textarea "Gautos"
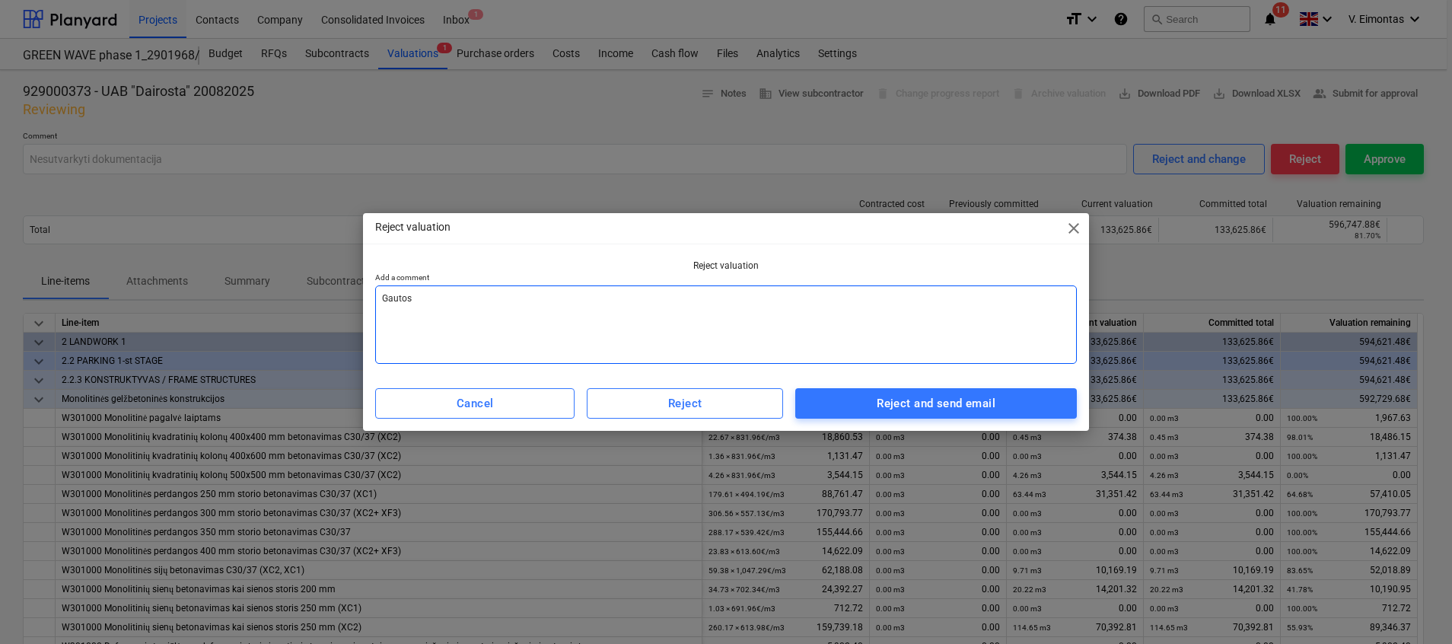
type textarea "x"
type textarea "Gautos S"
type textarea "x"
type textarea "Gautos SF"
type textarea "x"
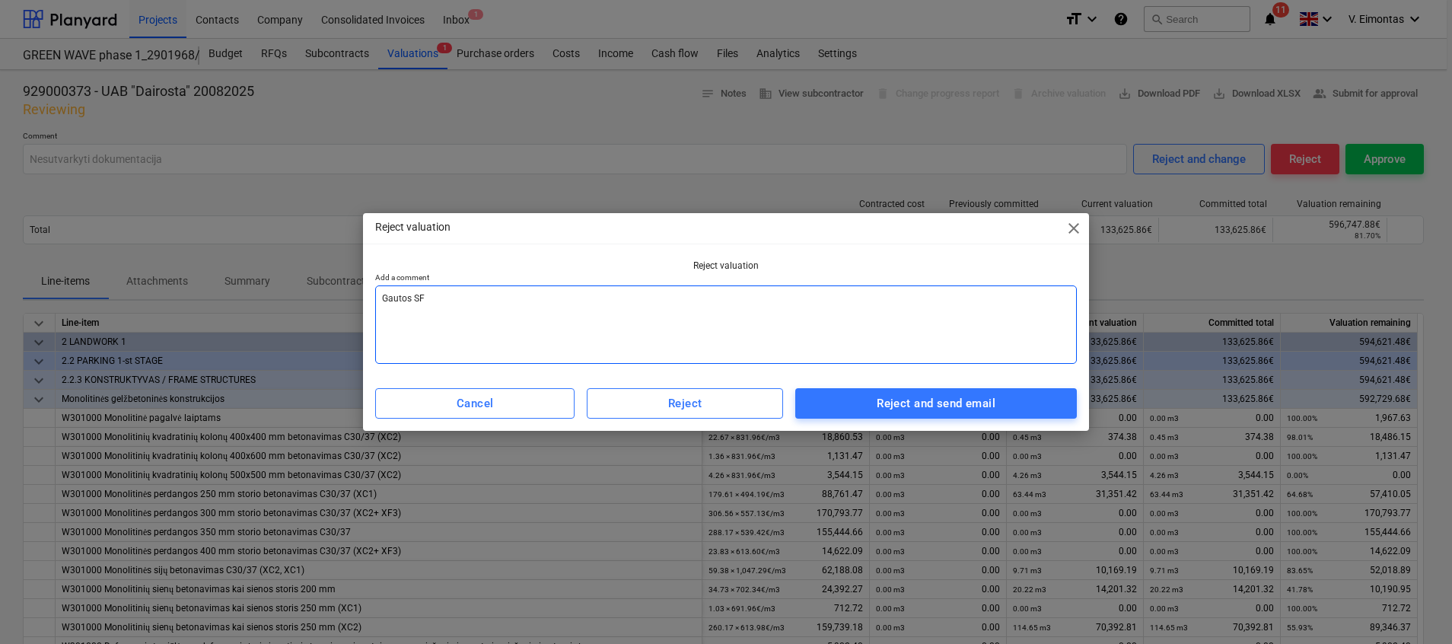
type textarea "Gautos SF"
type textarea "x"
type textarea "Gautos SF a"
type textarea "x"
type textarea "Gautos SF at"
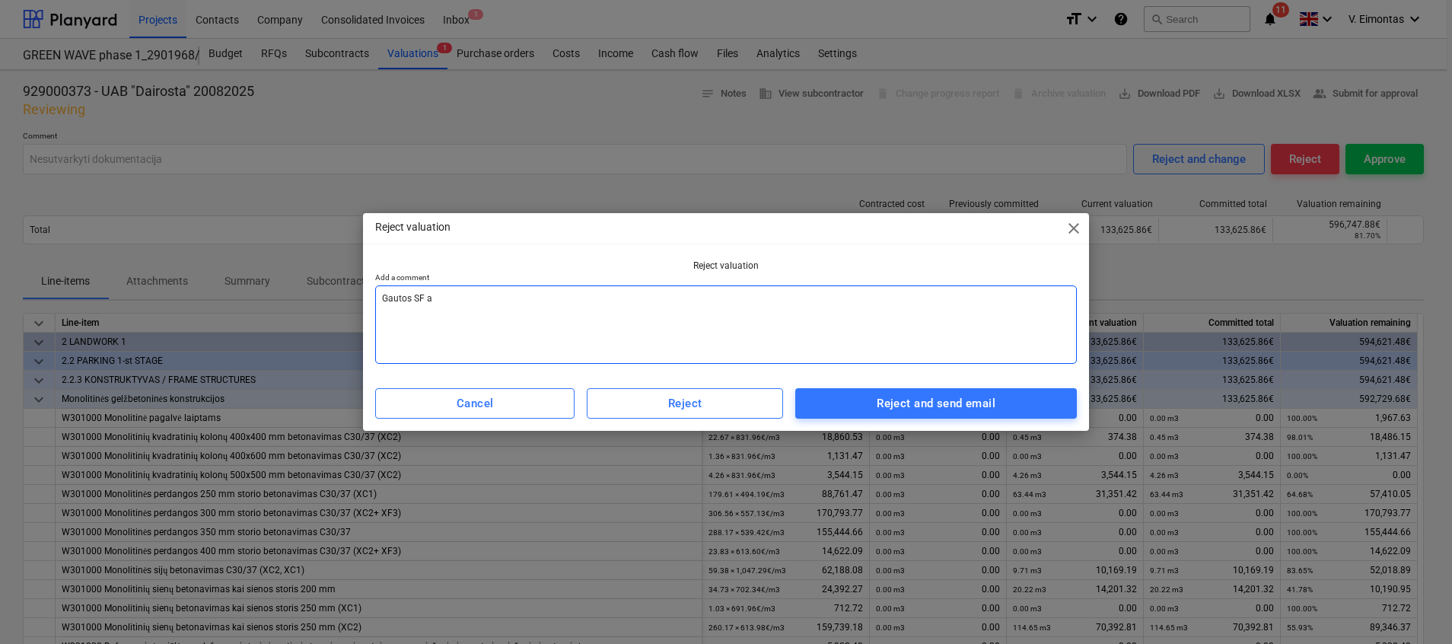
type textarea "x"
type textarea "Gautos SF ats"
type textarea "x"
type textarea "Gautos SF atsk"
type textarea "x"
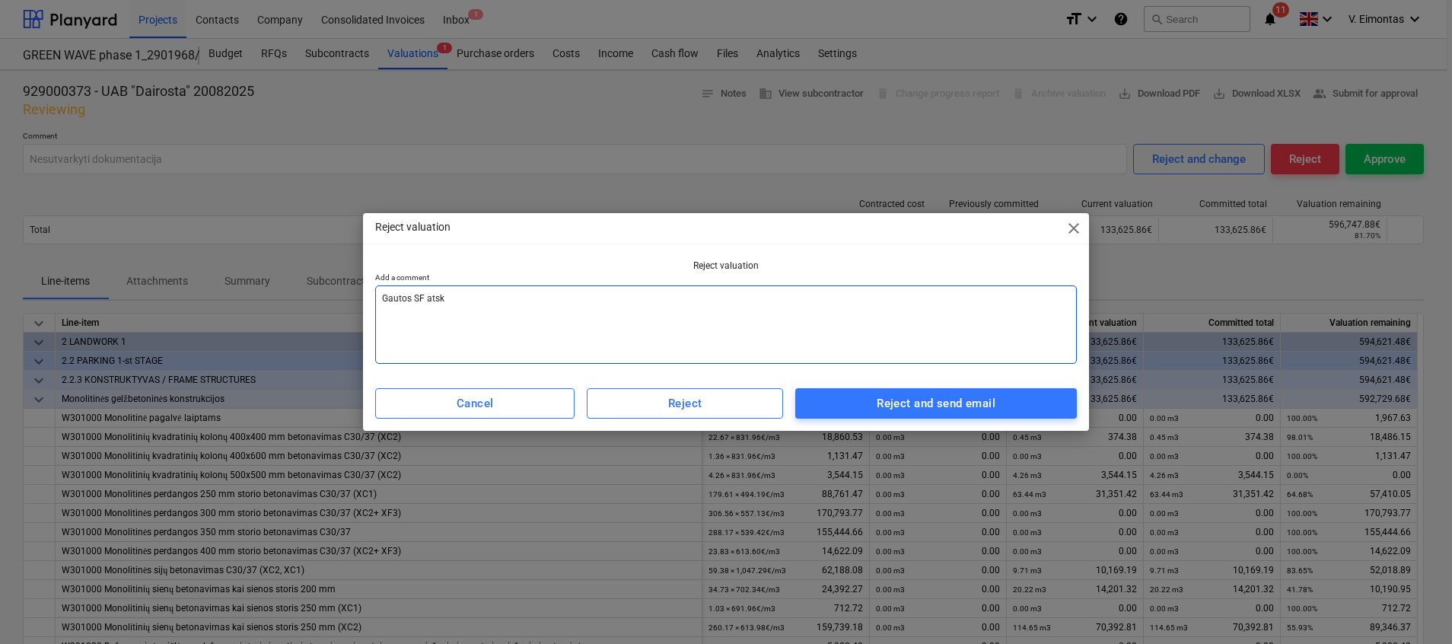
type textarea "Gautos SF atski"
type textarea "x"
type textarea "Gautos SF atskir"
type textarea "x"
type textarea "Gautos SF atskira"
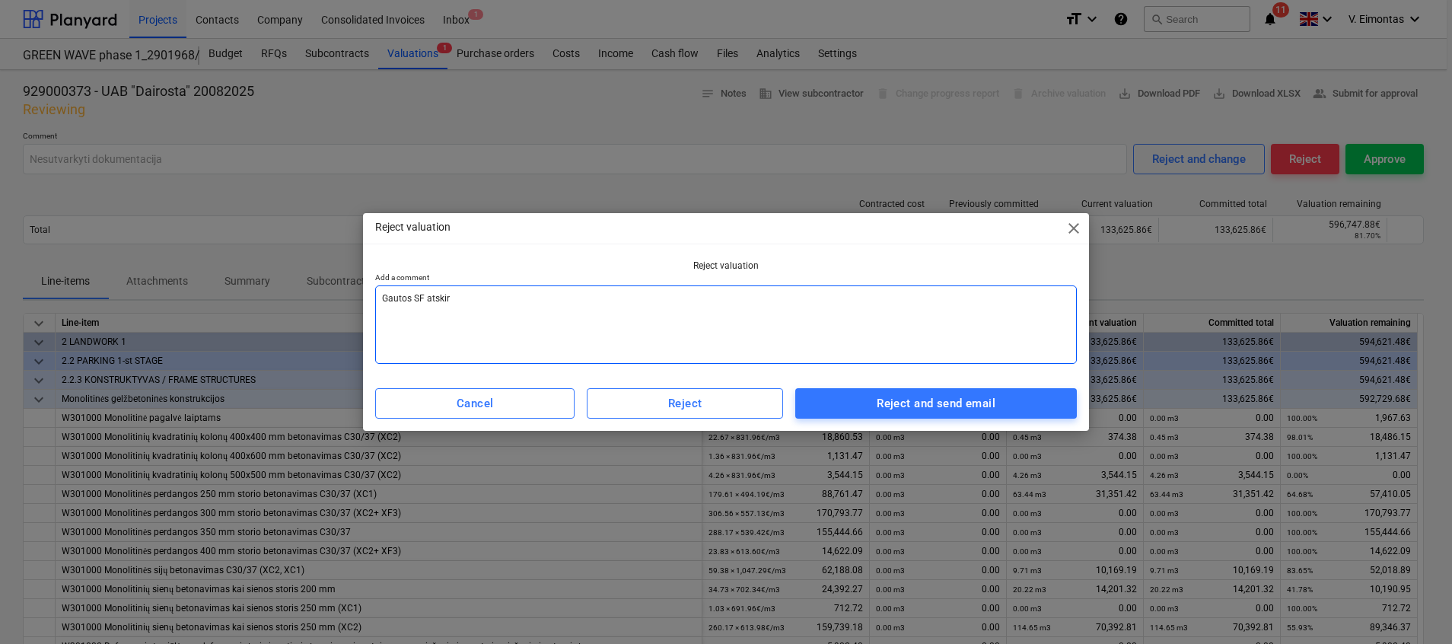
type textarea "x"
type textarea "Gautos SF atskirai"
type textarea "x"
type textarea "Gautos SF atskirai"
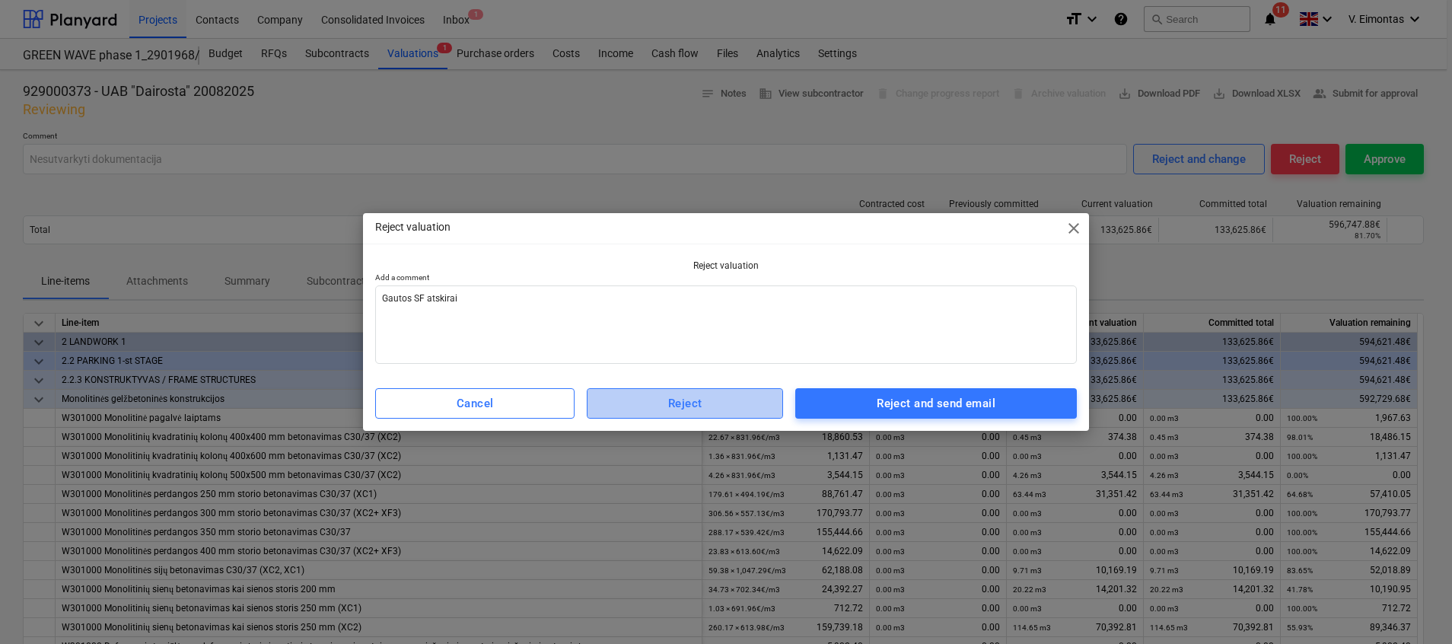
click at [679, 405] on div "Reject" at bounding box center [685, 403] width 34 height 20
type textarea "x"
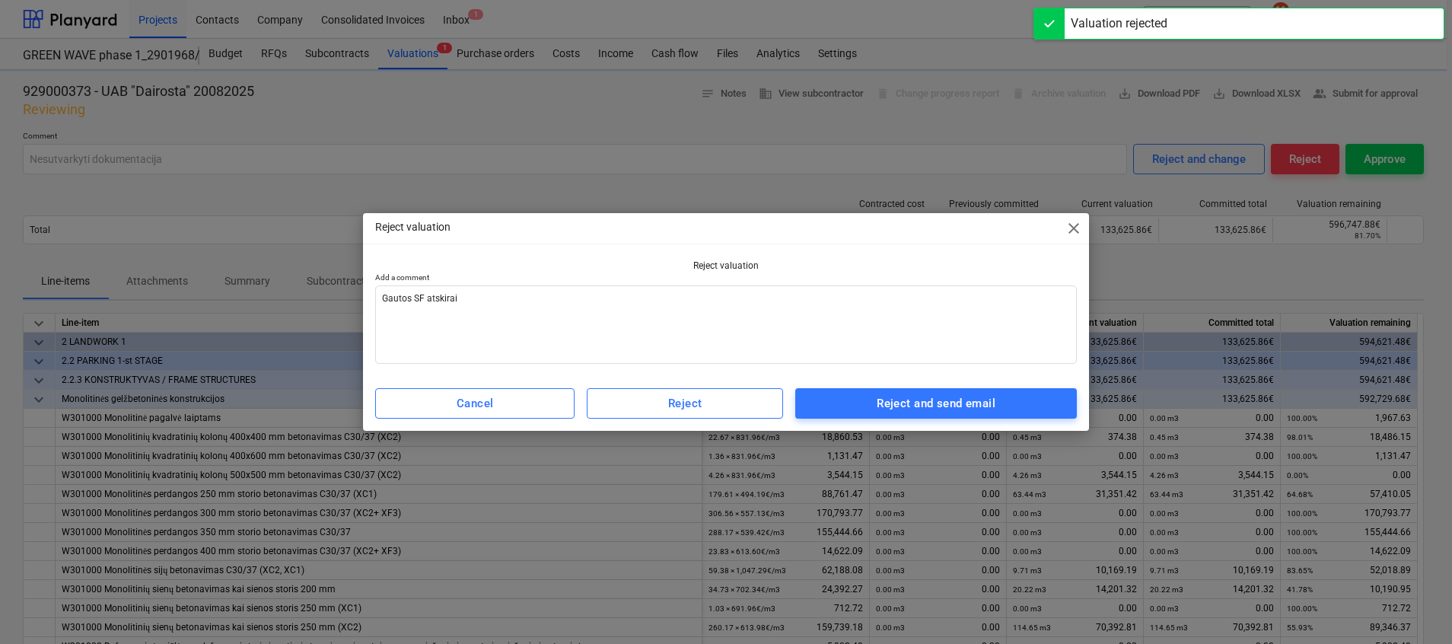
type input "Gautos SF atskirai"
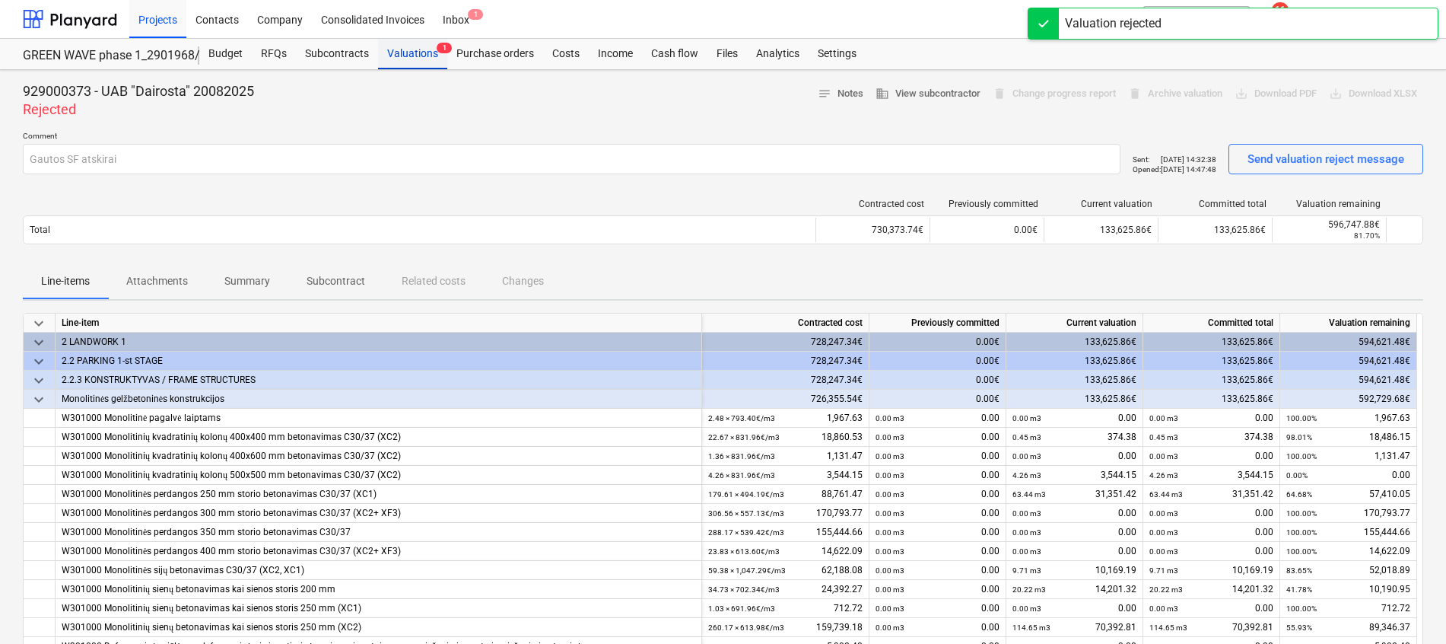
click at [419, 60] on div "Valuations 1" at bounding box center [412, 54] width 69 height 30
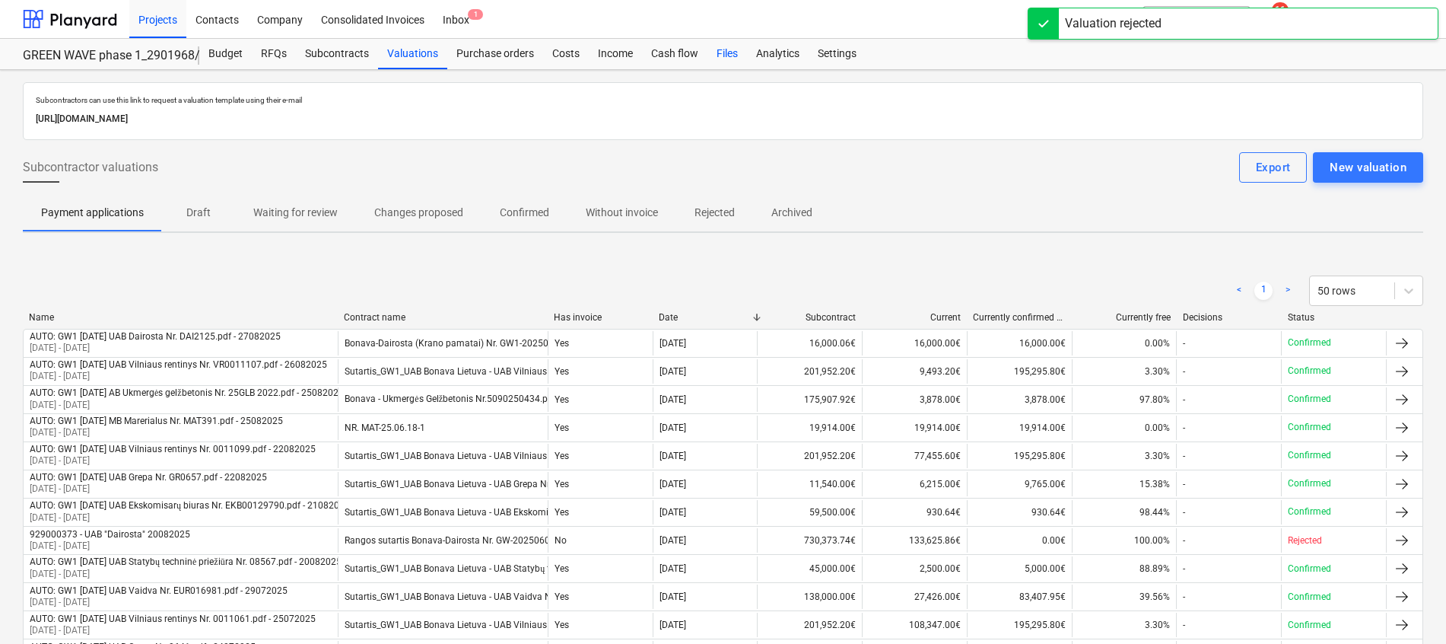
click at [733, 46] on div "Files" at bounding box center [728, 54] width 40 height 30
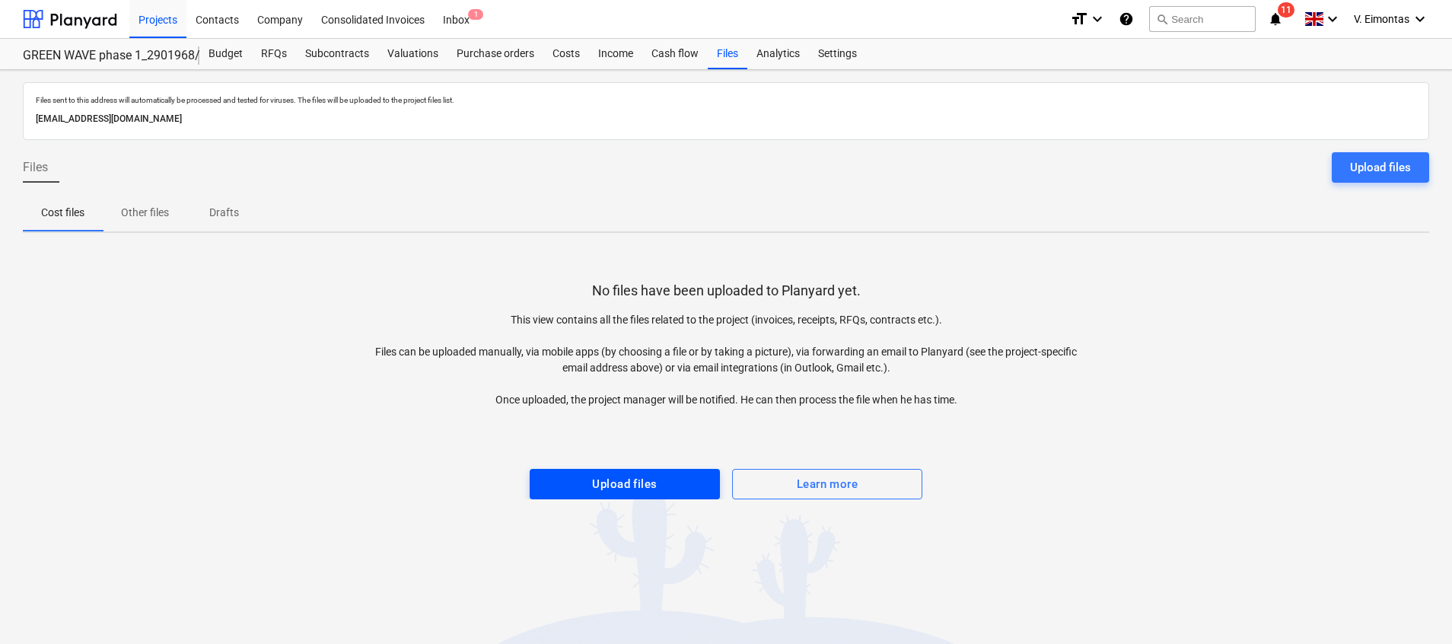
click at [626, 479] on div "Upload files" at bounding box center [624, 484] width 65 height 20
